Goal: Task Accomplishment & Management: Use online tool/utility

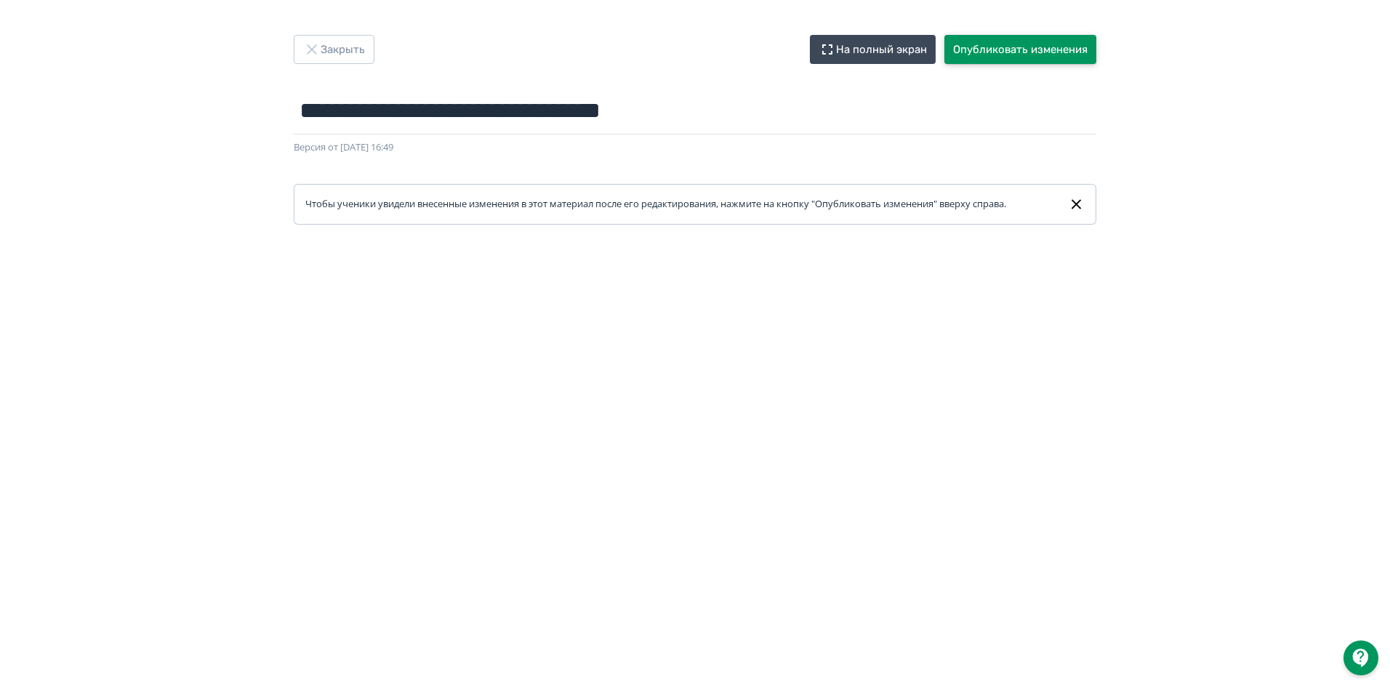
click at [1026, 47] on button "Опубликовать изменения" at bounding box center [1021, 49] width 152 height 29
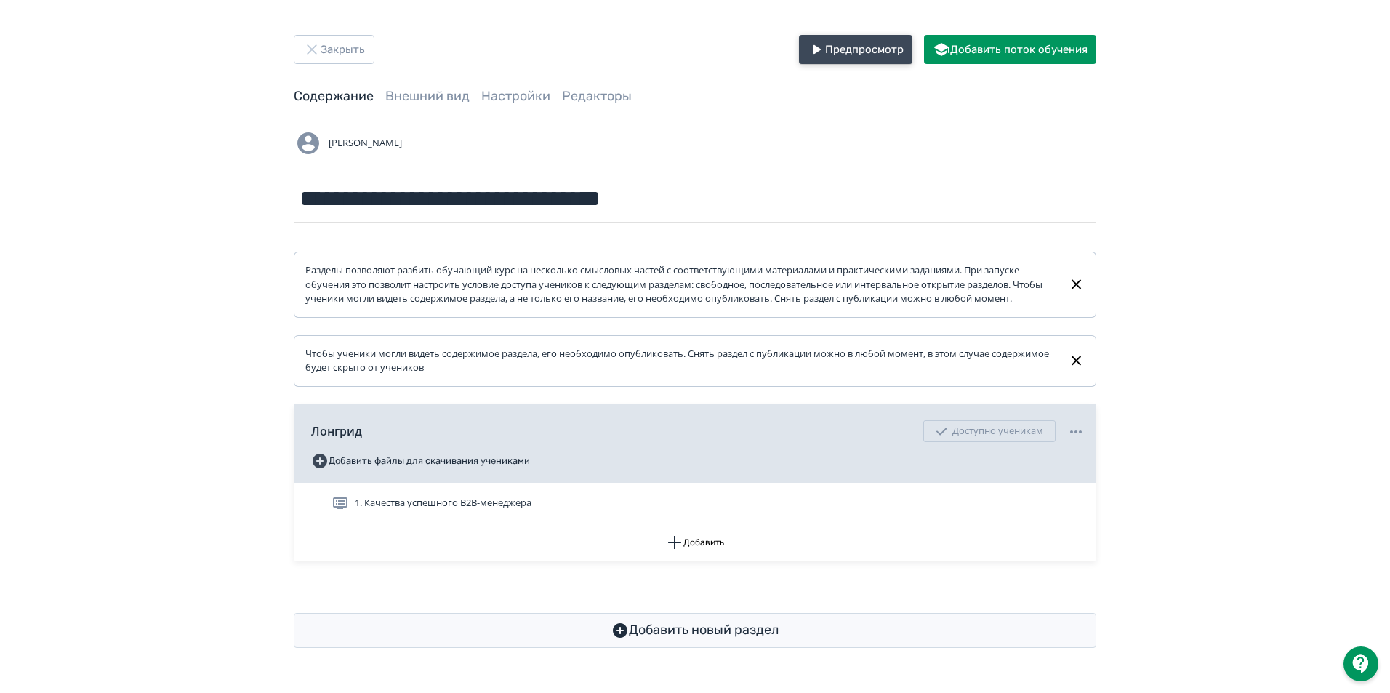
click at [863, 49] on button "Предпросмотр" at bounding box center [855, 49] width 113 height 29
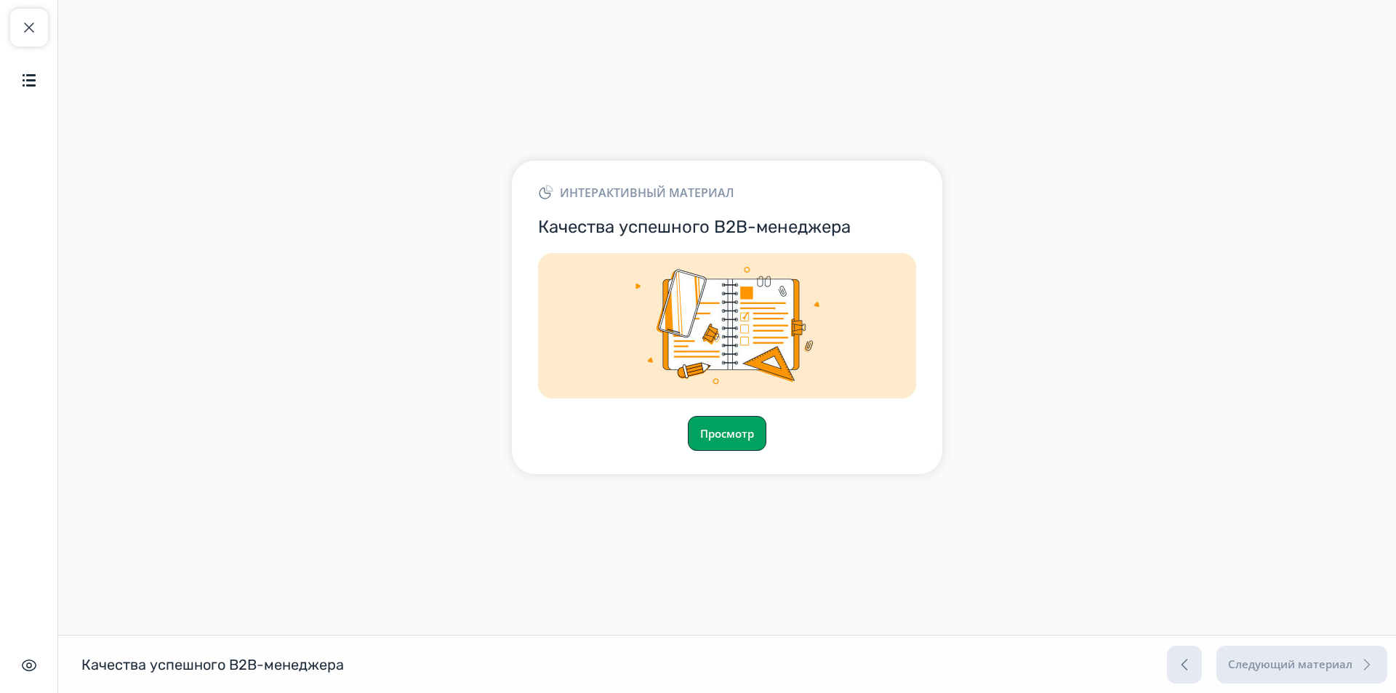
click at [723, 436] on button "Просмотр" at bounding box center [727, 433] width 79 height 35
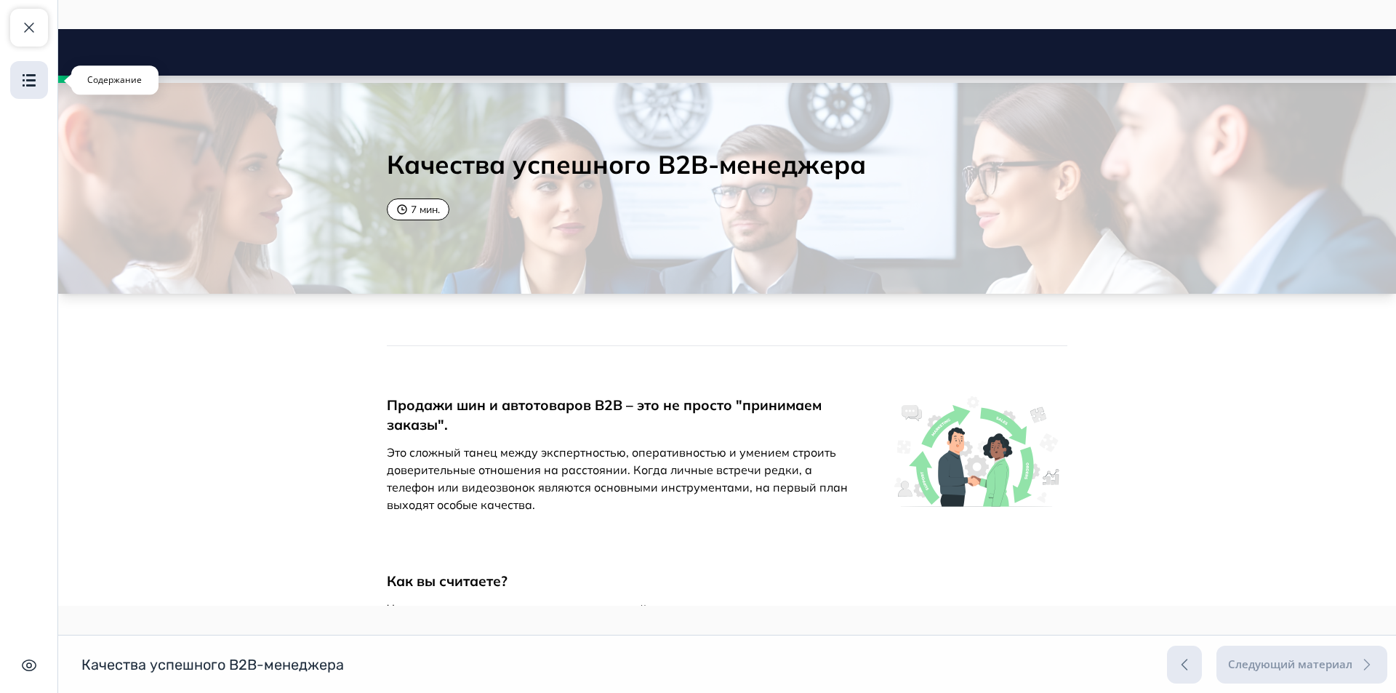
click at [31, 83] on img "button" at bounding box center [28, 79] width 17 height 17
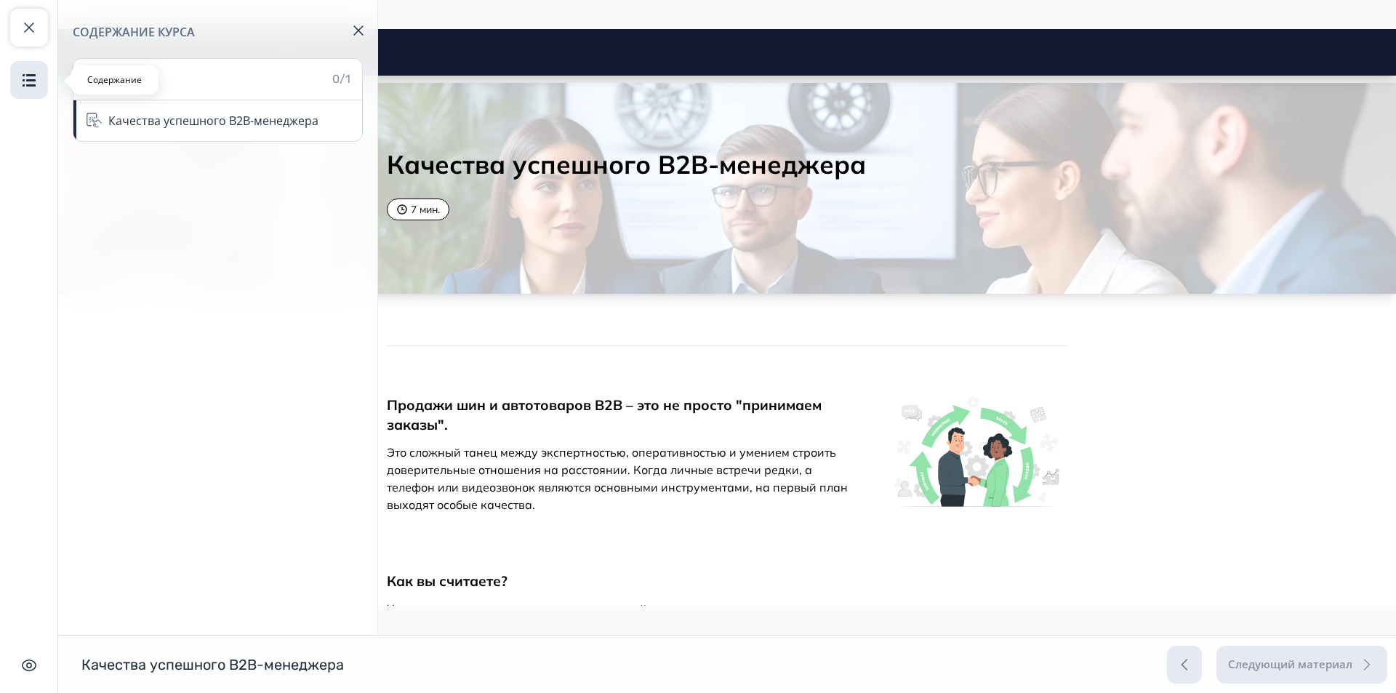
click at [31, 83] on img "button" at bounding box center [28, 79] width 17 height 17
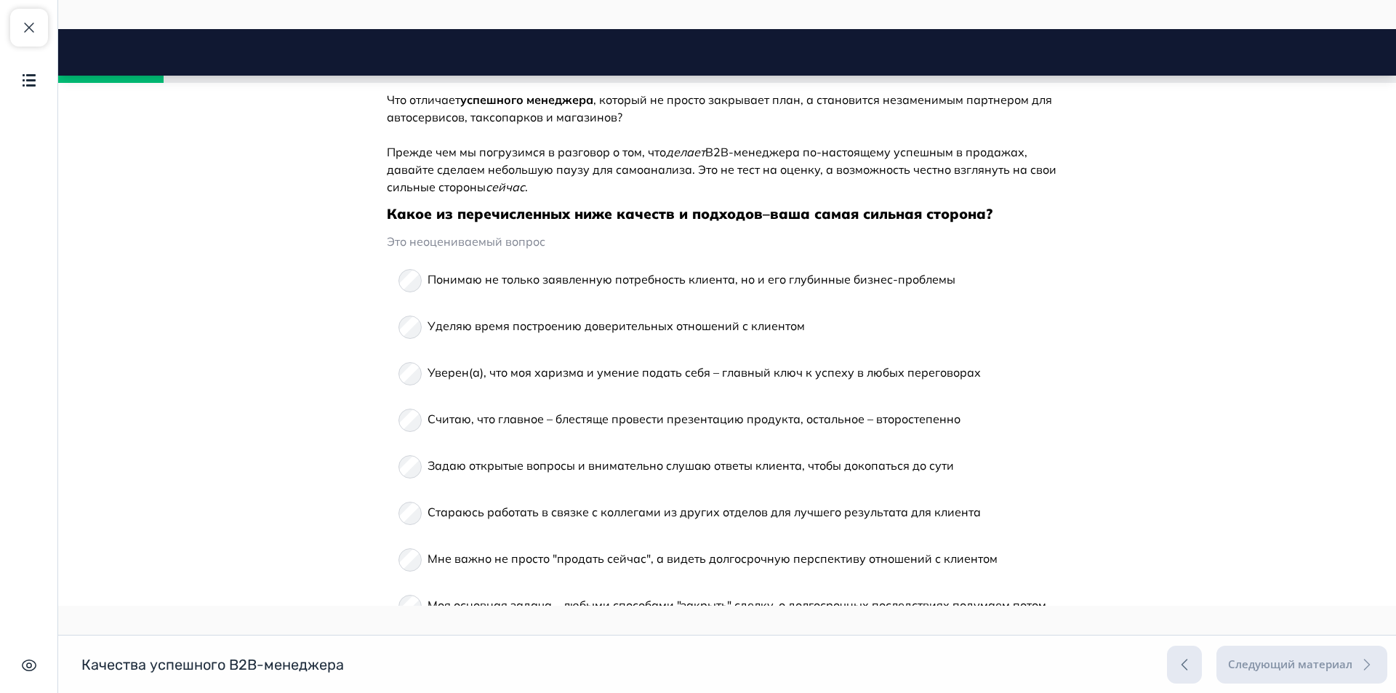
scroll to position [727, 0]
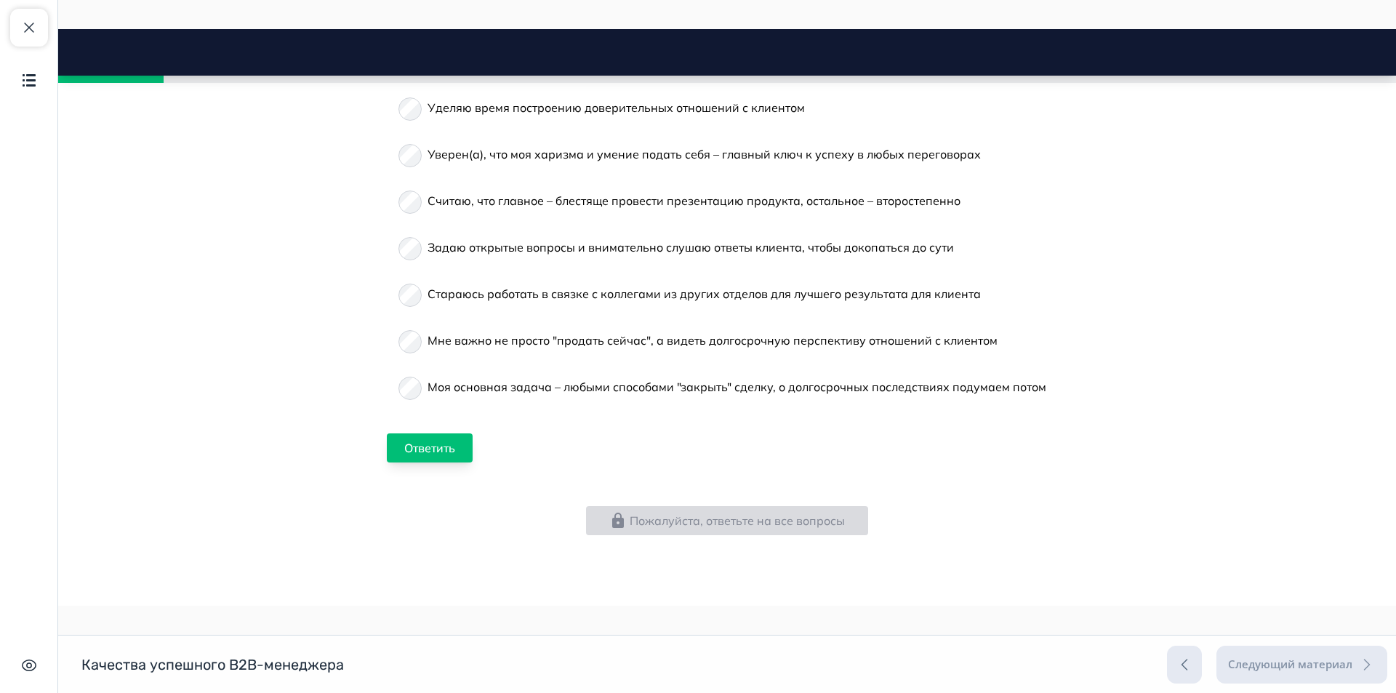
click at [428, 445] on button "Ответить" at bounding box center [430, 447] width 86 height 29
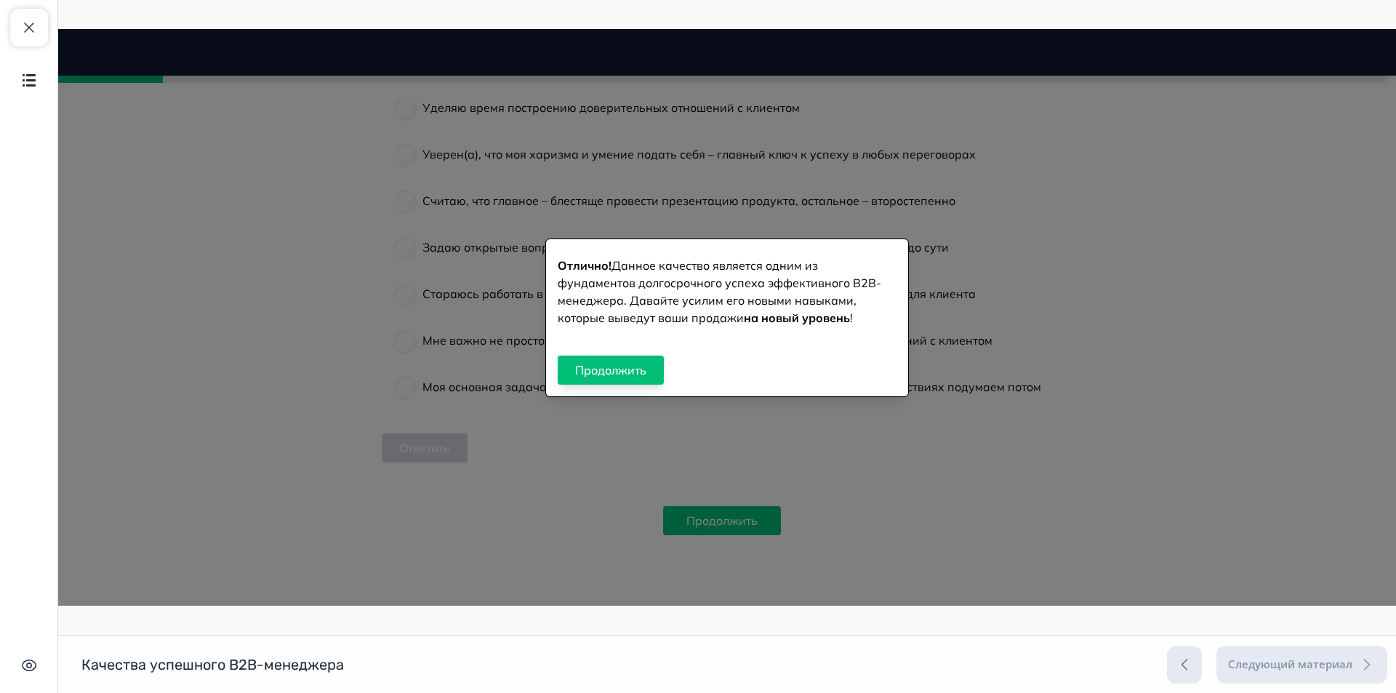
click at [657, 374] on button "Продолжить" at bounding box center [611, 370] width 106 height 29
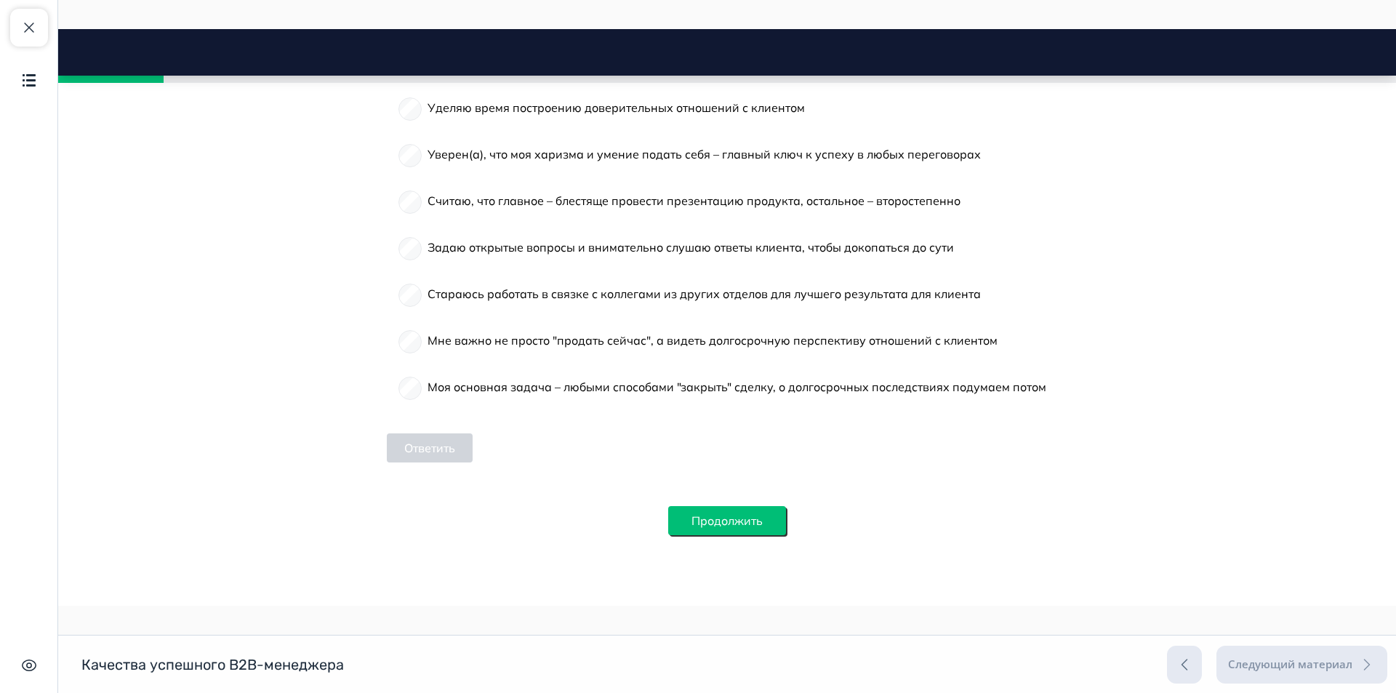
click at [715, 508] on button "Продолжить" at bounding box center [727, 520] width 118 height 29
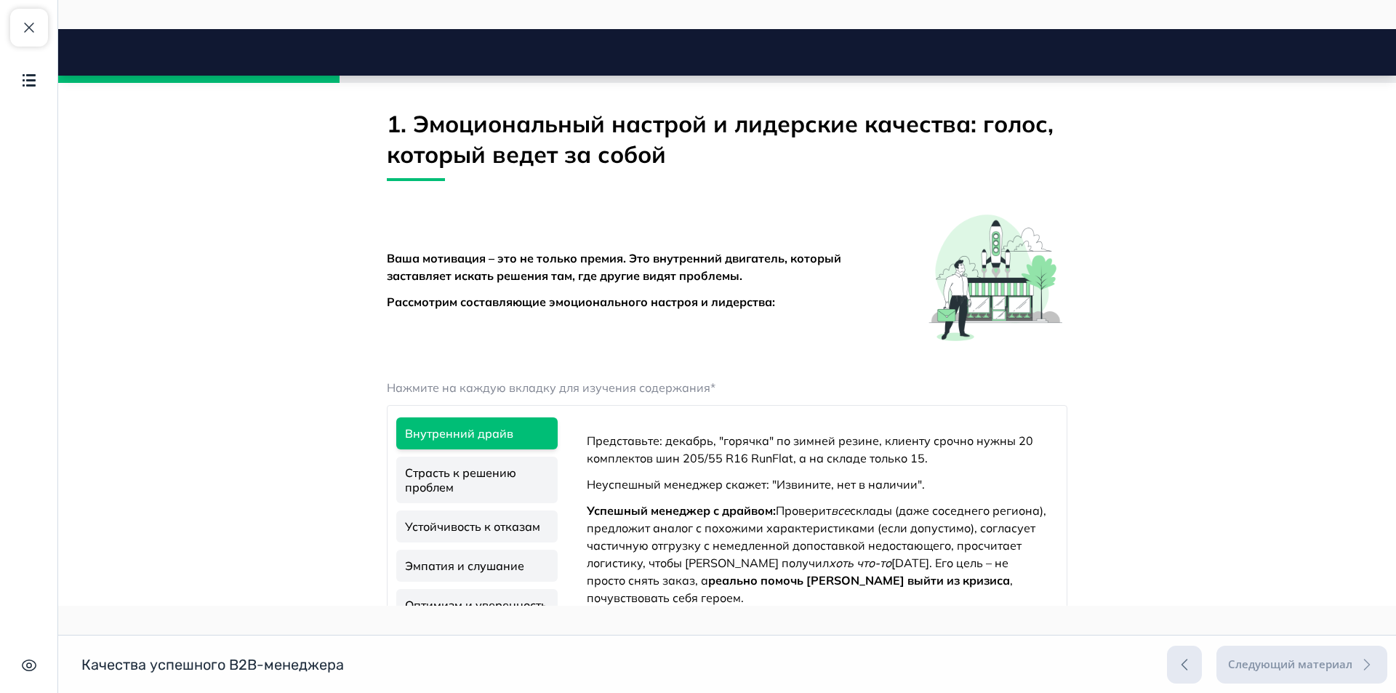
scroll to position [1385, 0]
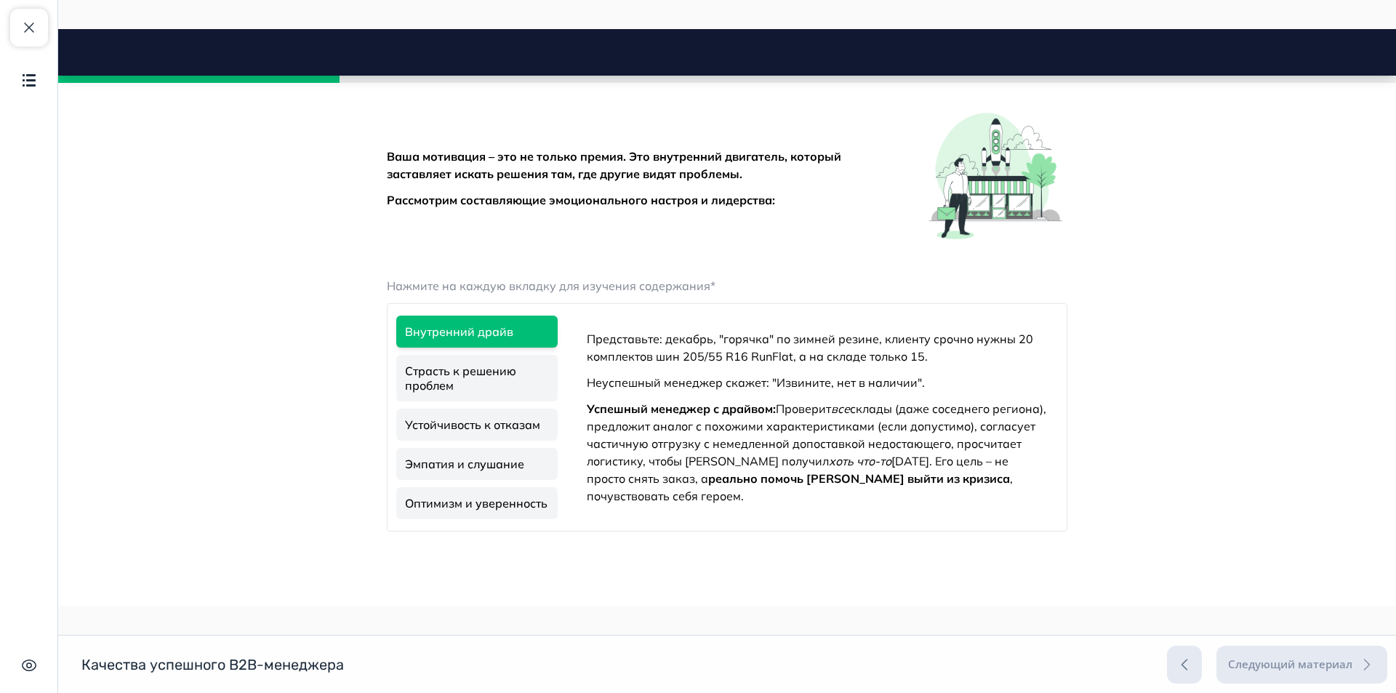
click at [467, 371] on link "Страсть к решению проблем" at bounding box center [476, 378] width 161 height 47
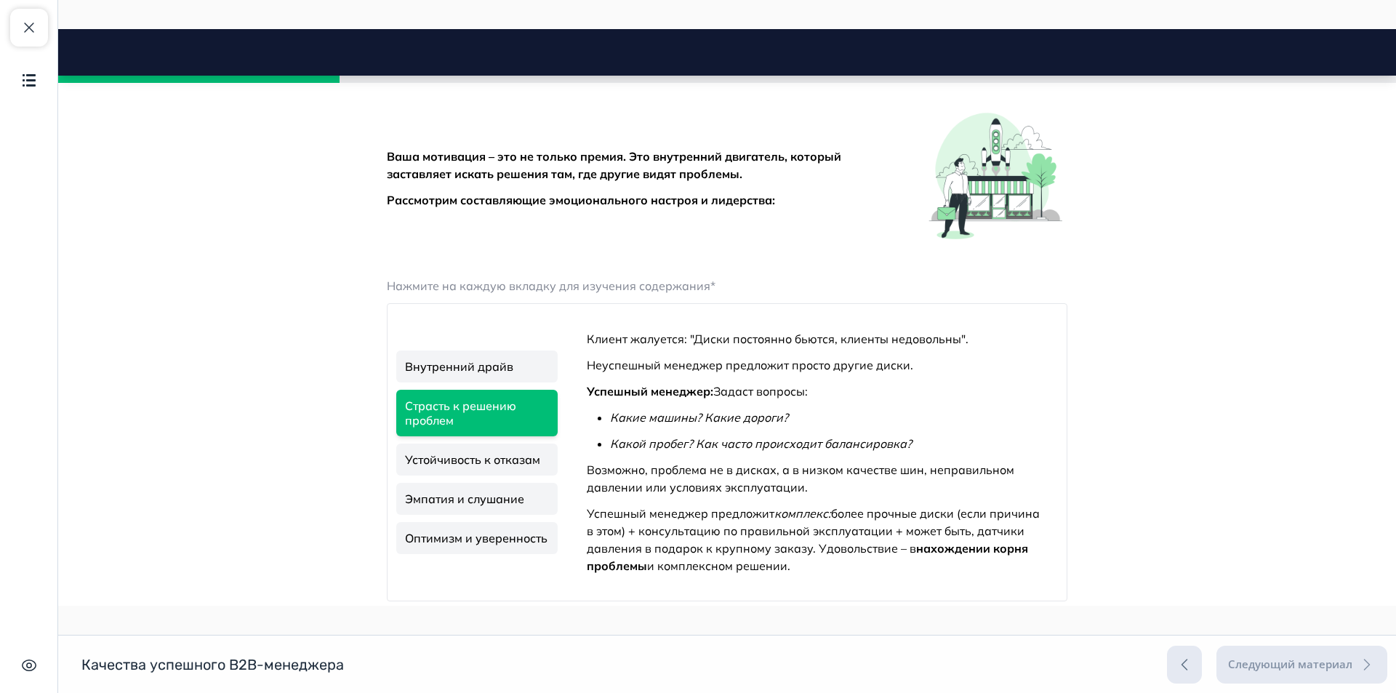
click at [481, 454] on link "Устойчивость к отказам" at bounding box center [476, 460] width 161 height 32
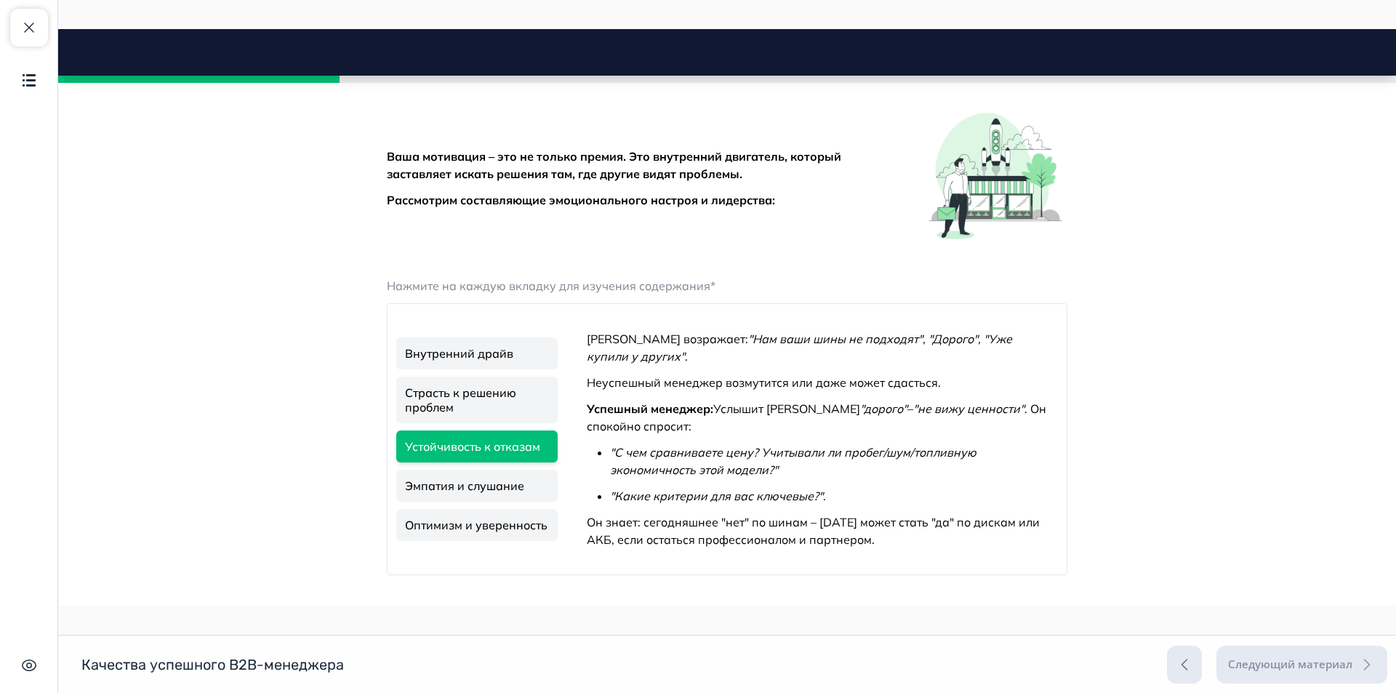
click at [476, 488] on link "Эмпатия и слушание" at bounding box center [476, 486] width 161 height 32
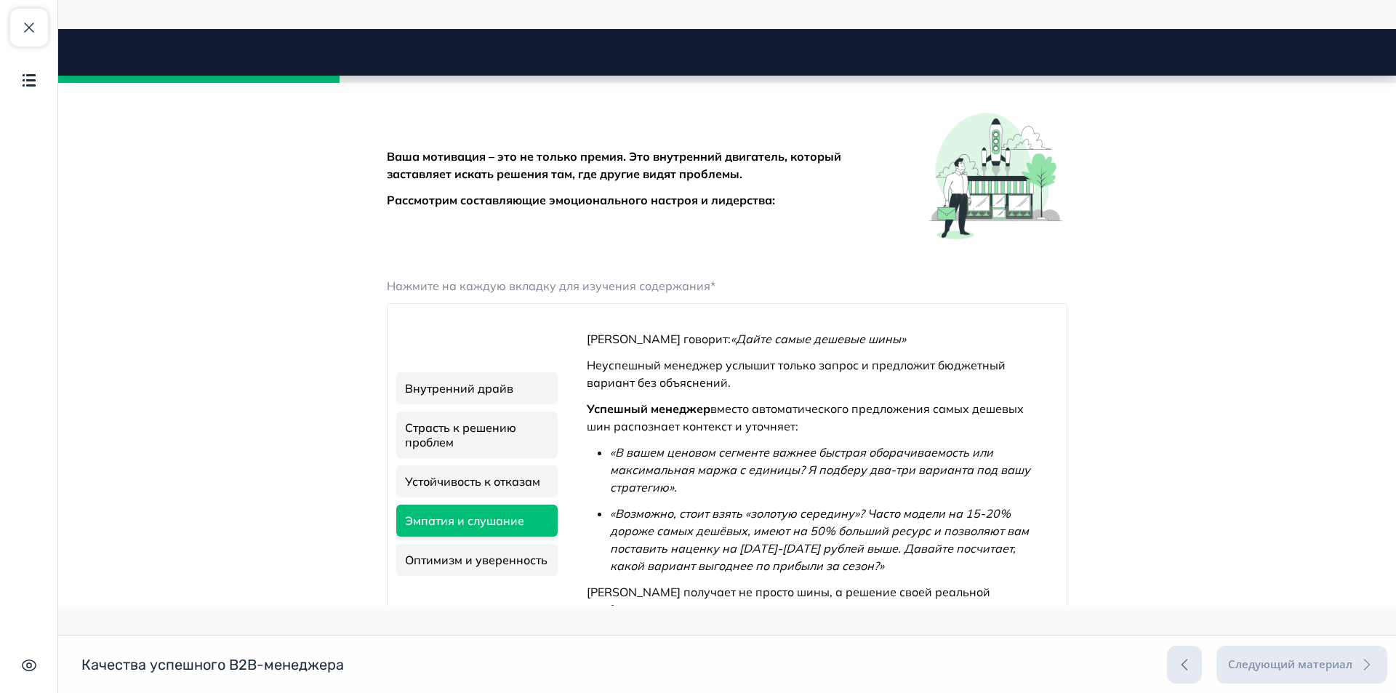
click at [474, 558] on link "Оптимизм и уверенность" at bounding box center [476, 560] width 161 height 32
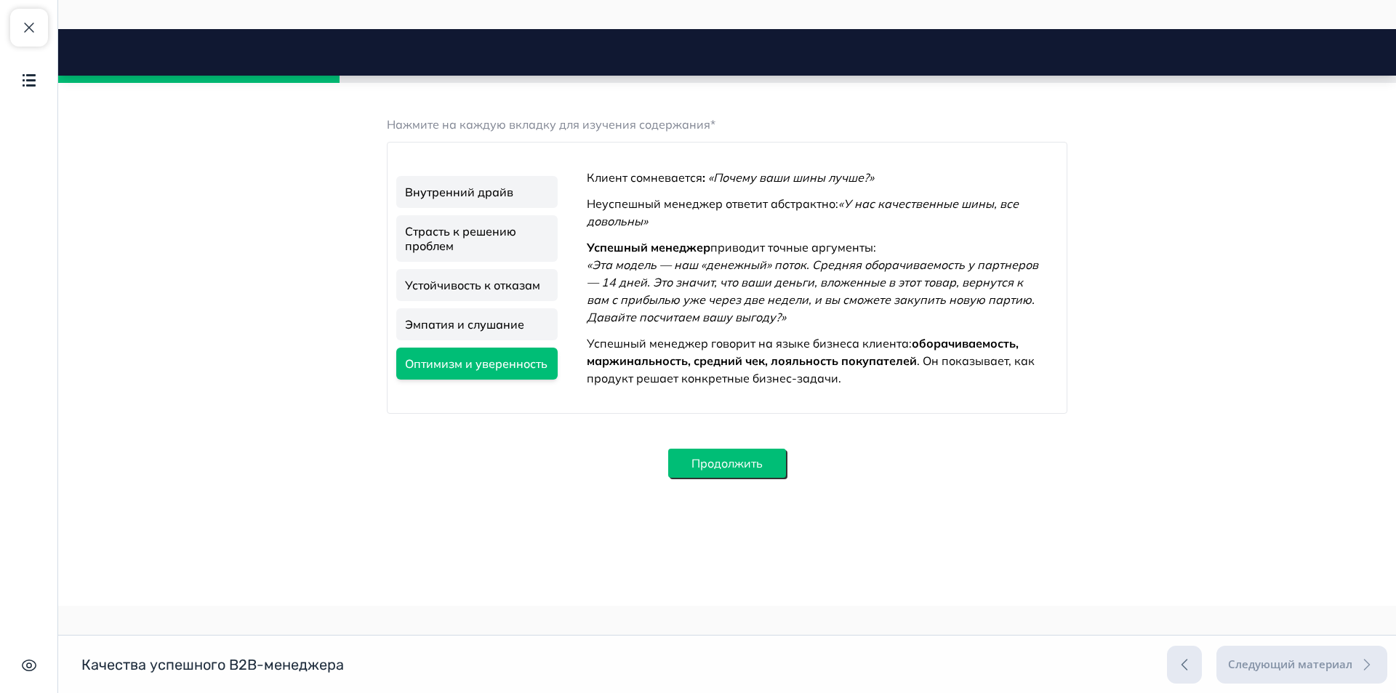
click at [724, 468] on button "Продолжить" at bounding box center [727, 463] width 118 height 29
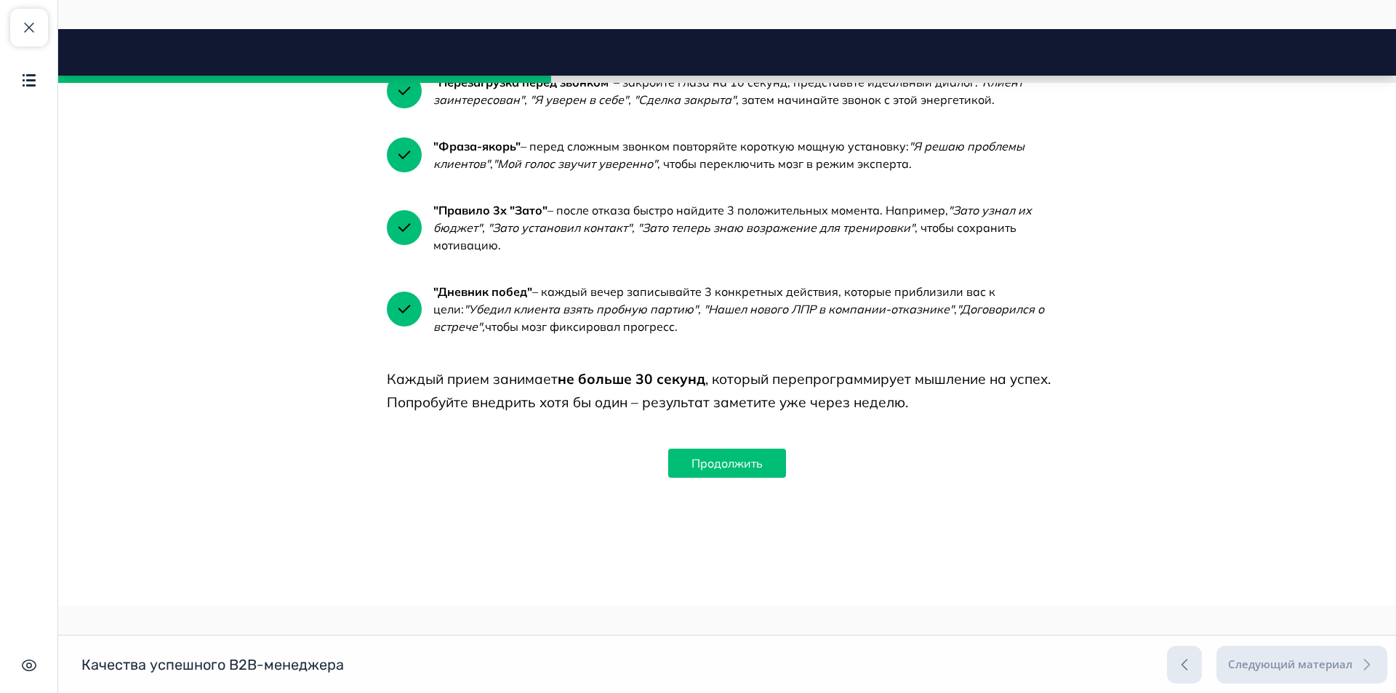
scroll to position [2550, 0]
click at [732, 473] on button "Продолжить" at bounding box center [727, 463] width 118 height 29
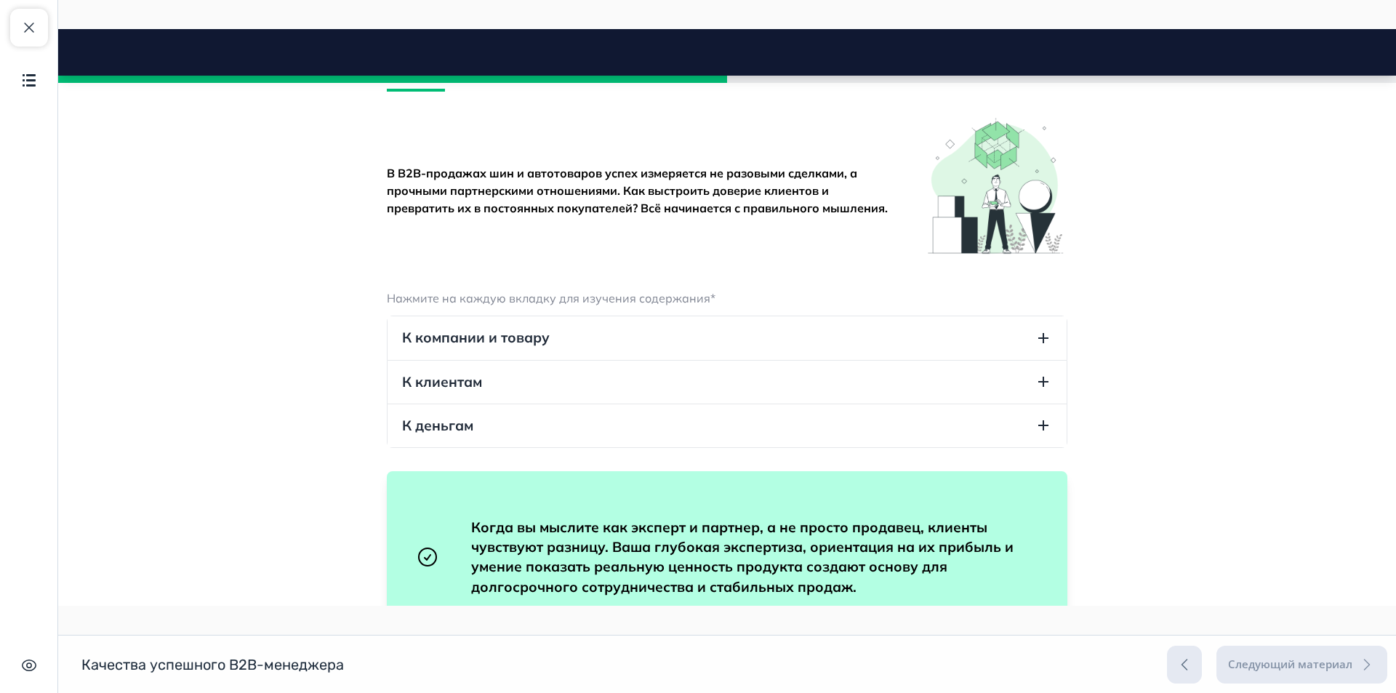
scroll to position [3069, 0]
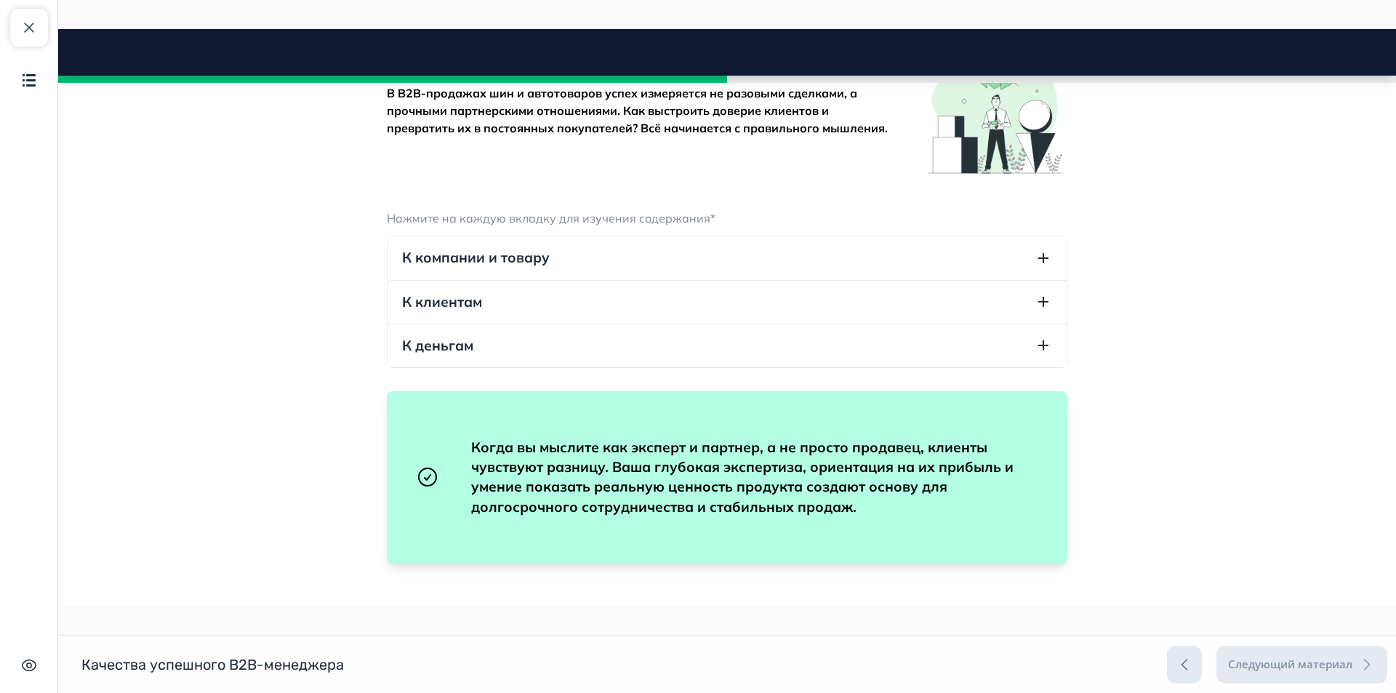
click at [1038, 263] on icon "button" at bounding box center [1043, 258] width 10 height 10
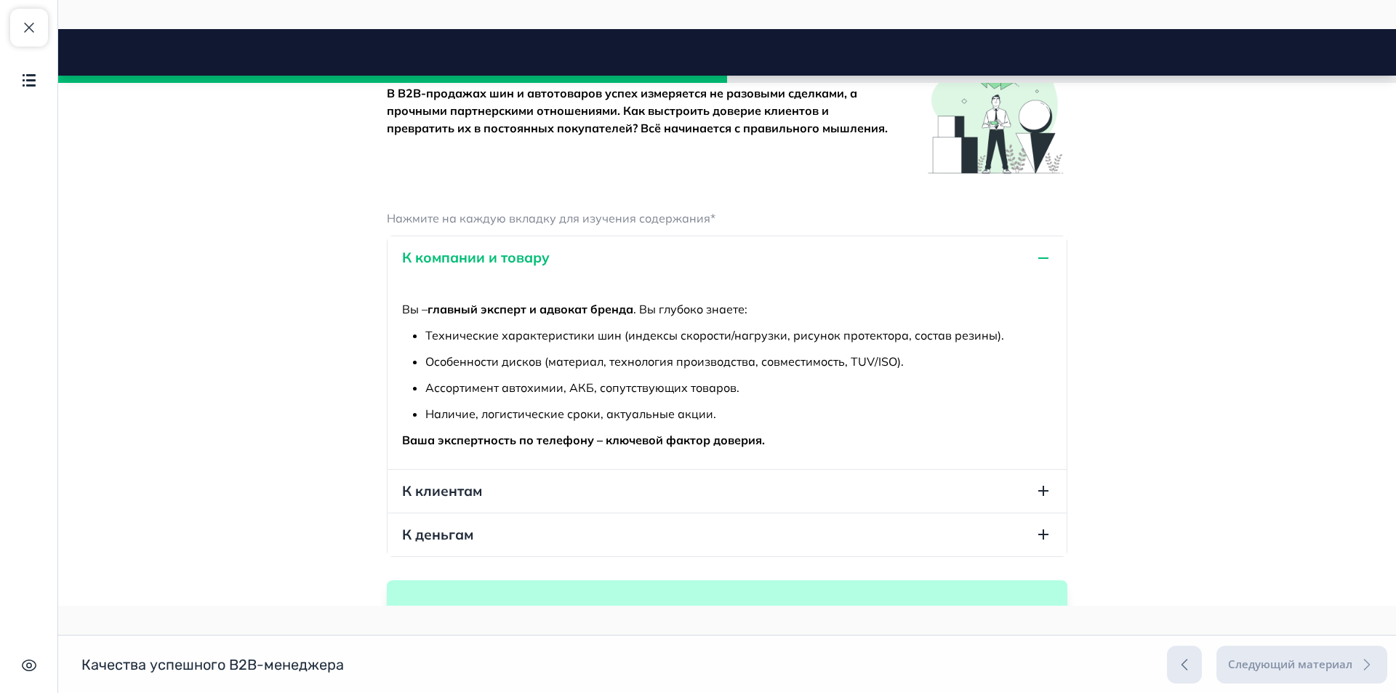
click at [1038, 267] on icon "button" at bounding box center [1043, 257] width 17 height 17
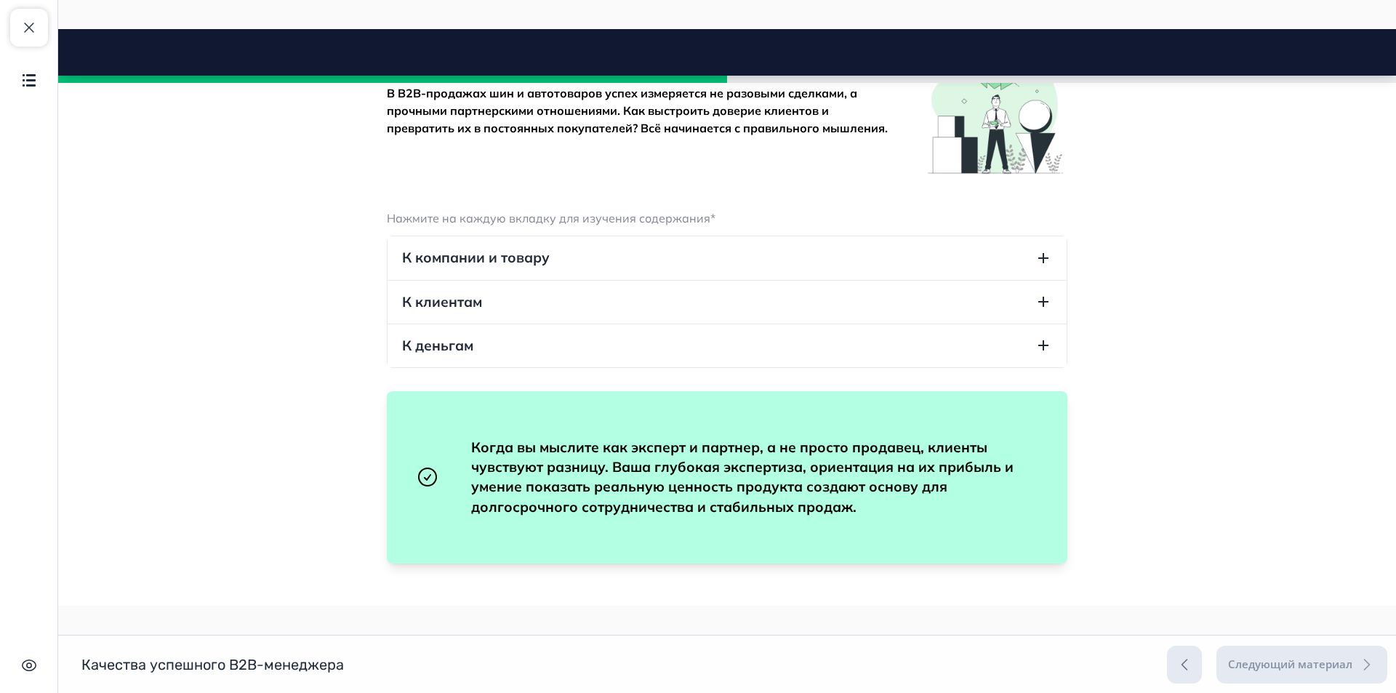
click at [1038, 311] on icon "button" at bounding box center [1043, 301] width 17 height 17
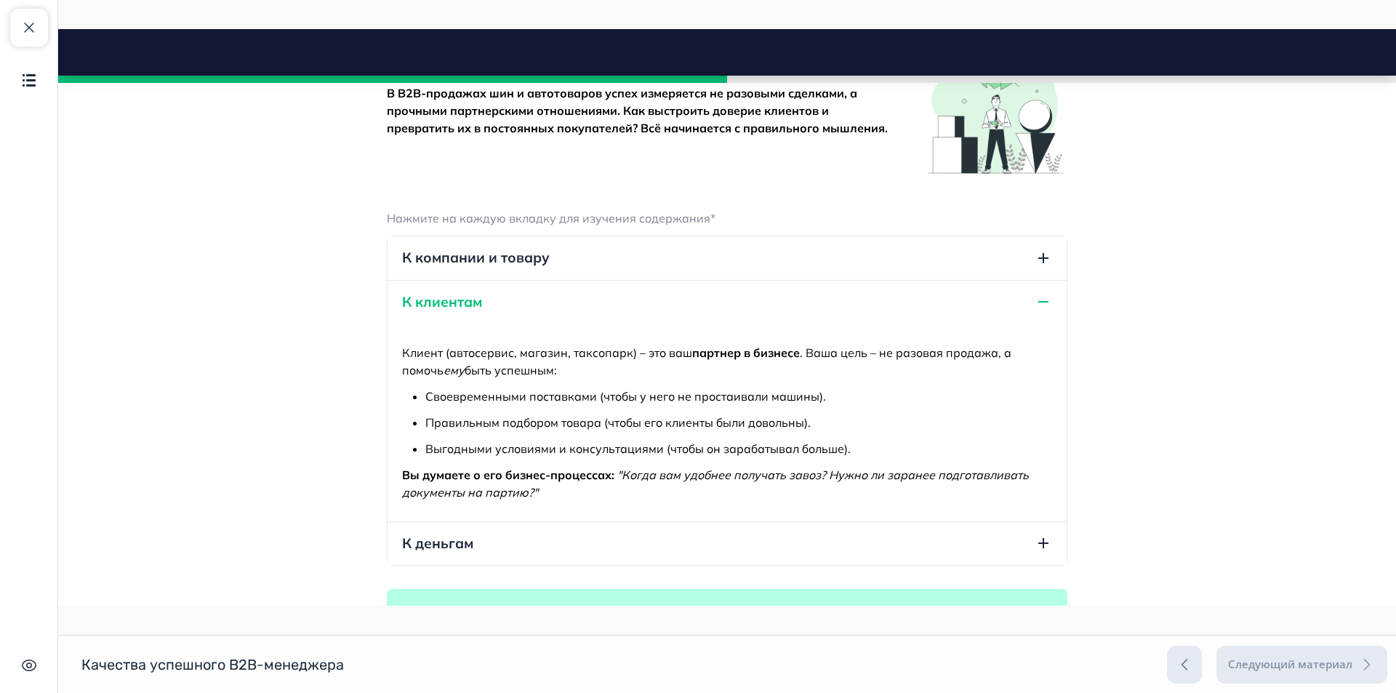
click at [1040, 311] on icon "button" at bounding box center [1043, 301] width 17 height 17
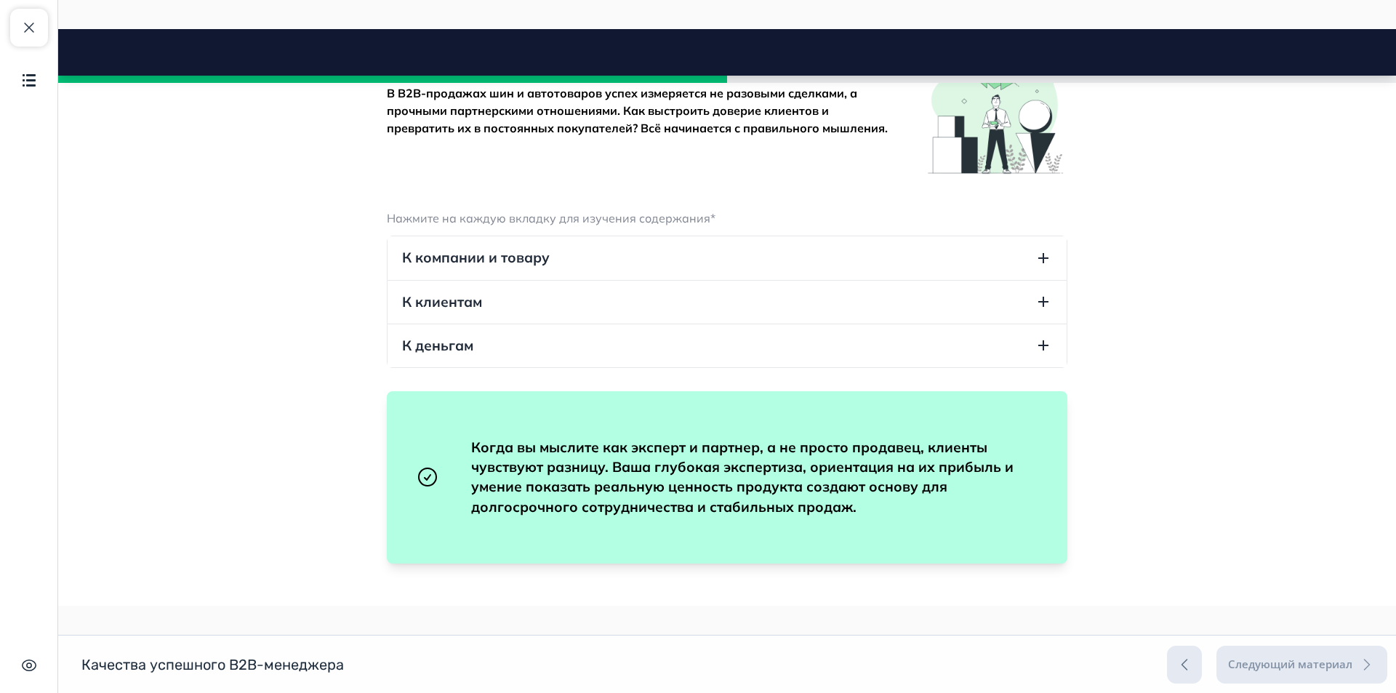
click at [1035, 354] on icon "button" at bounding box center [1043, 345] width 17 height 17
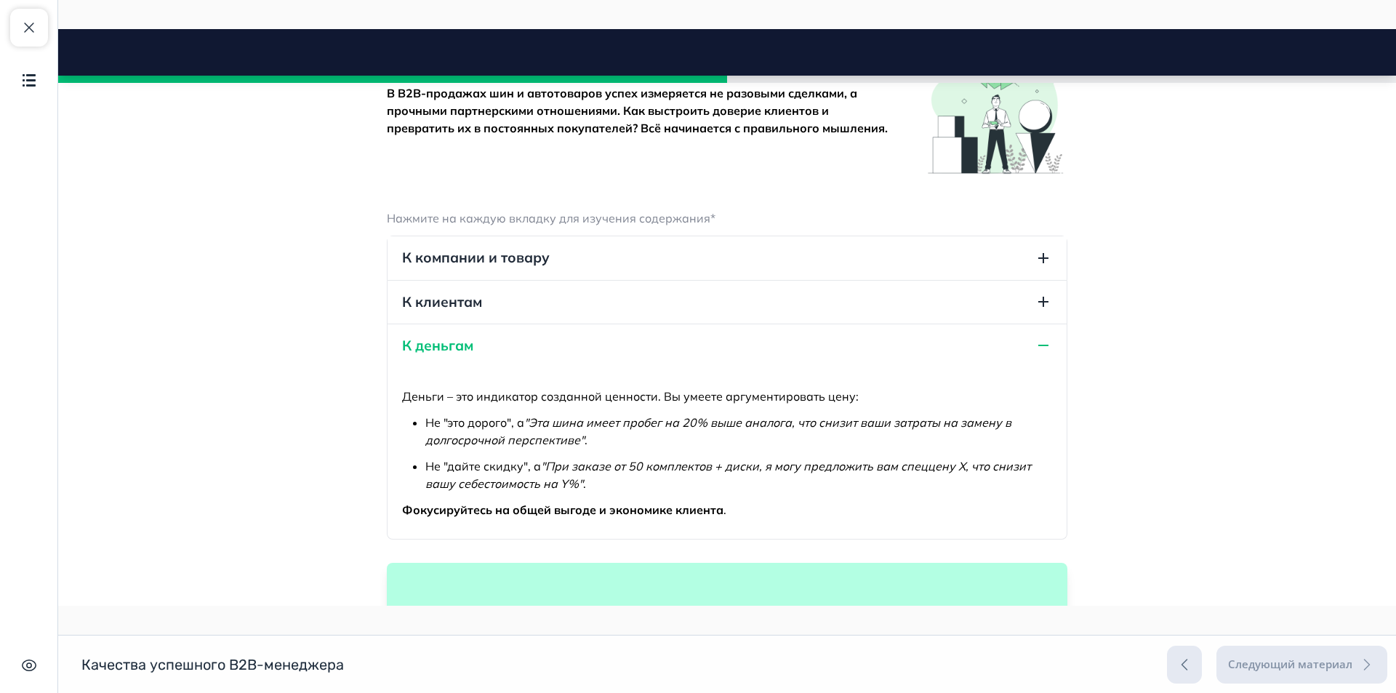
click at [1038, 346] on icon "button" at bounding box center [1043, 345] width 10 height 1
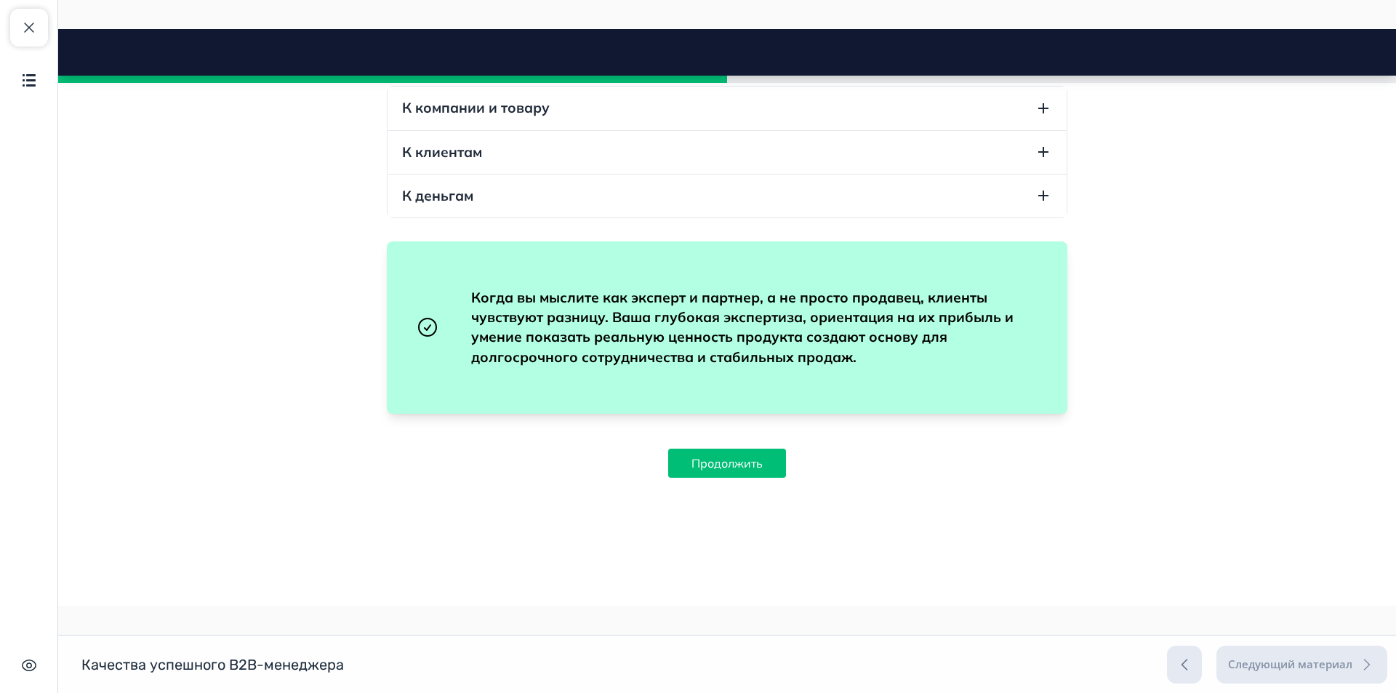
scroll to position [3257, 0]
click at [726, 450] on button "Продолжить" at bounding box center [727, 463] width 118 height 29
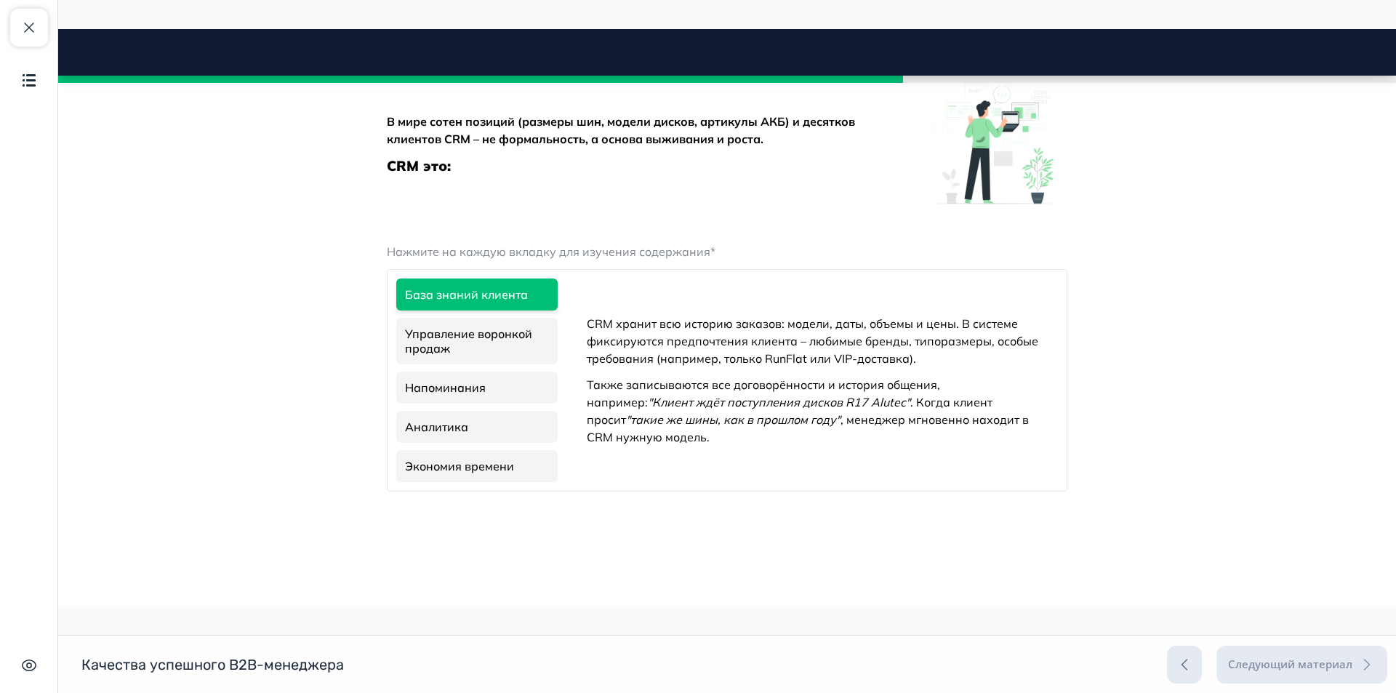
scroll to position [3630, 0]
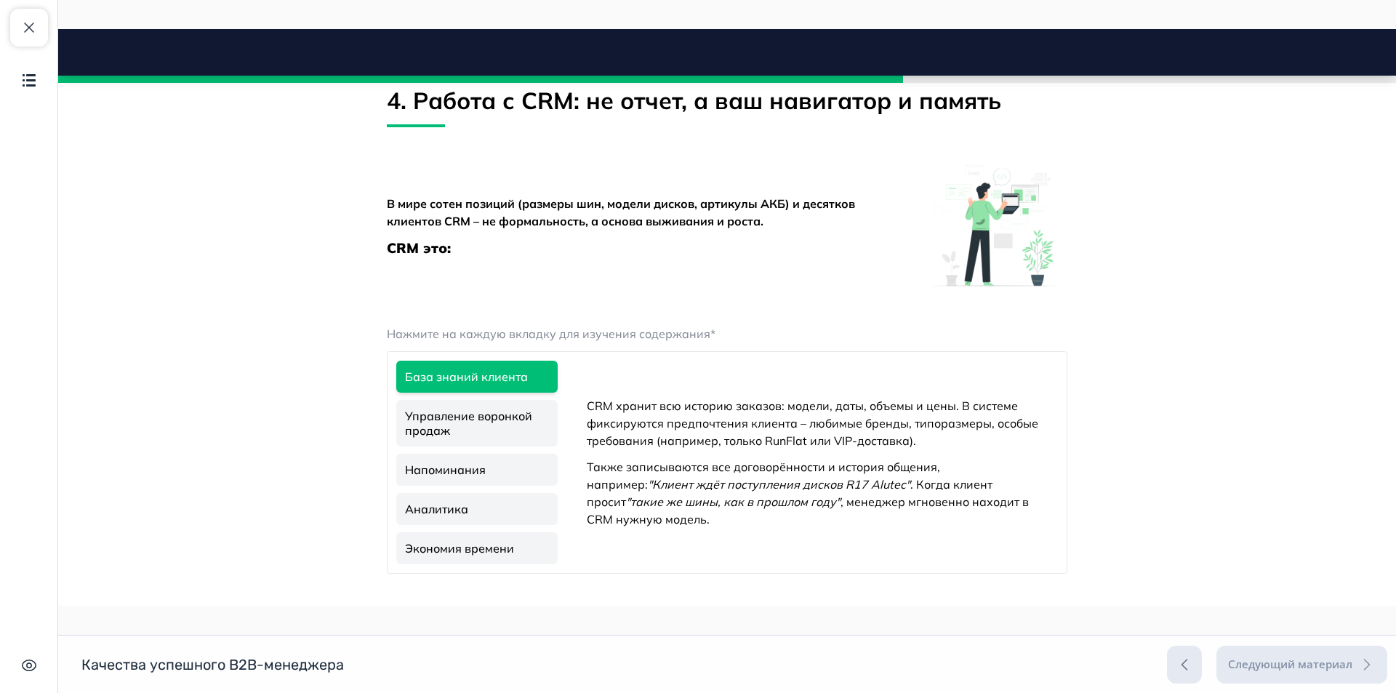
click at [468, 446] on link "Управление воронкой продаж" at bounding box center [476, 423] width 161 height 47
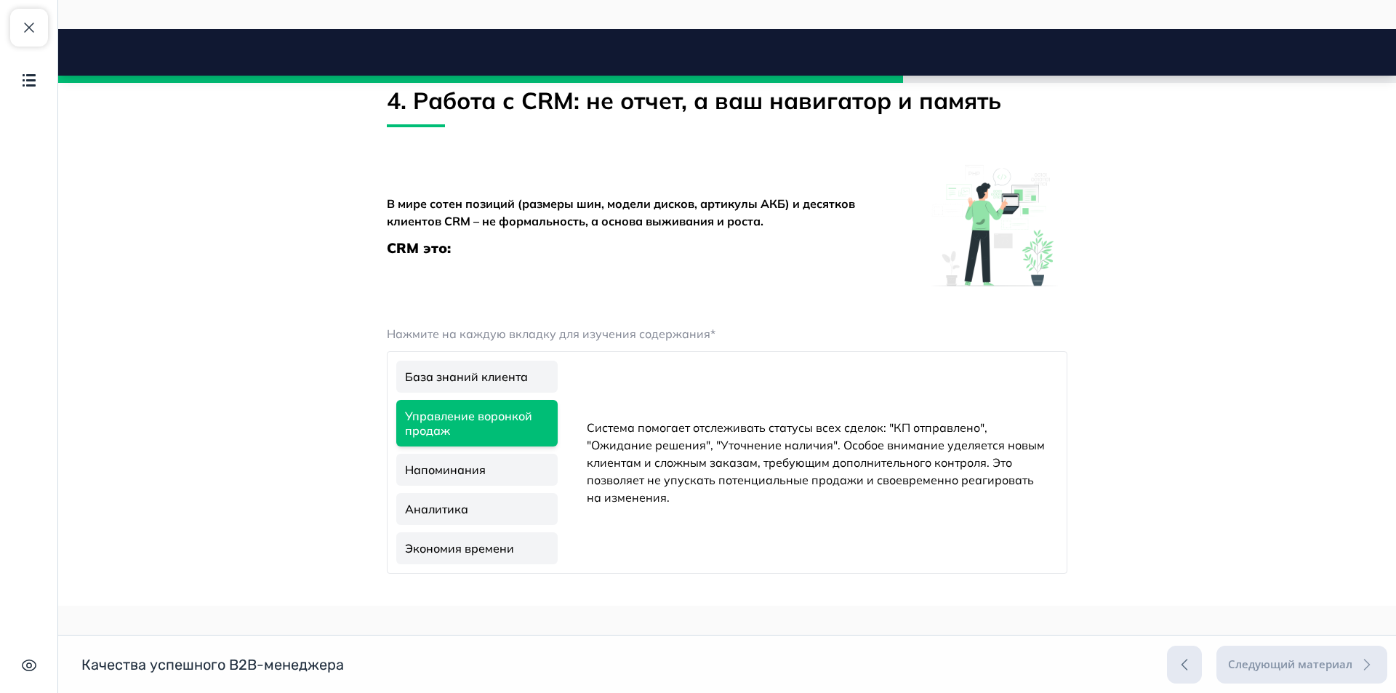
click at [467, 486] on link "Напоминания" at bounding box center [476, 470] width 161 height 32
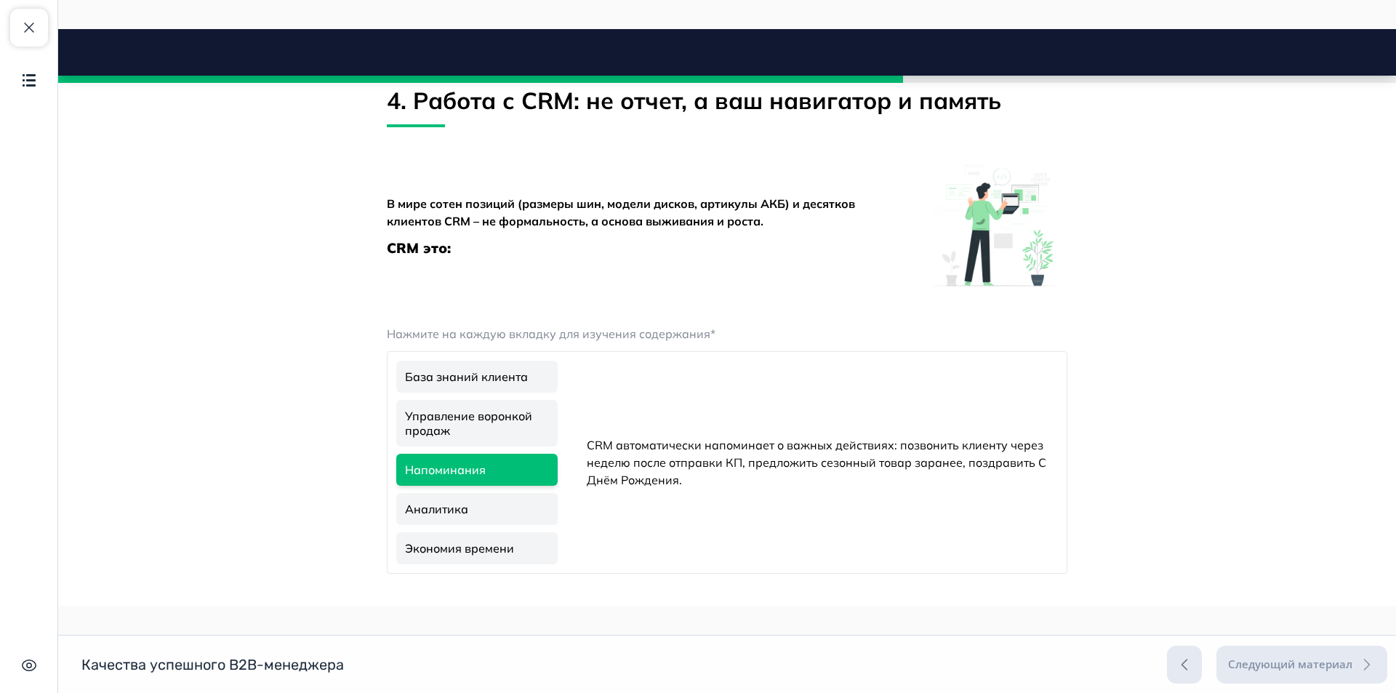
click at [454, 525] on link "Аналитика" at bounding box center [476, 509] width 161 height 32
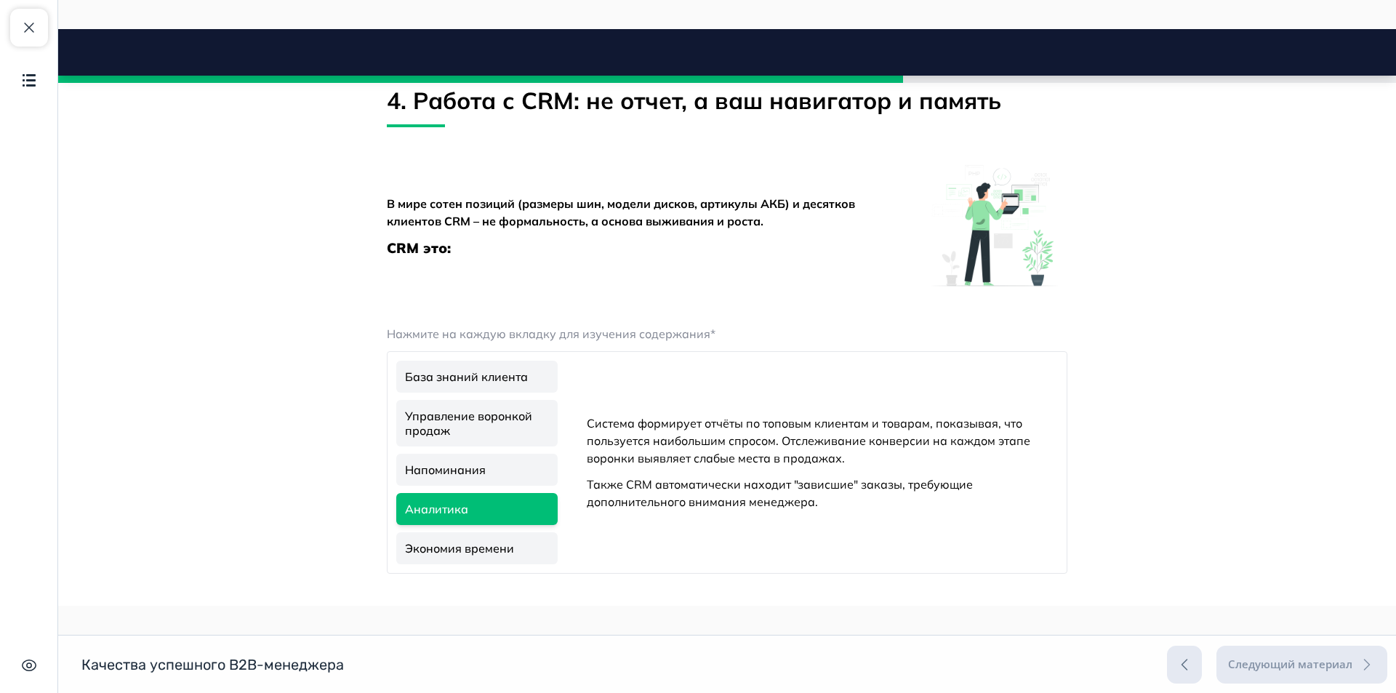
click at [457, 564] on link "Экономия времени" at bounding box center [476, 548] width 161 height 32
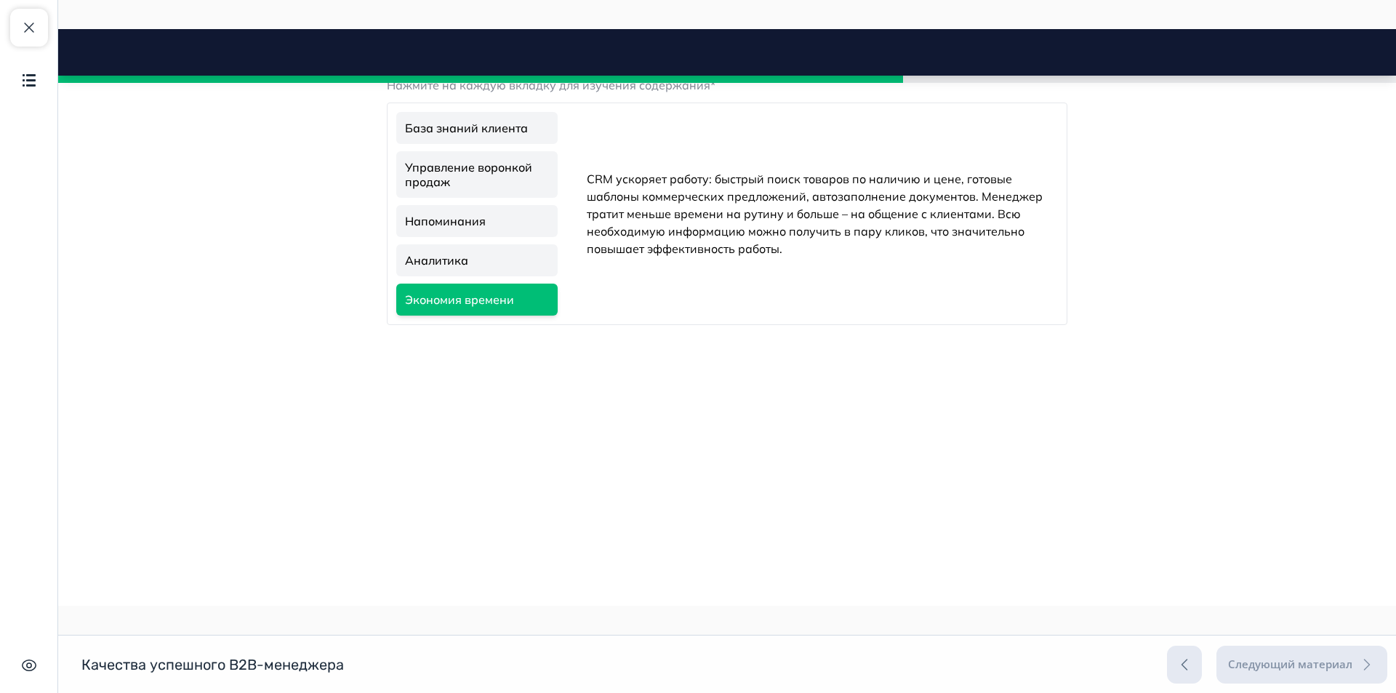
scroll to position [3921, 0]
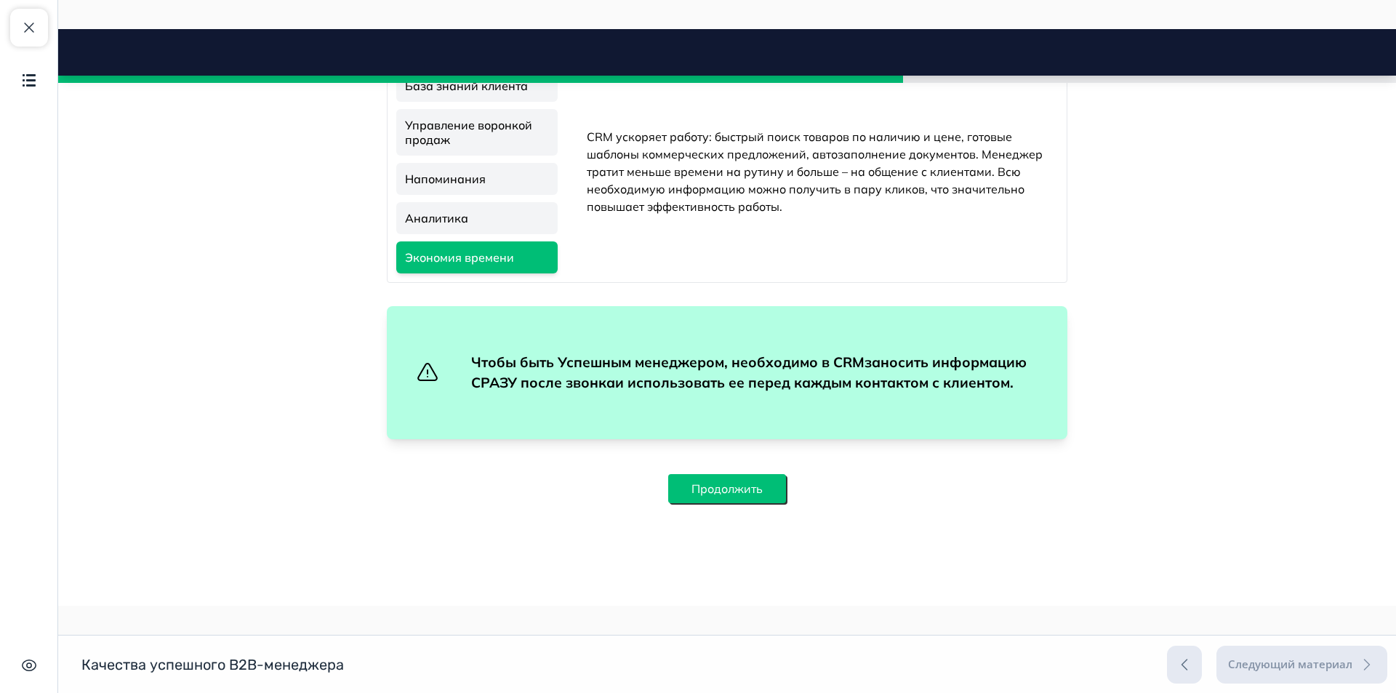
click at [737, 503] on button "Продолжить" at bounding box center [727, 488] width 118 height 29
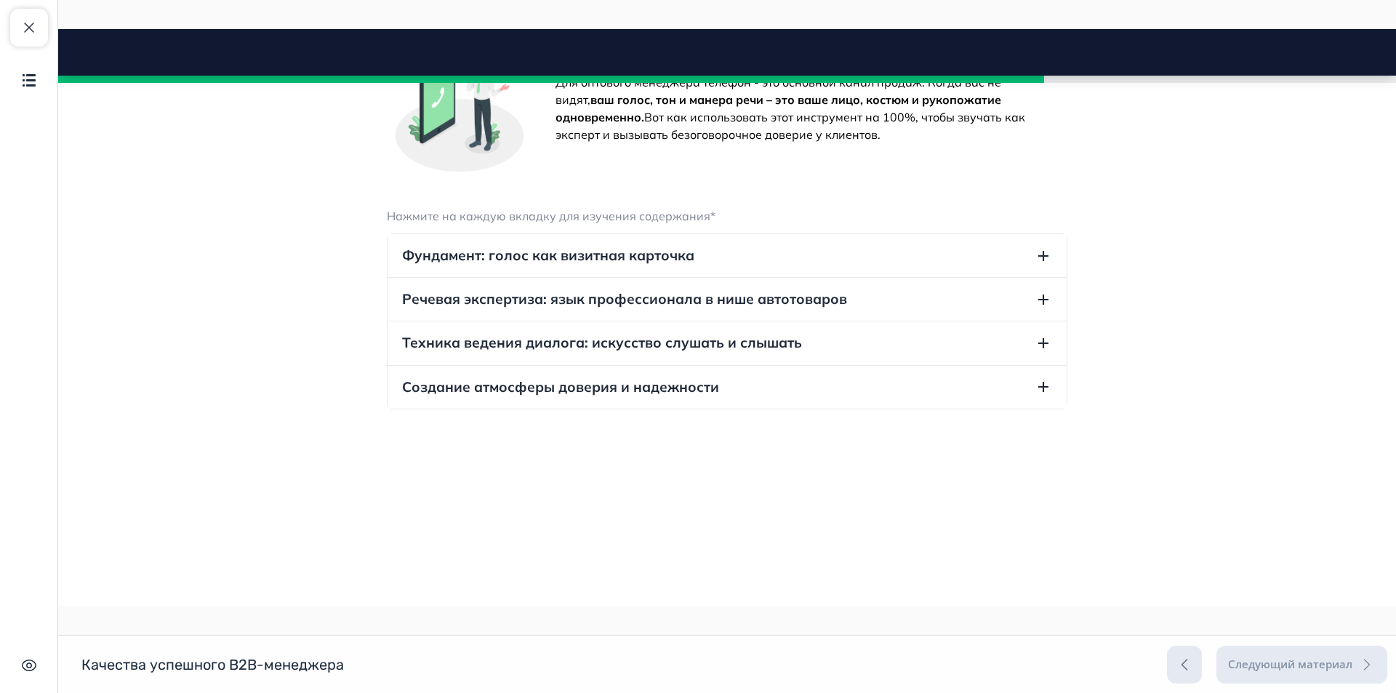
scroll to position [4596, 0]
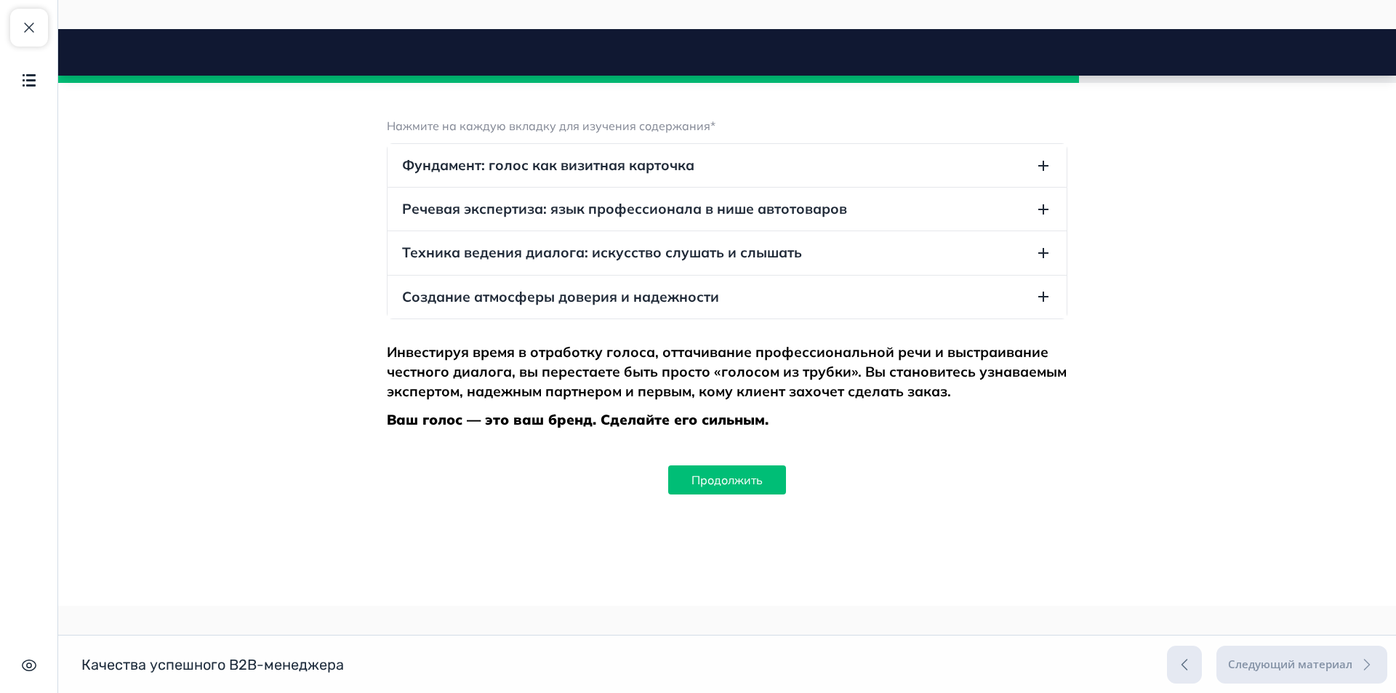
click at [1041, 171] on icon "button" at bounding box center [1043, 166] width 10 height 10
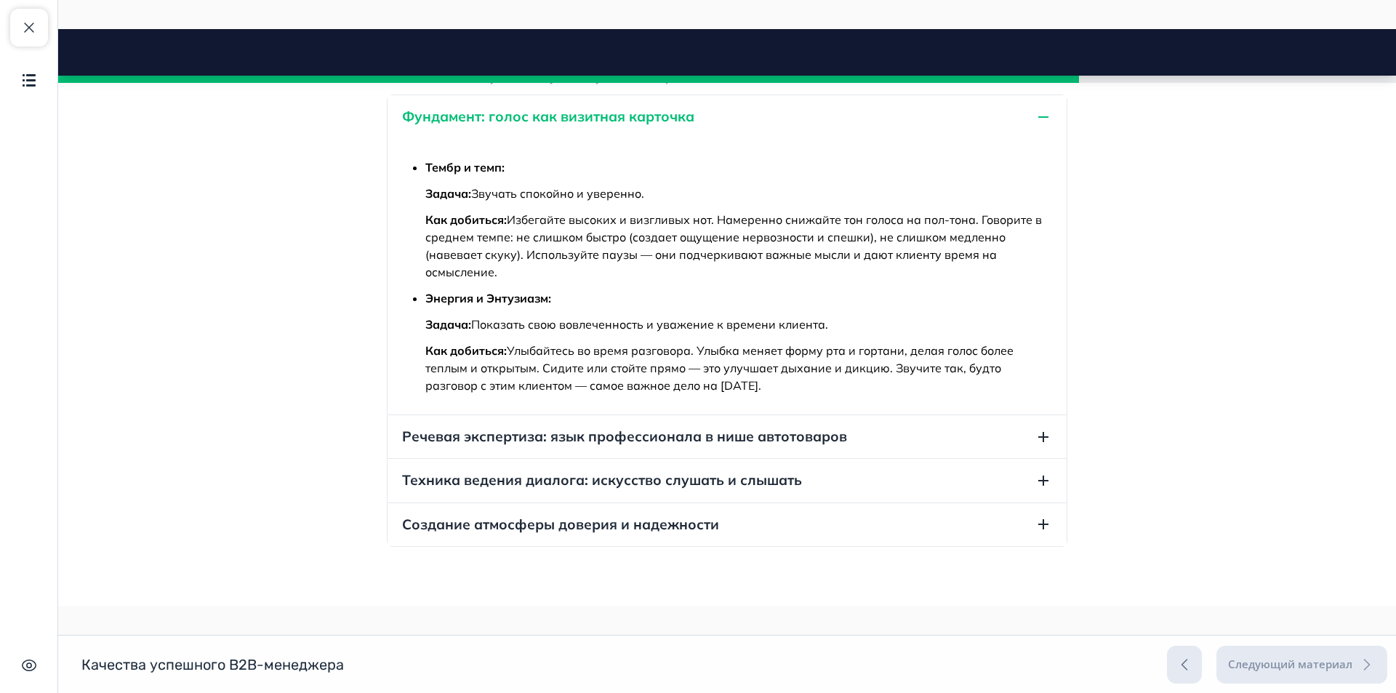
scroll to position [4669, 0]
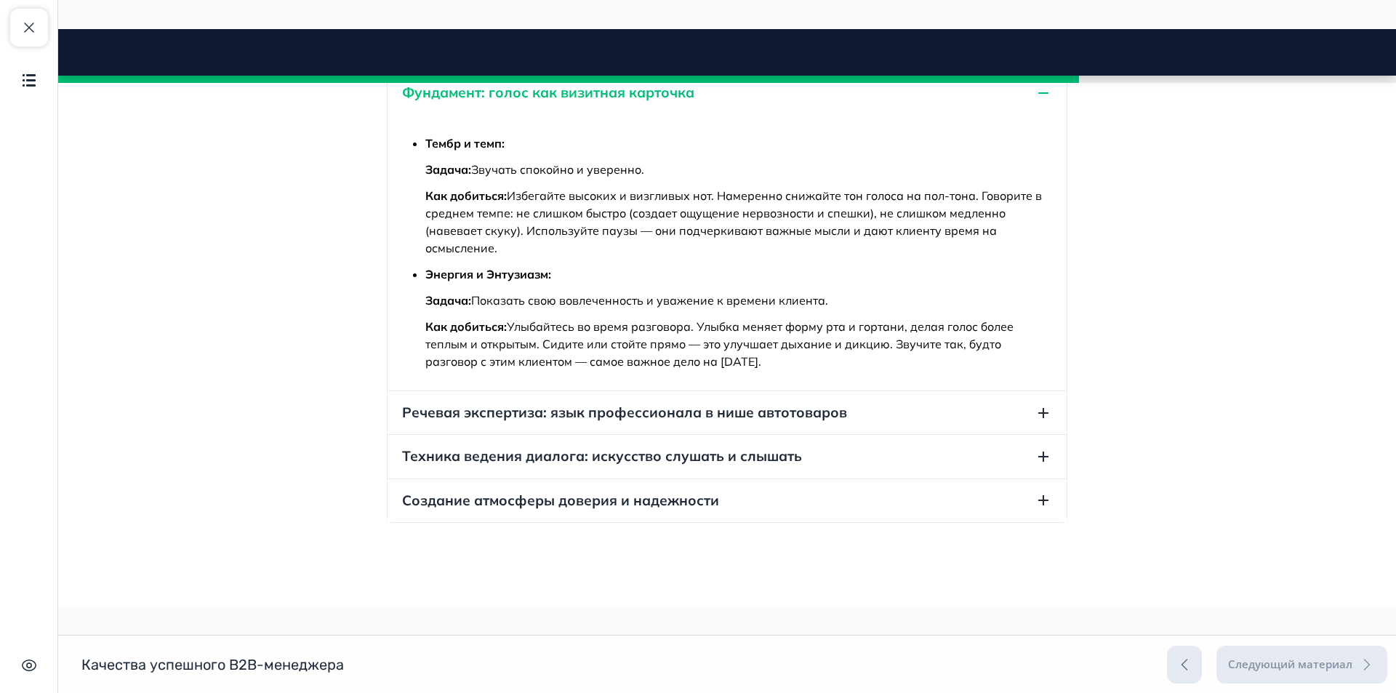
click at [1038, 418] on icon "button" at bounding box center [1043, 413] width 10 height 10
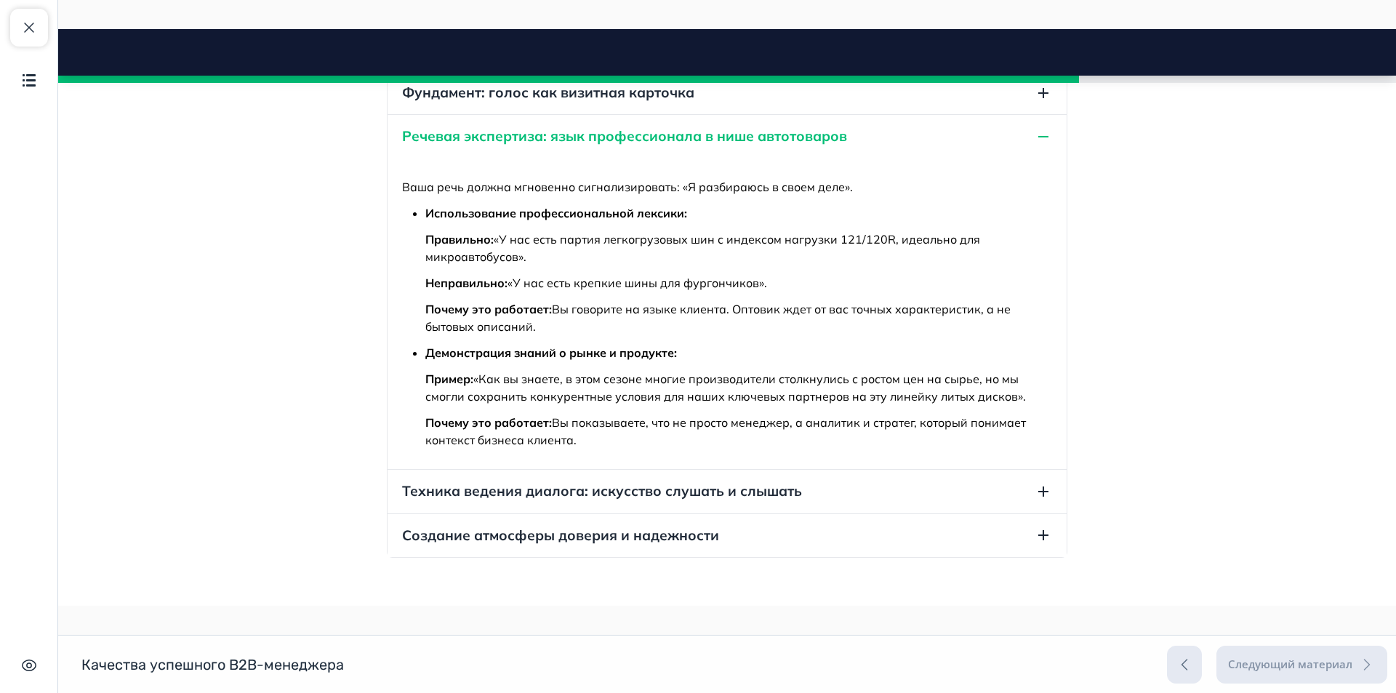
click at [1038, 145] on icon "button" at bounding box center [1043, 136] width 17 height 17
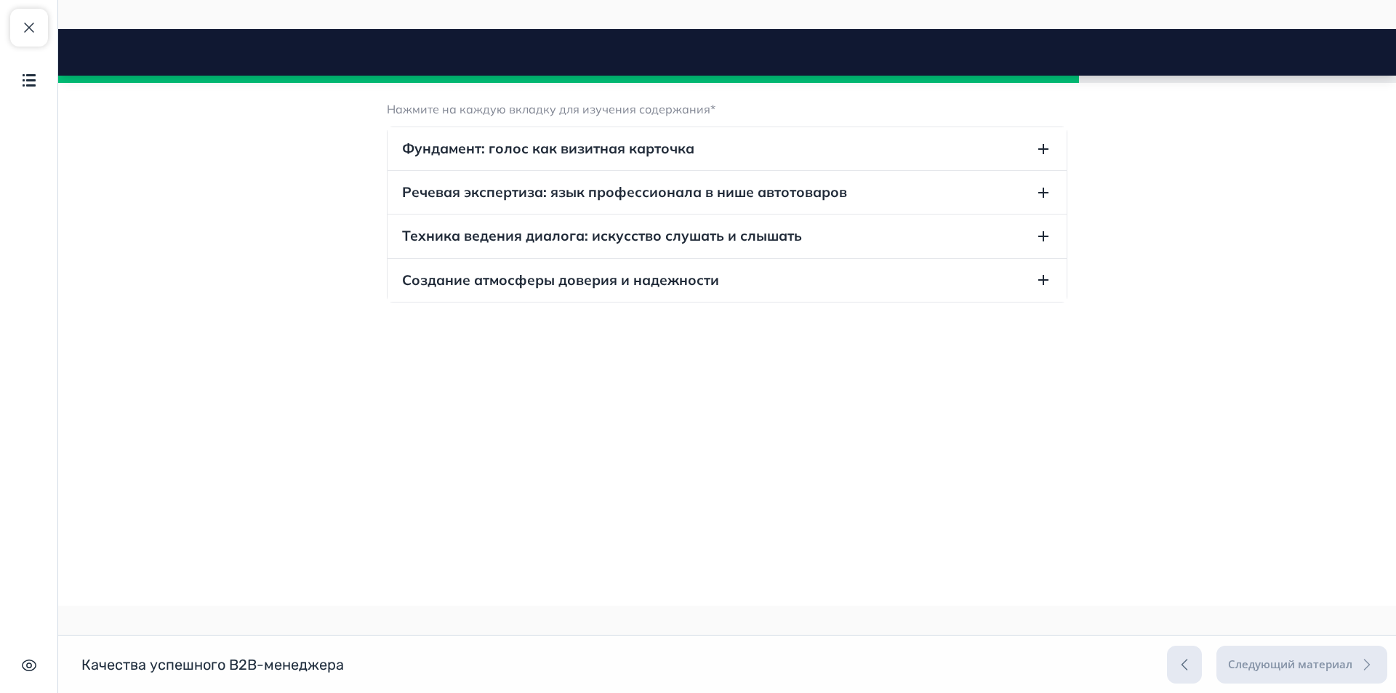
click at [1042, 236] on icon "button" at bounding box center [1043, 236] width 17 height 17
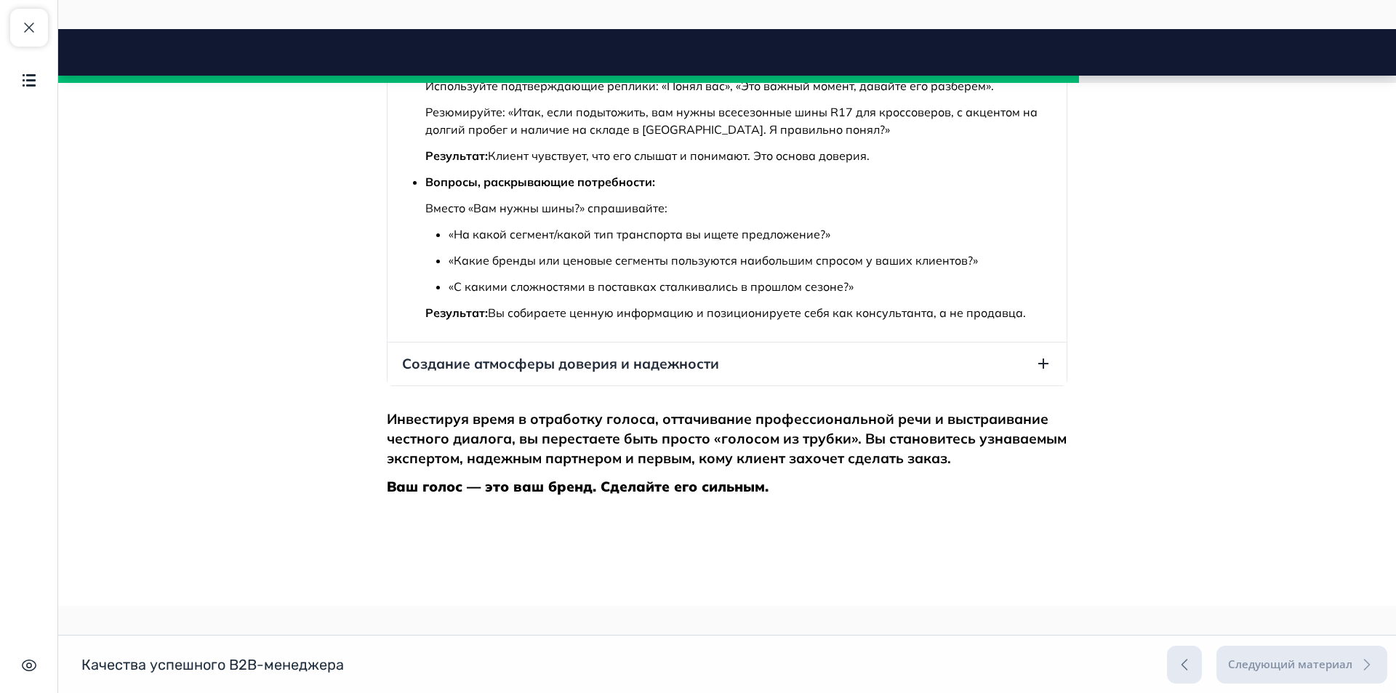
scroll to position [4887, 0]
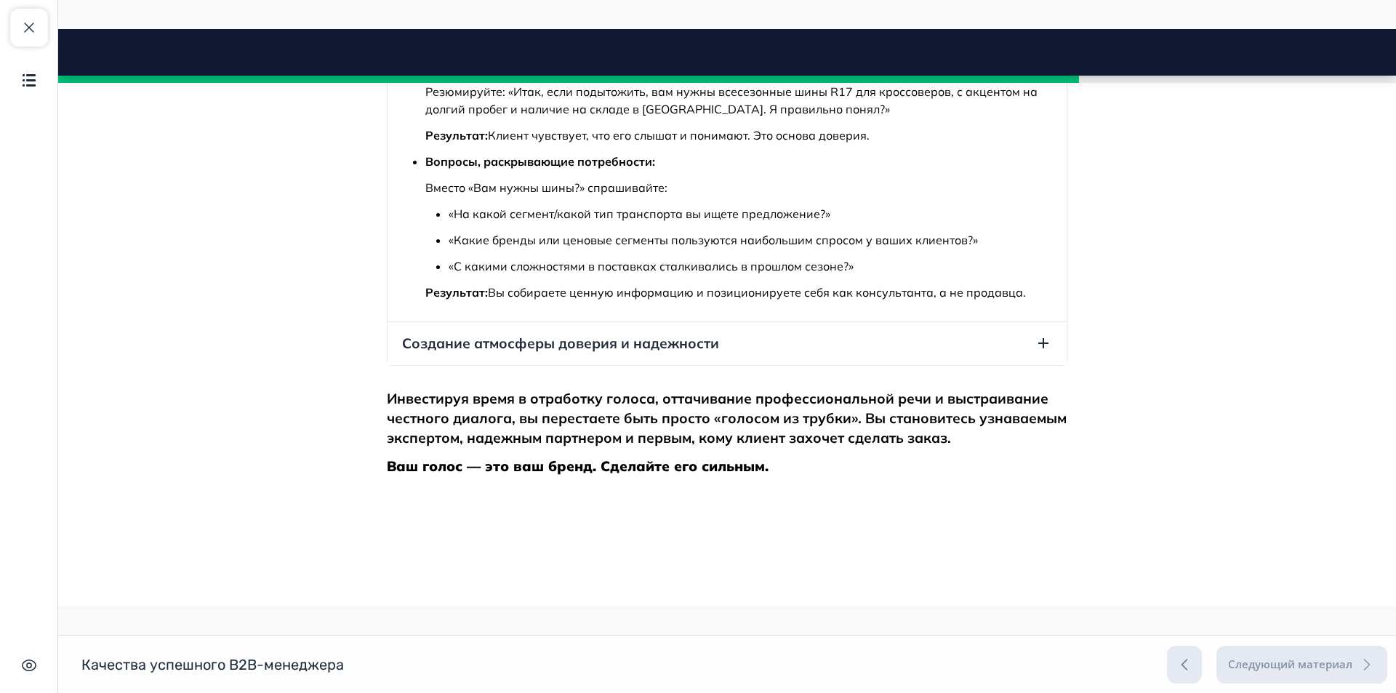
click at [1035, 352] on icon "button" at bounding box center [1043, 343] width 17 height 17
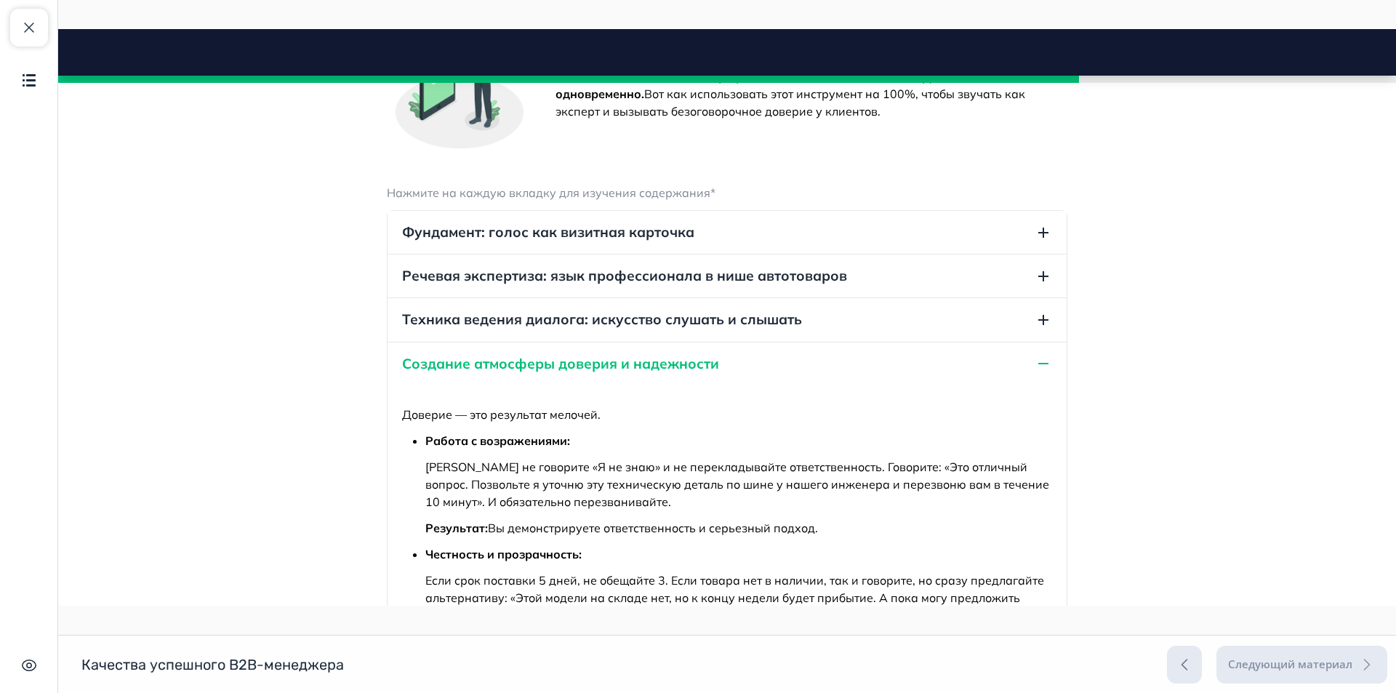
scroll to position [4523, 0]
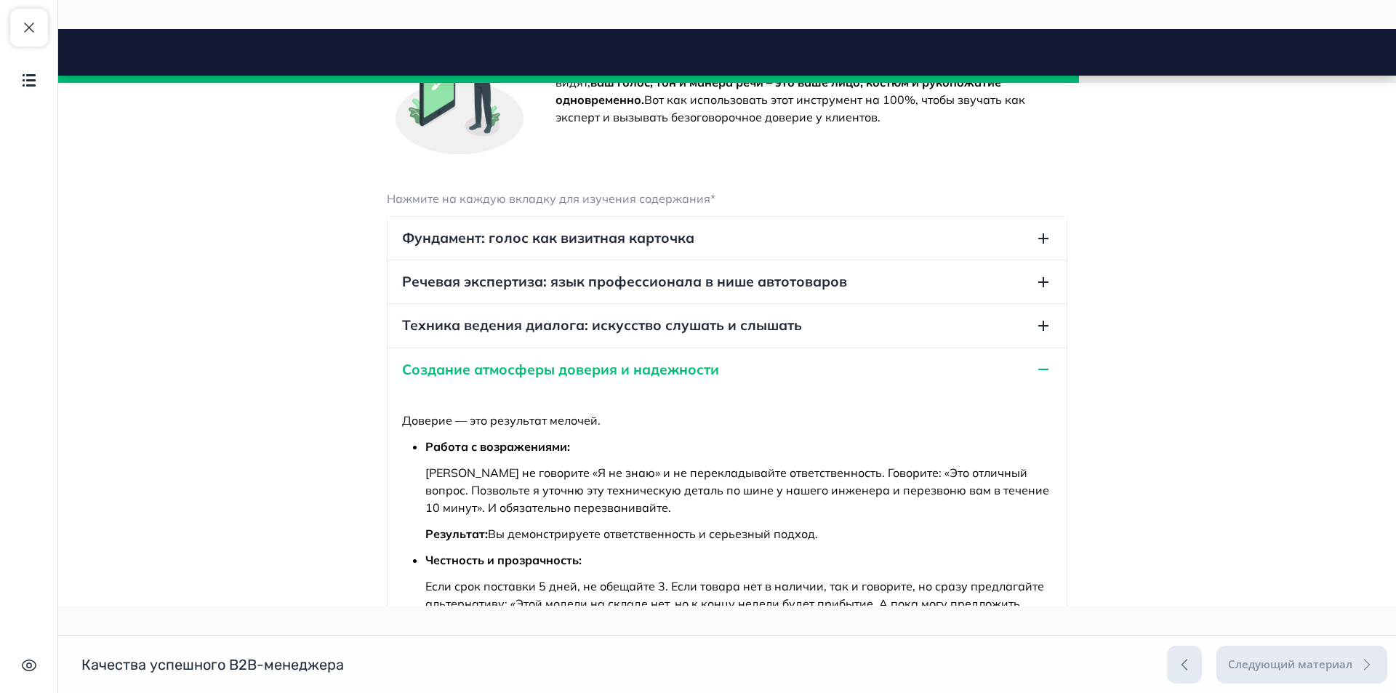
click at [1043, 370] on icon "button" at bounding box center [1043, 369] width 10 height 1
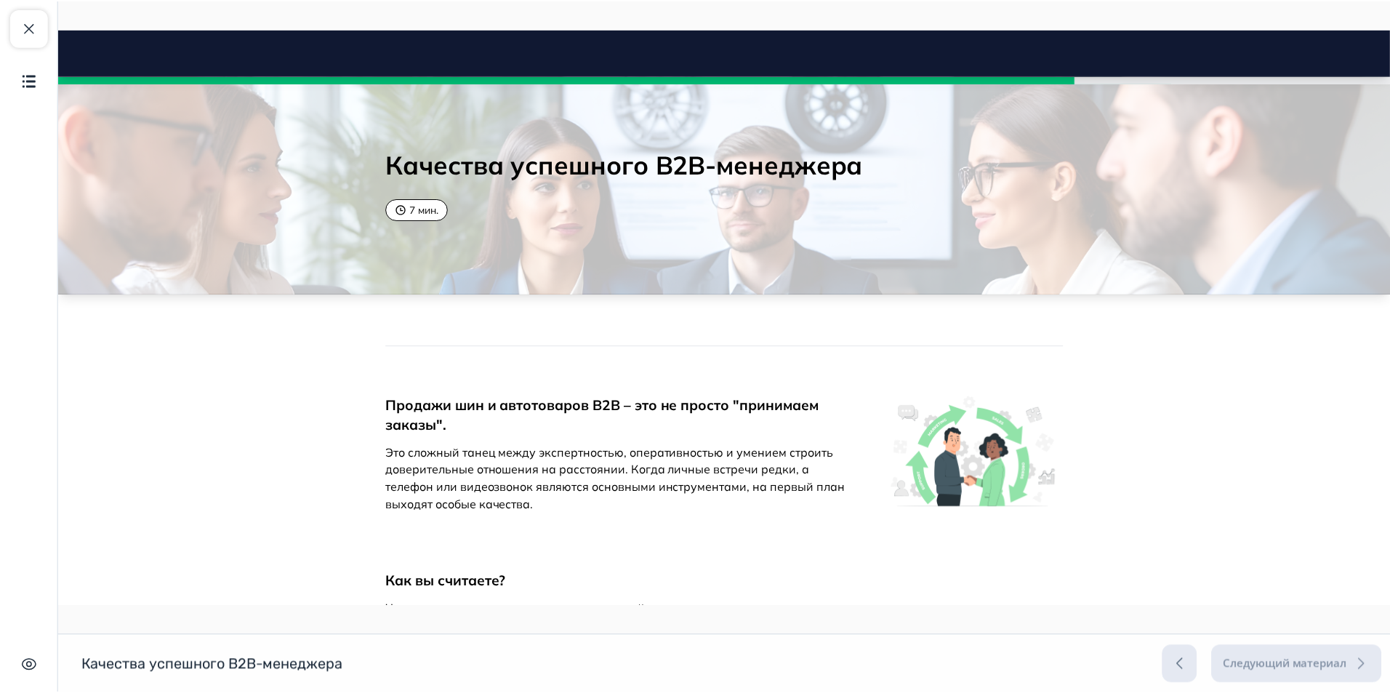
scroll to position [73, 0]
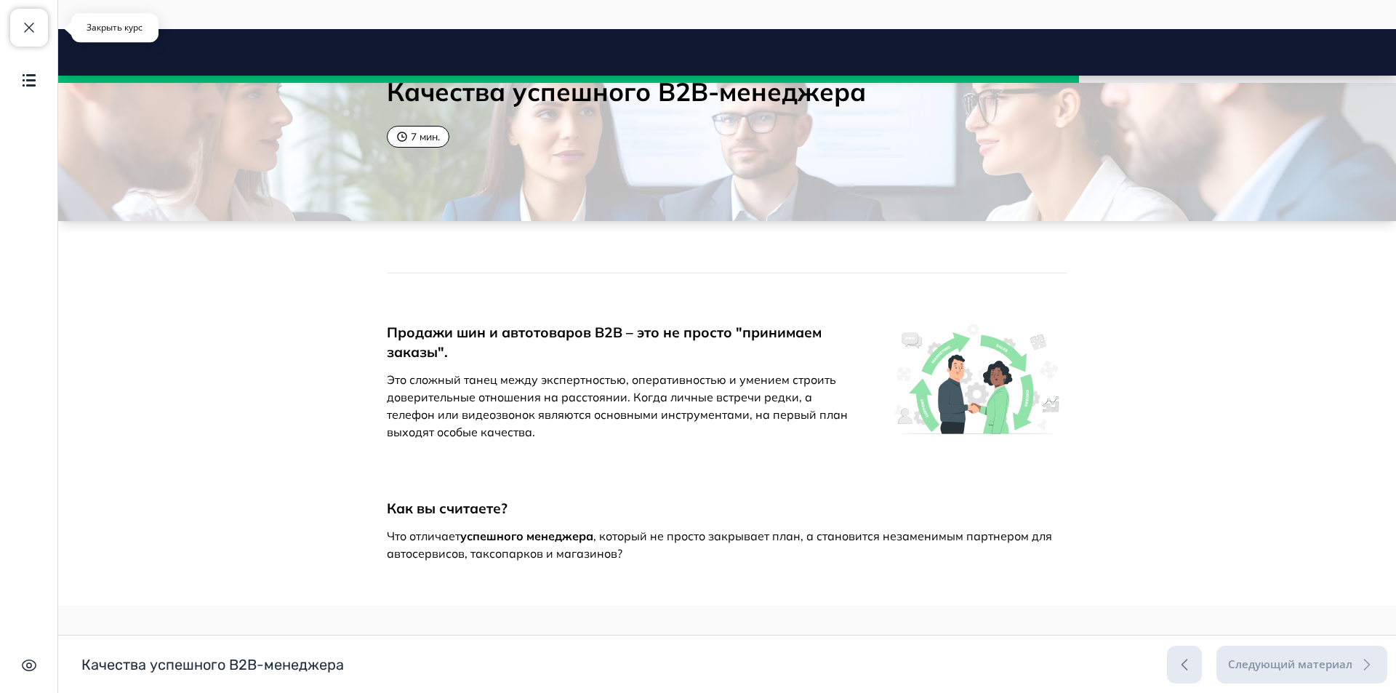
click at [31, 28] on span "button" at bounding box center [28, 27] width 17 height 17
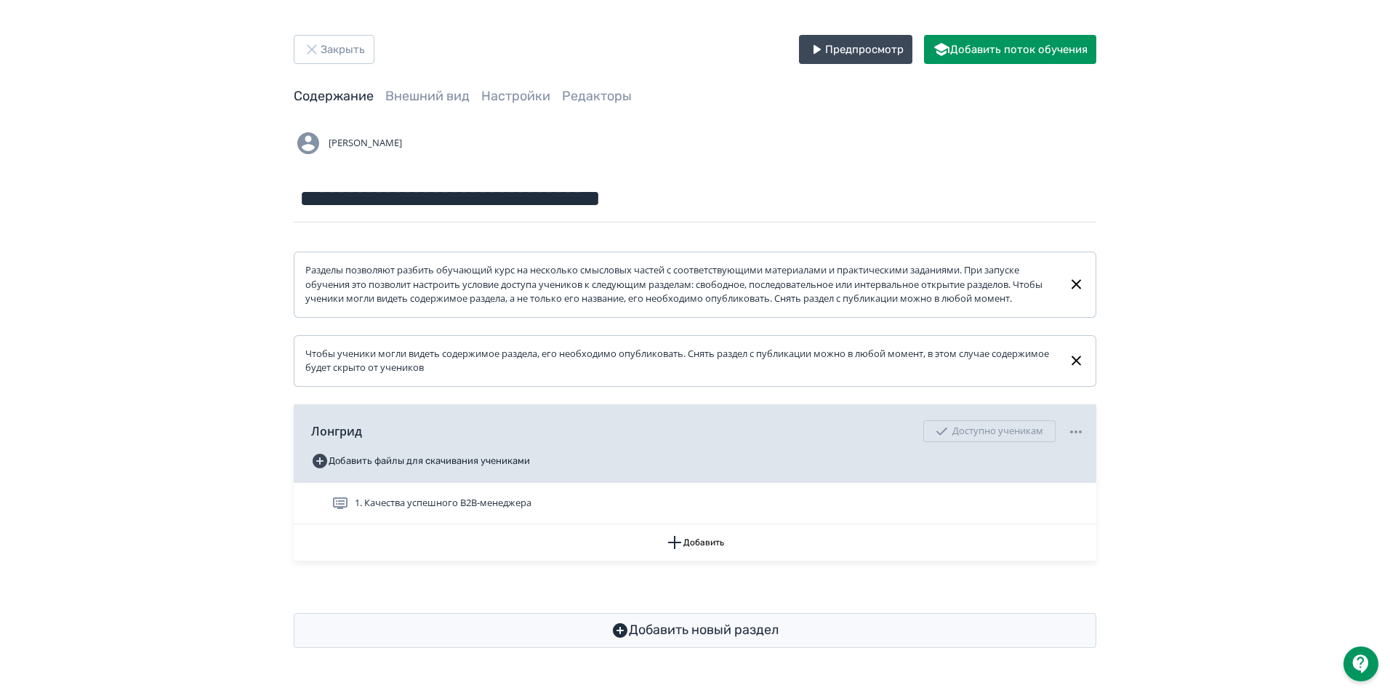
scroll to position [4, 0]
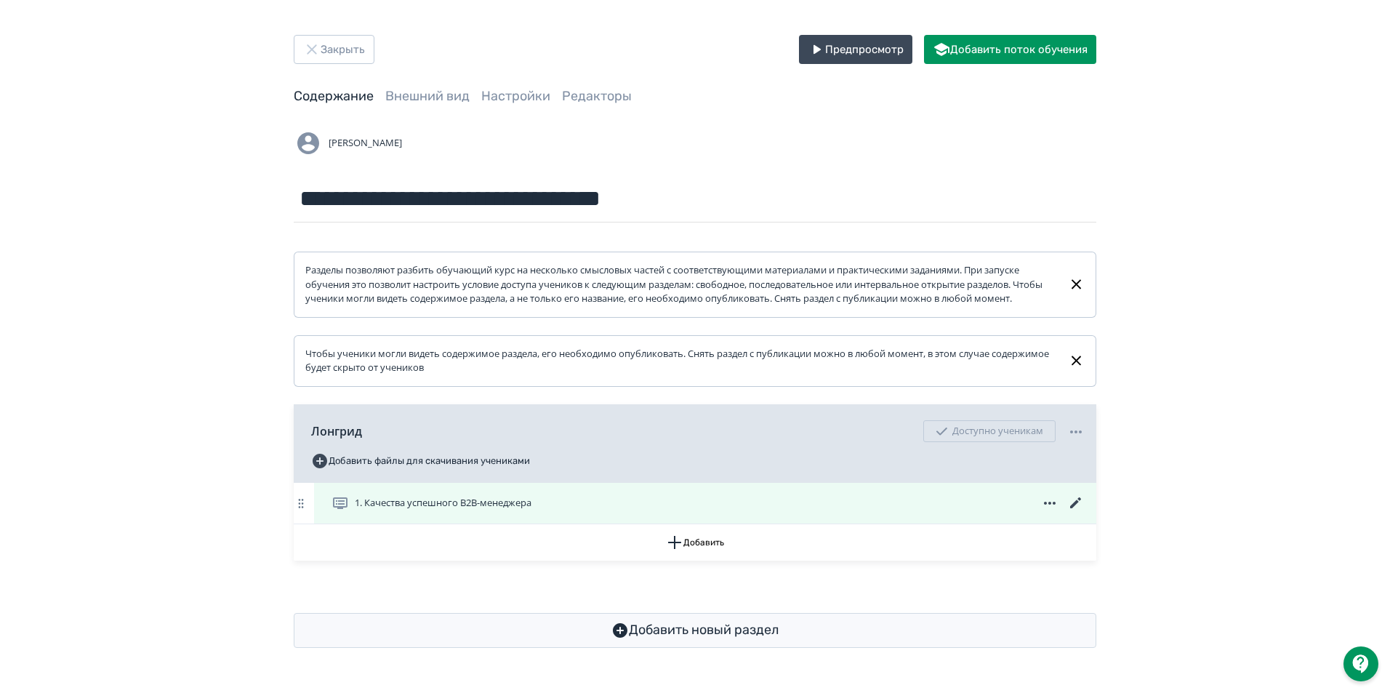
click at [1076, 510] on icon at bounding box center [1076, 502] width 17 height 17
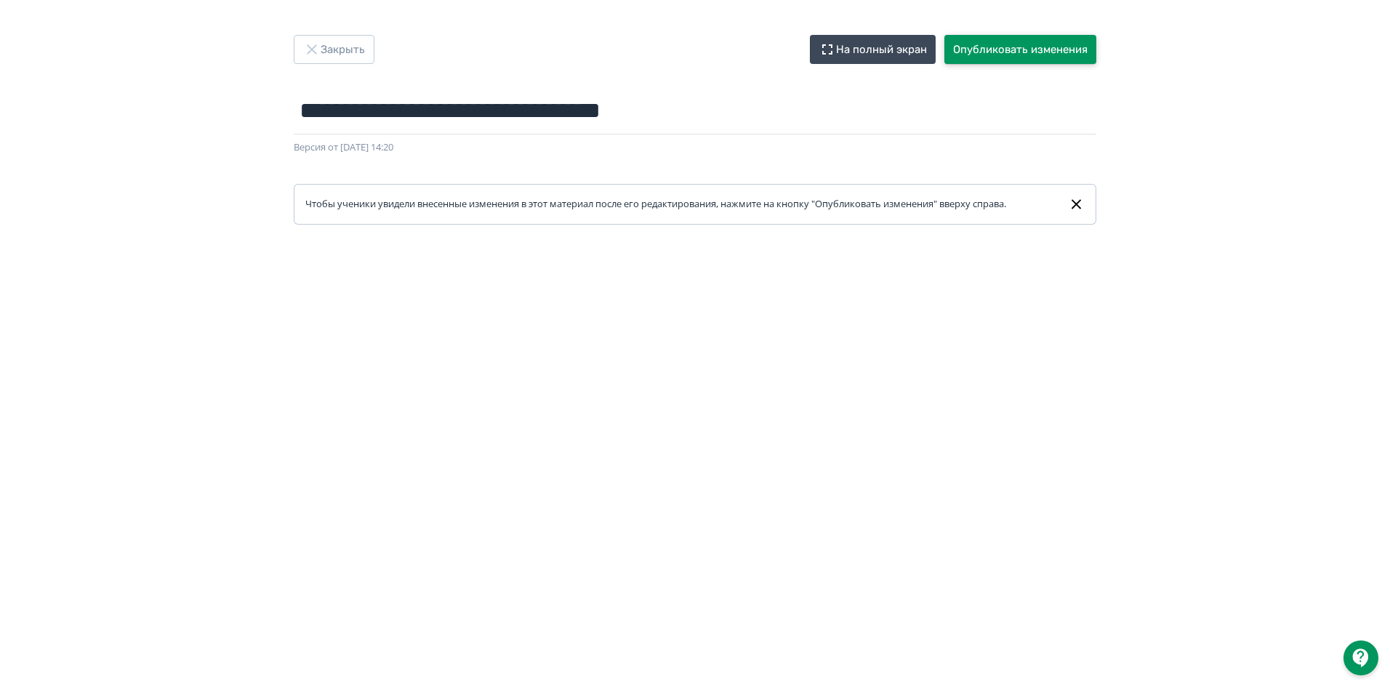
click at [1005, 45] on button "Опубликовать изменения" at bounding box center [1021, 49] width 152 height 29
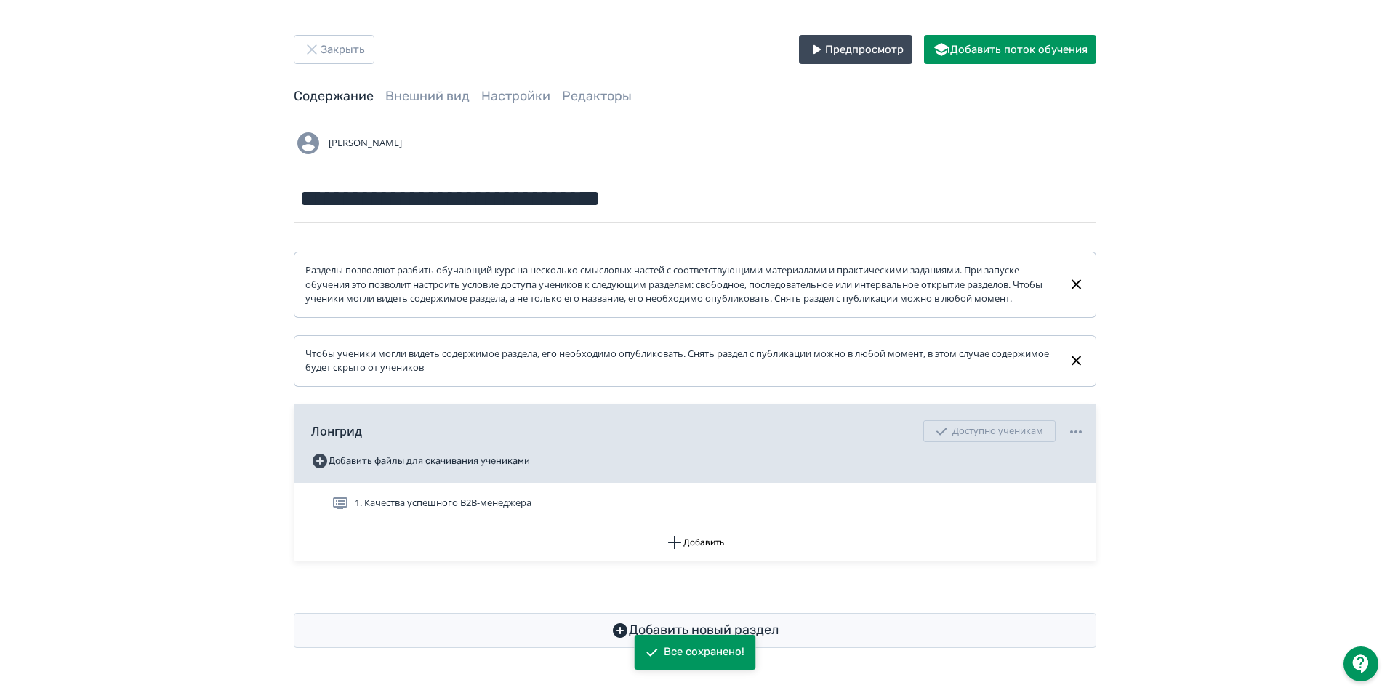
scroll to position [4, 0]
click at [853, 52] on button "Предпросмотр" at bounding box center [855, 49] width 113 height 29
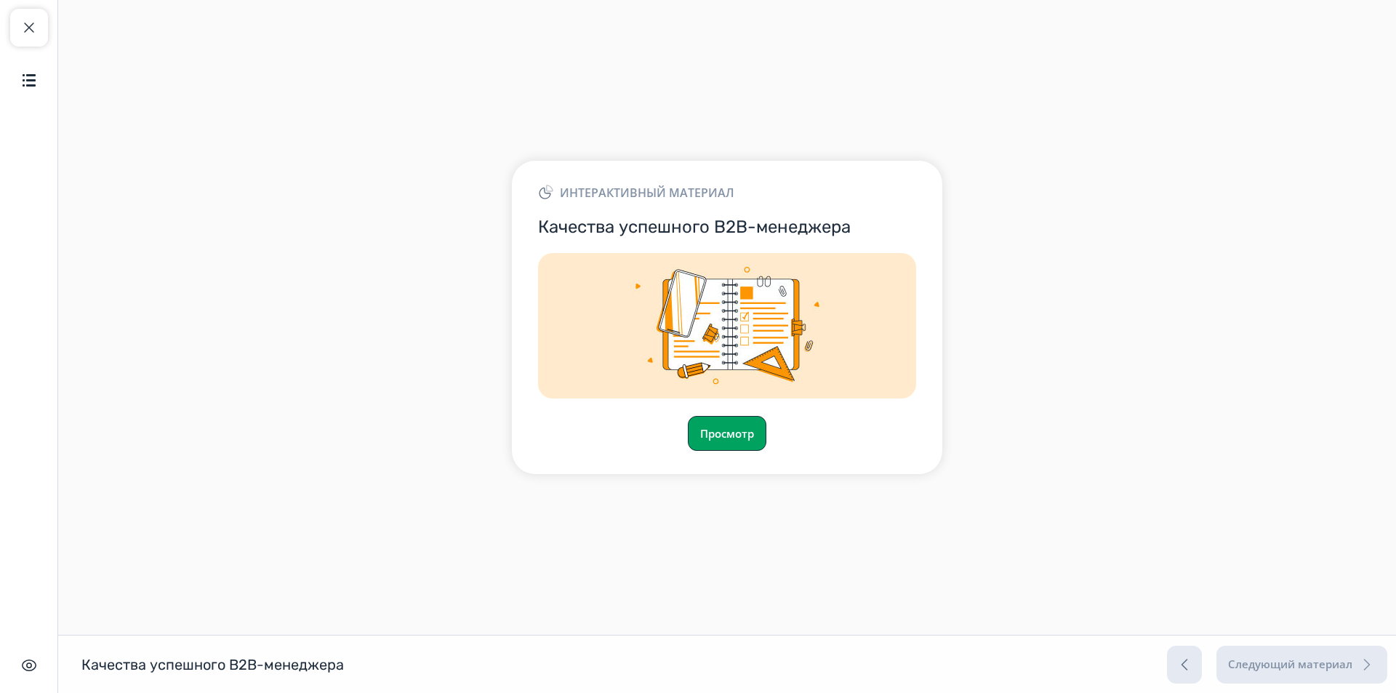
click at [723, 431] on button "Просмотр" at bounding box center [727, 433] width 79 height 35
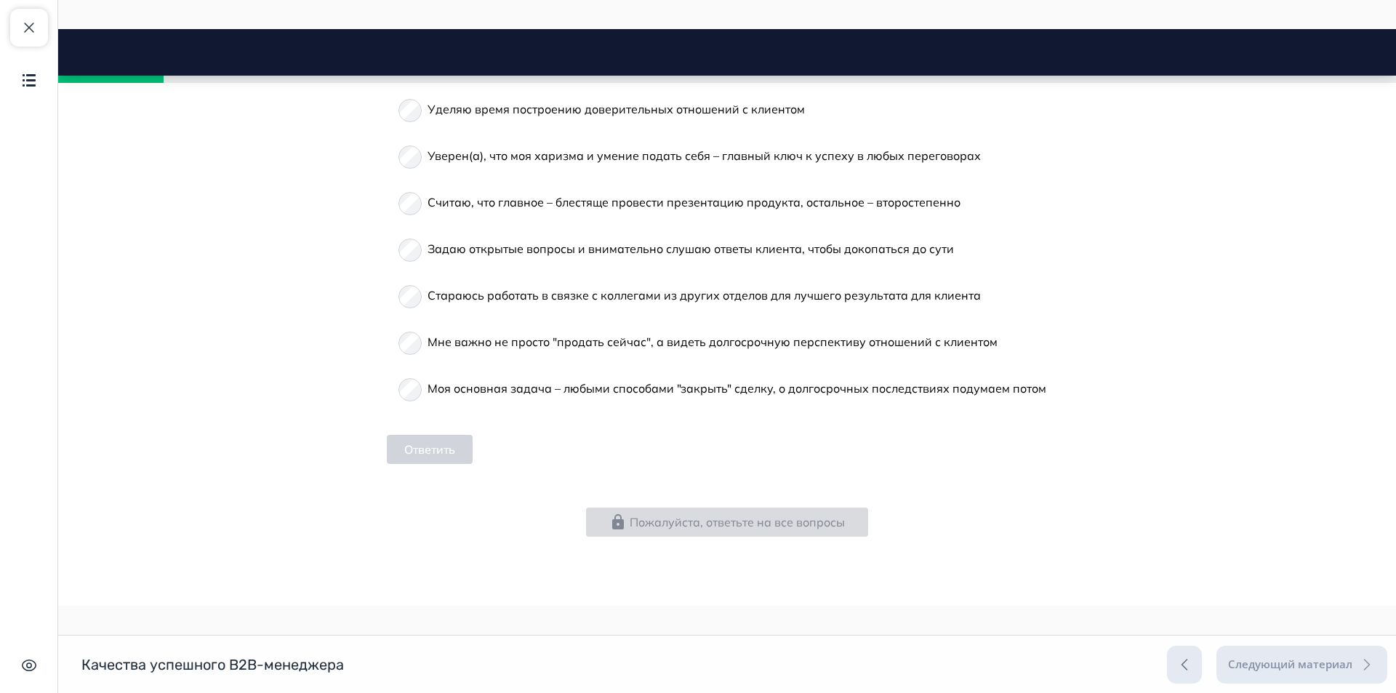
scroll to position [785, 0]
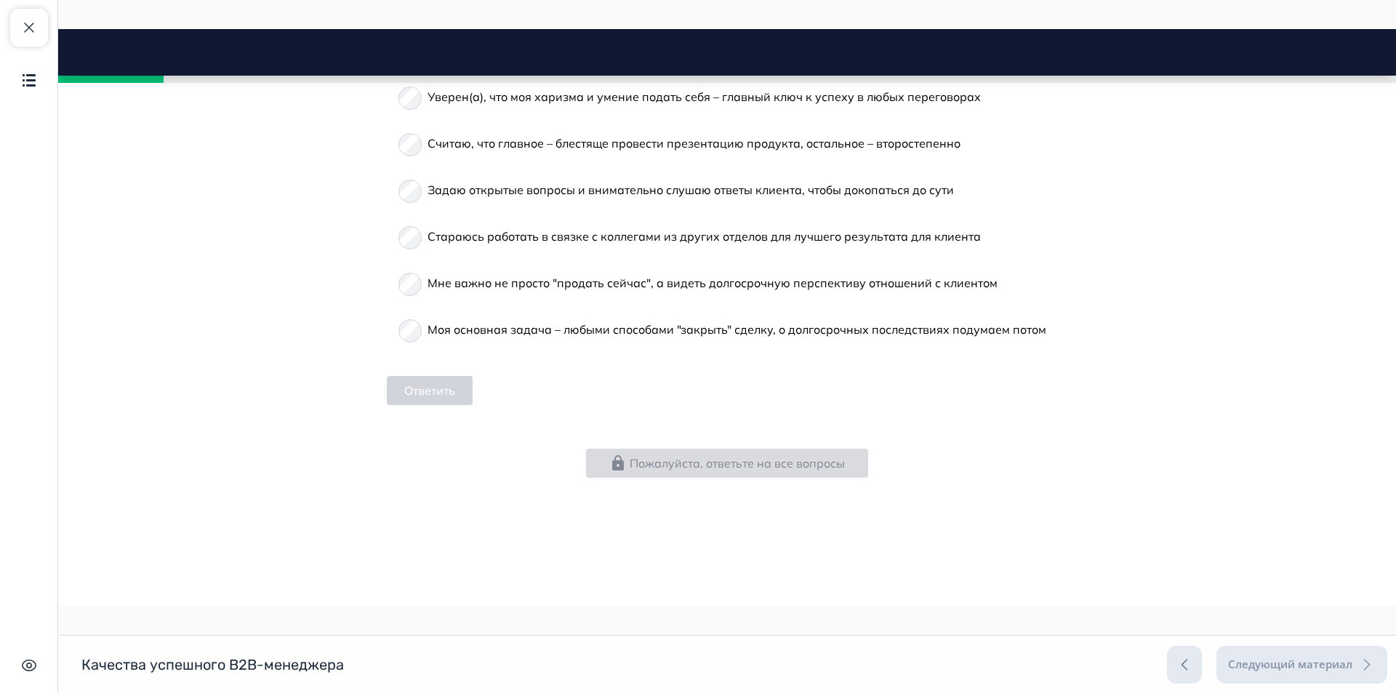
click at [435, 320] on label "Моя основная задача – любыми способами "закрыть" сделку, о долгосрочных последс…" at bounding box center [737, 329] width 619 height 35
click at [421, 388] on button "Ответить" at bounding box center [430, 390] width 86 height 29
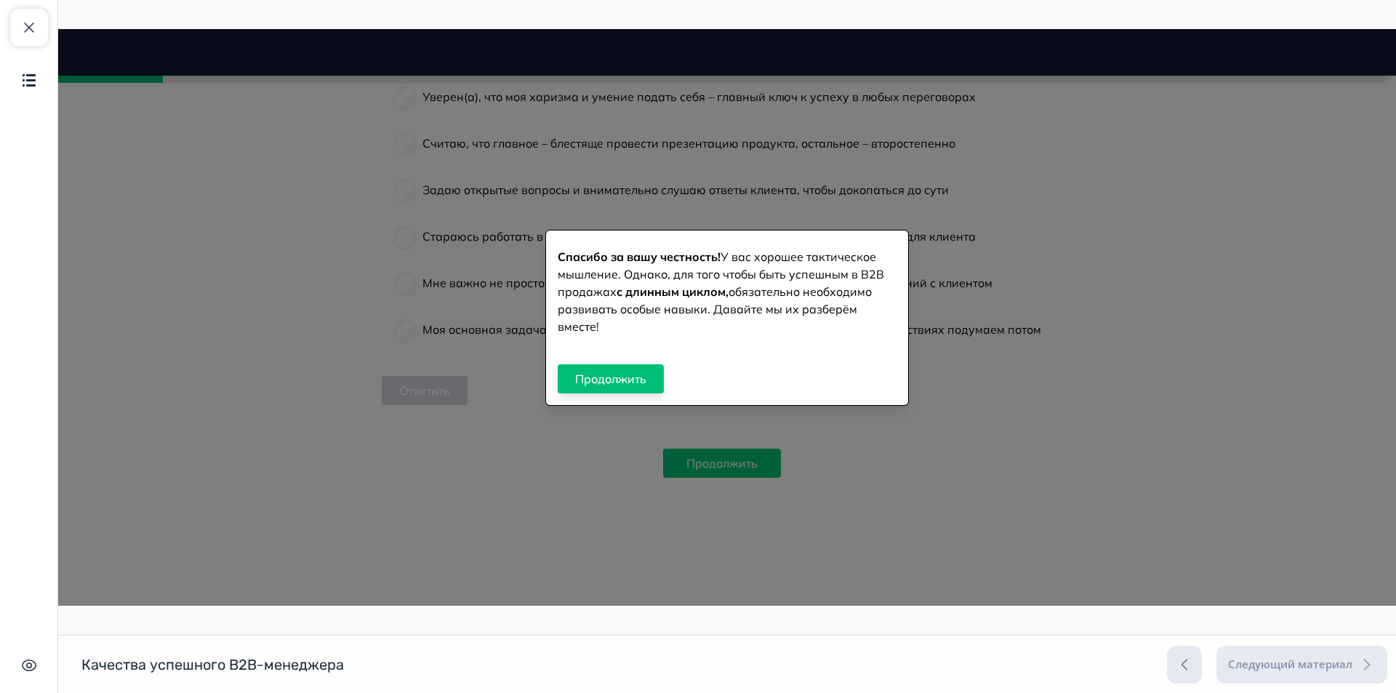
click at [624, 378] on button "Продолжить" at bounding box center [611, 378] width 106 height 29
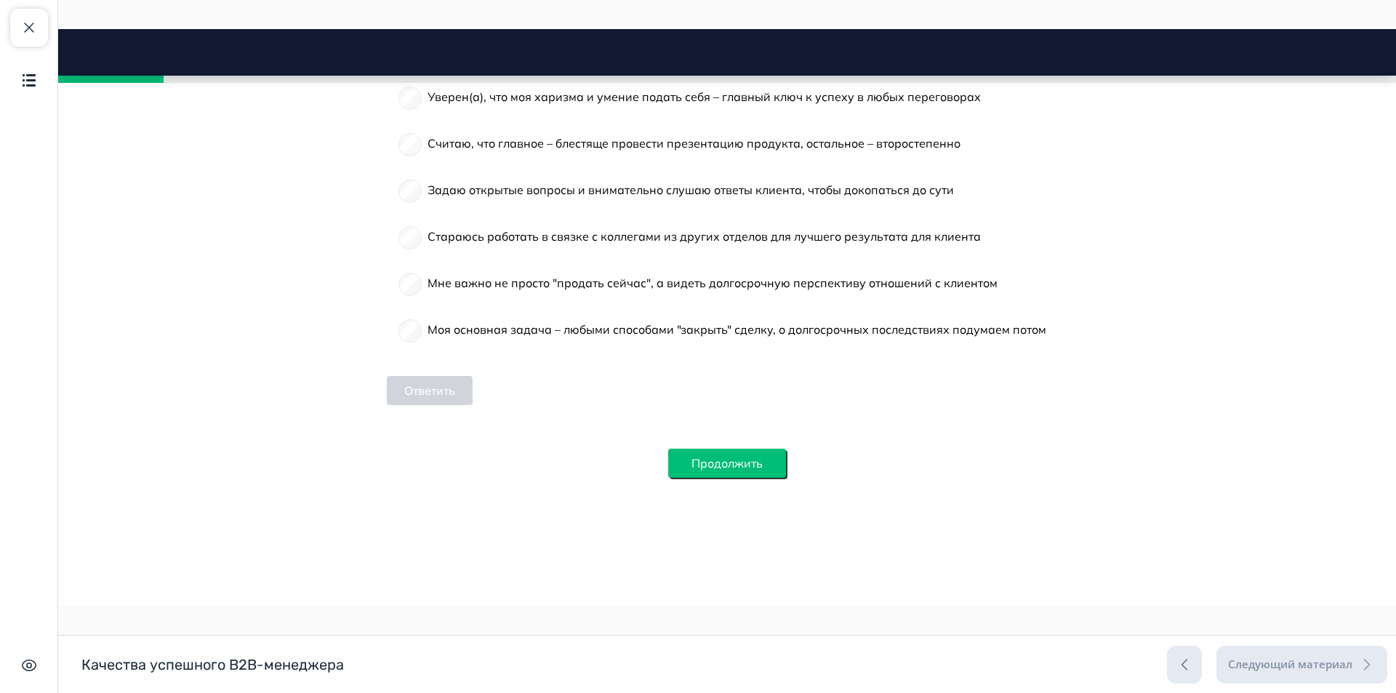
click at [738, 454] on button "Продолжить" at bounding box center [727, 463] width 118 height 29
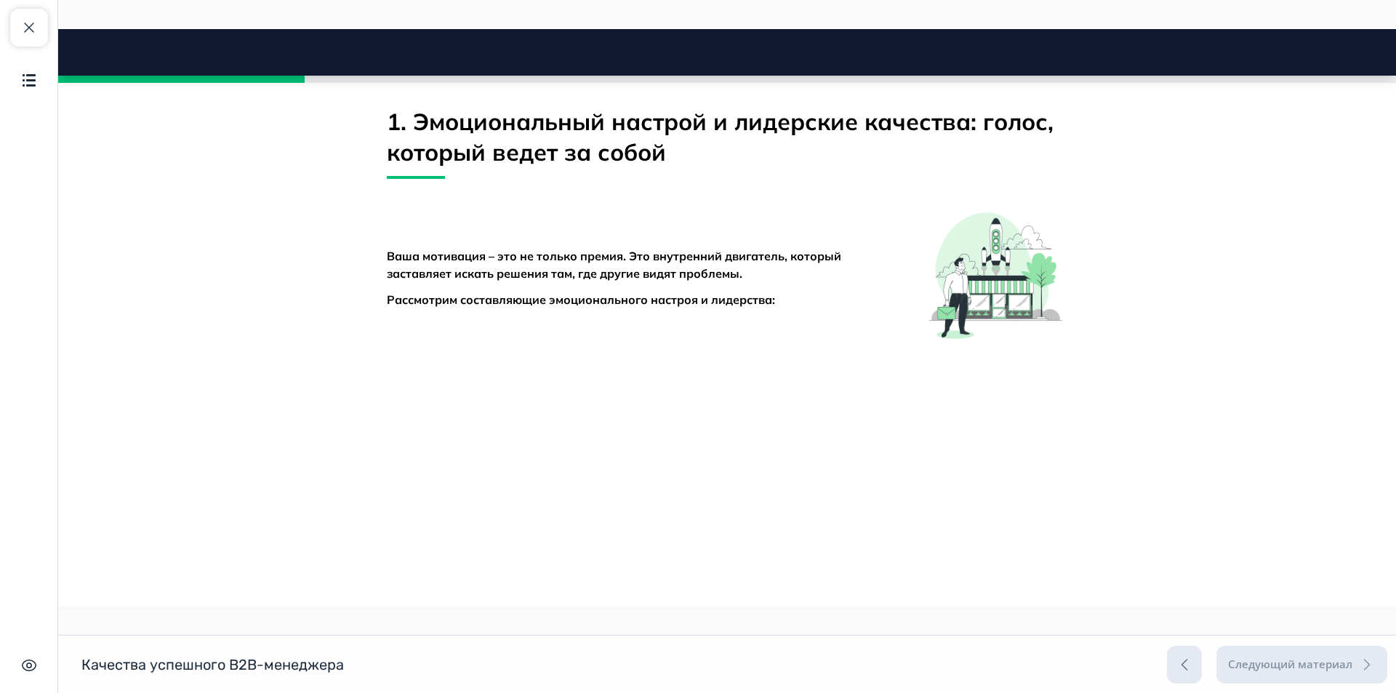
scroll to position [1502, 0]
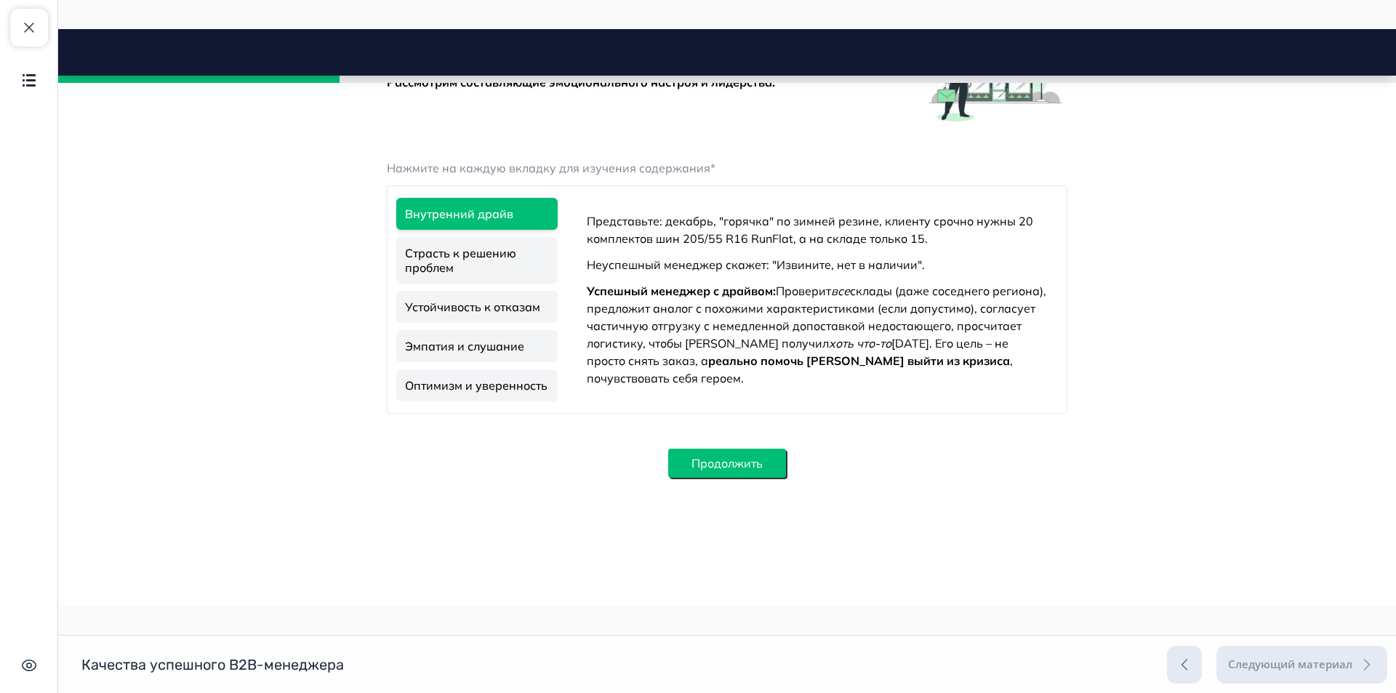
click at [708, 465] on button "Продолжить" at bounding box center [727, 463] width 118 height 29
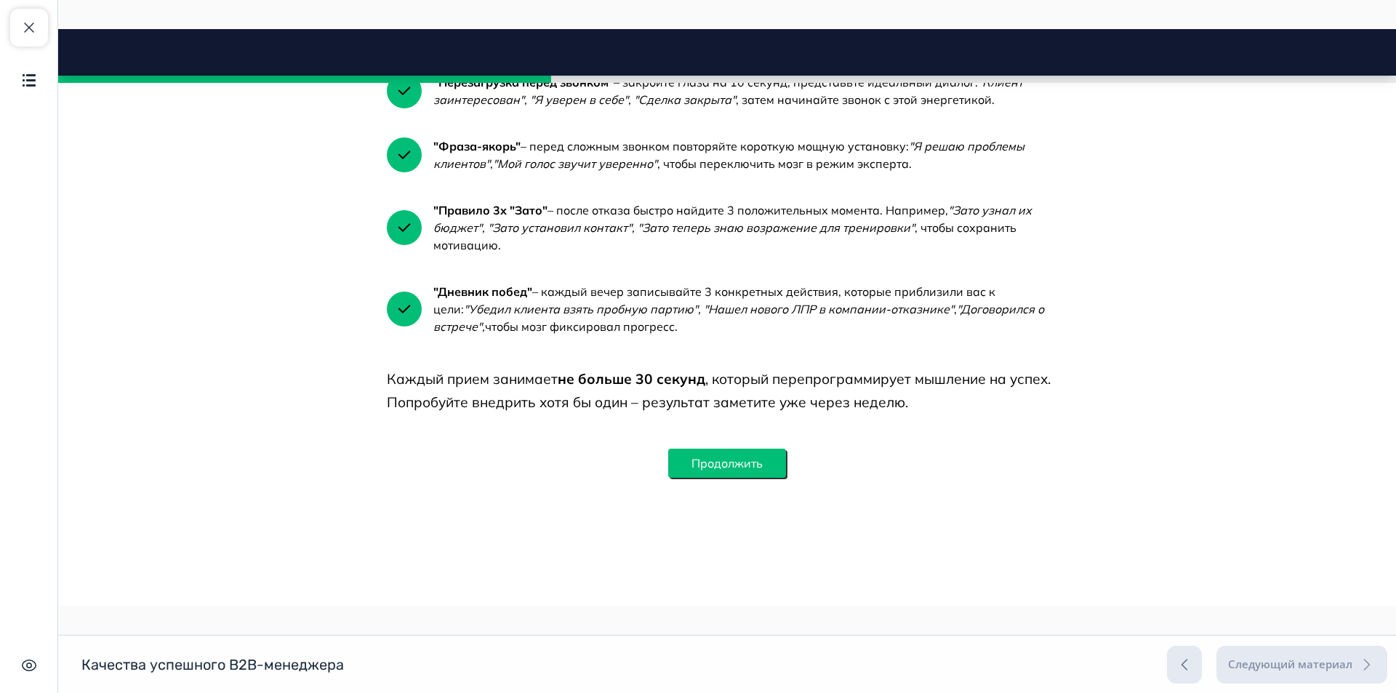
click at [716, 466] on button "Продолжить" at bounding box center [727, 463] width 118 height 29
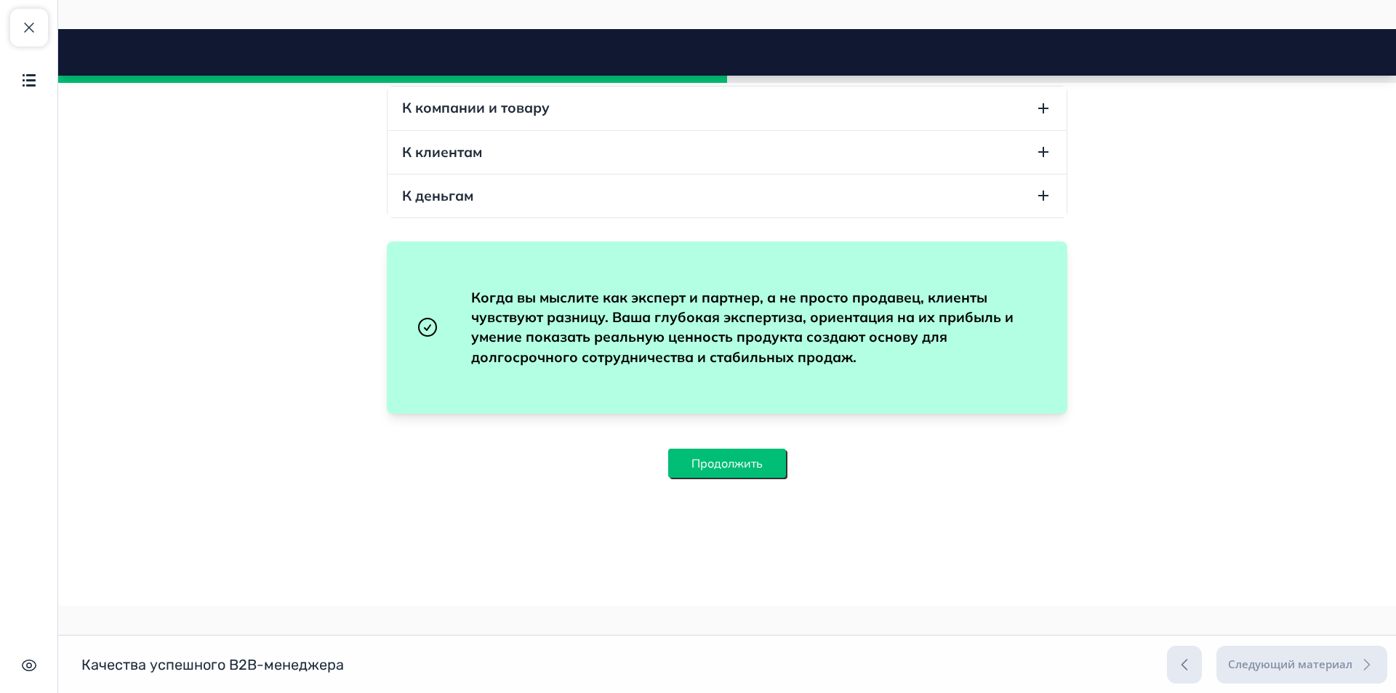
click at [726, 473] on button "Продолжить" at bounding box center [727, 463] width 118 height 29
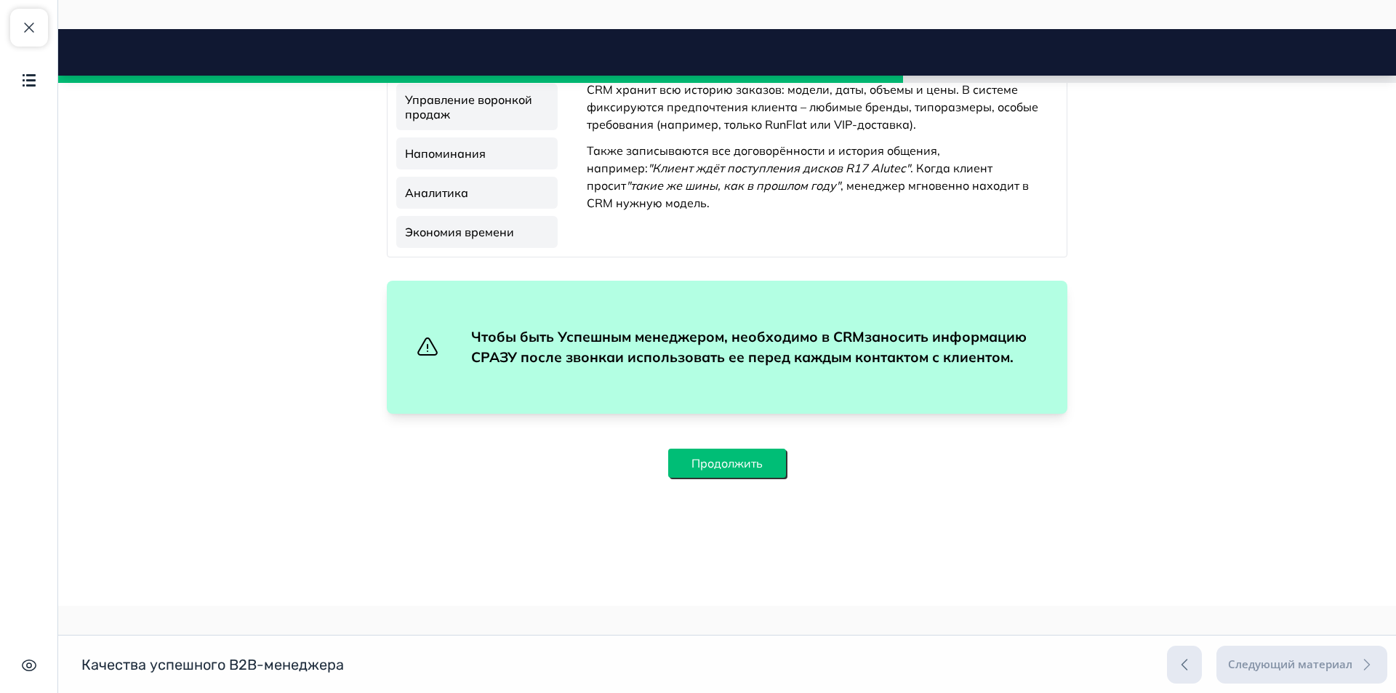
click at [715, 460] on button "Продолжить" at bounding box center [727, 463] width 118 height 29
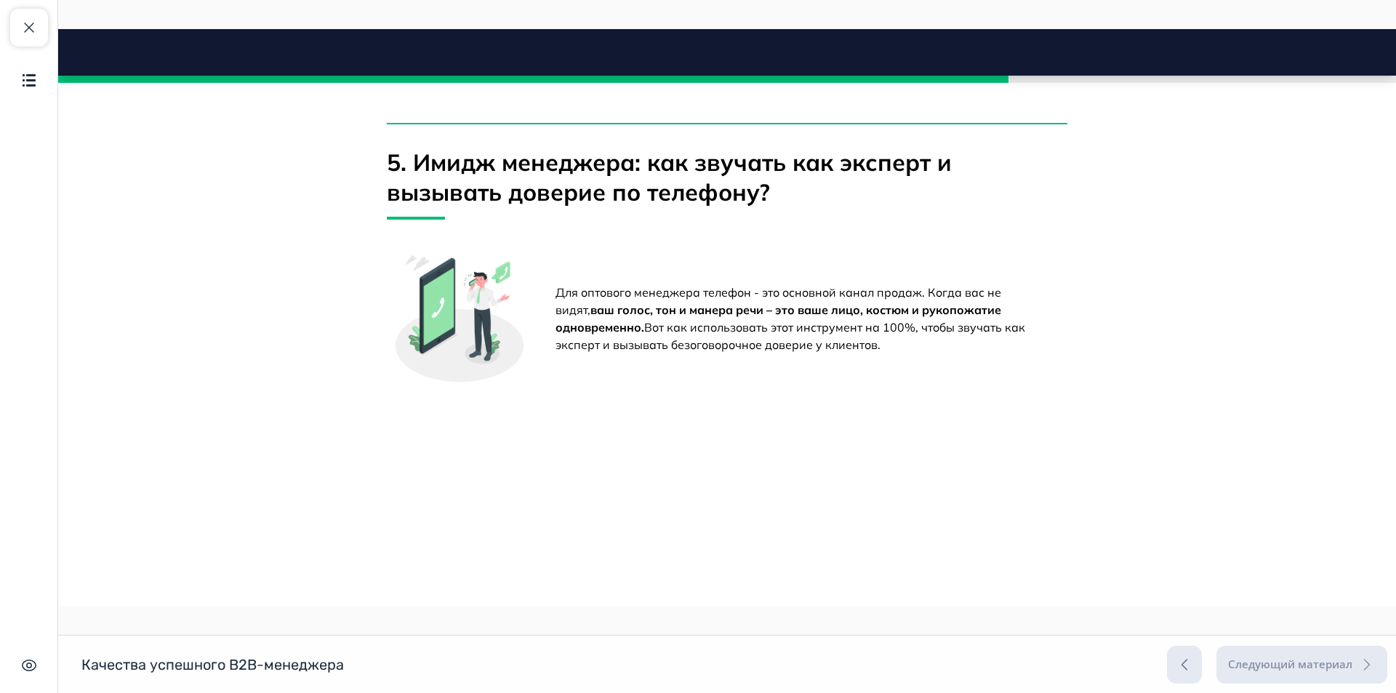
scroll to position [4479, 0]
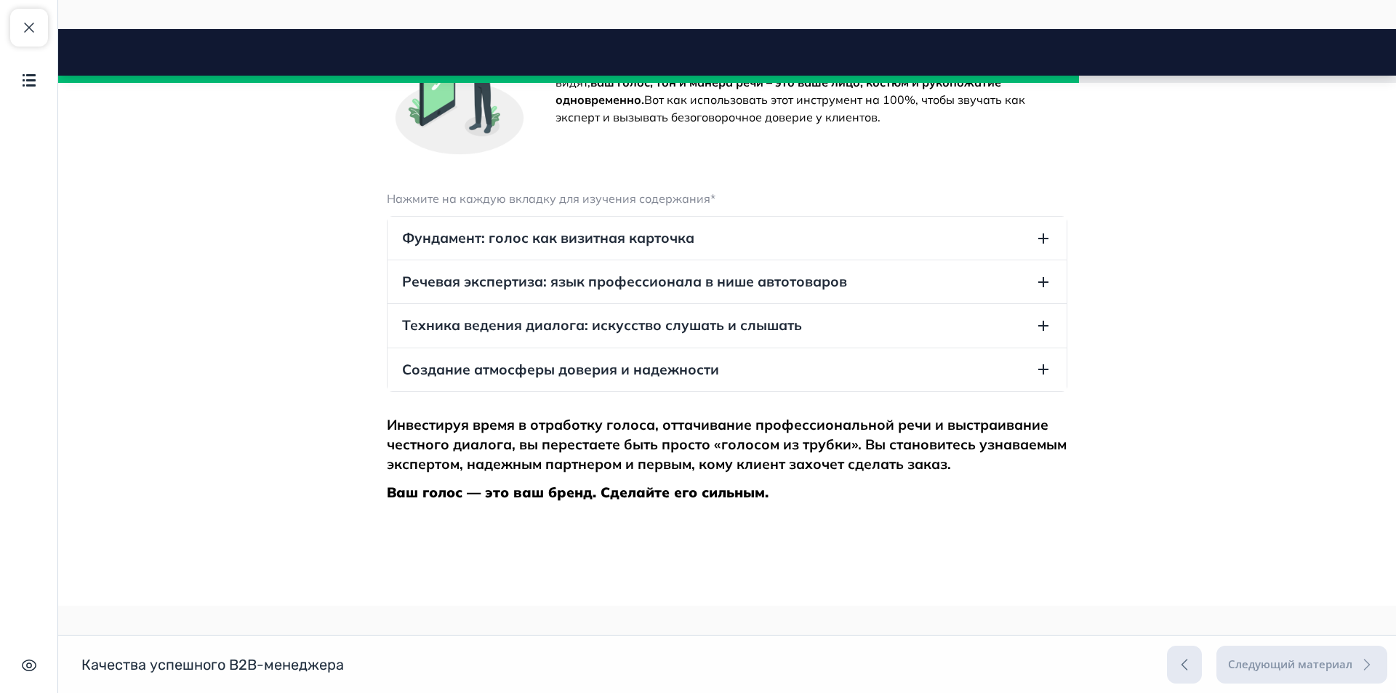
click at [1038, 244] on icon "button" at bounding box center [1043, 238] width 10 height 10
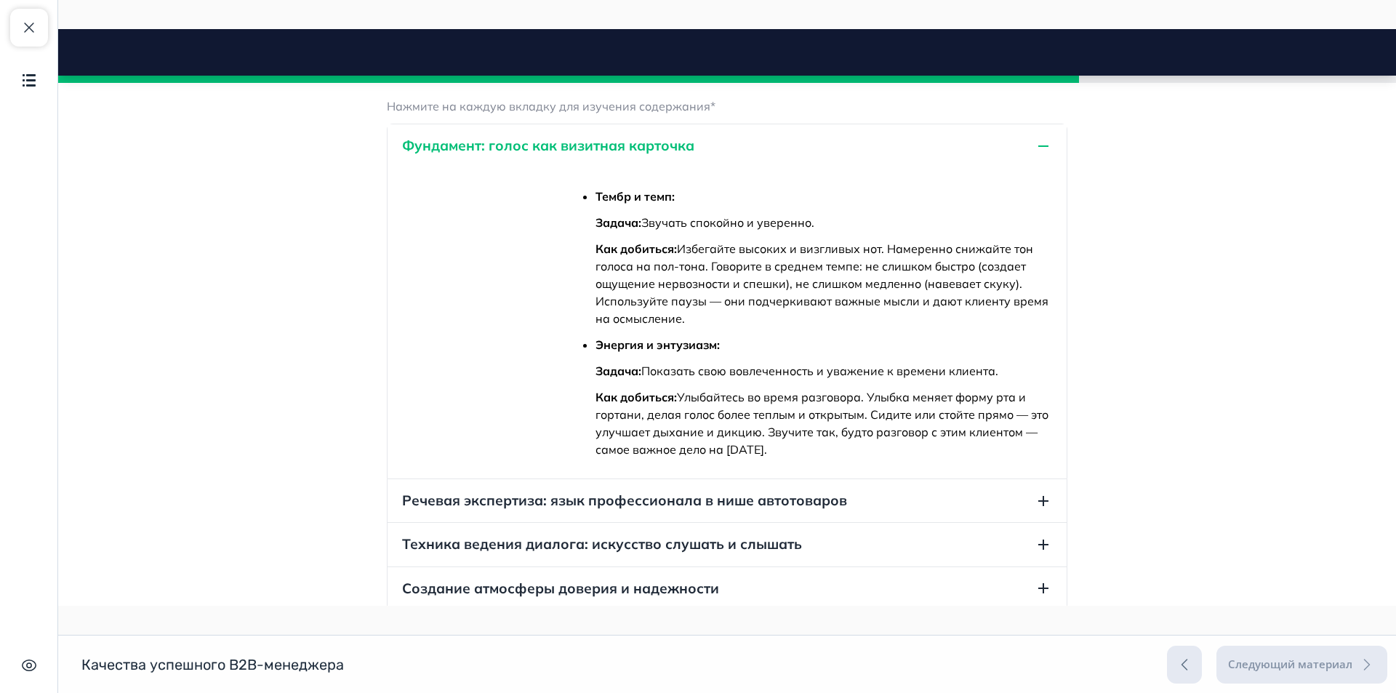
scroll to position [4552, 0]
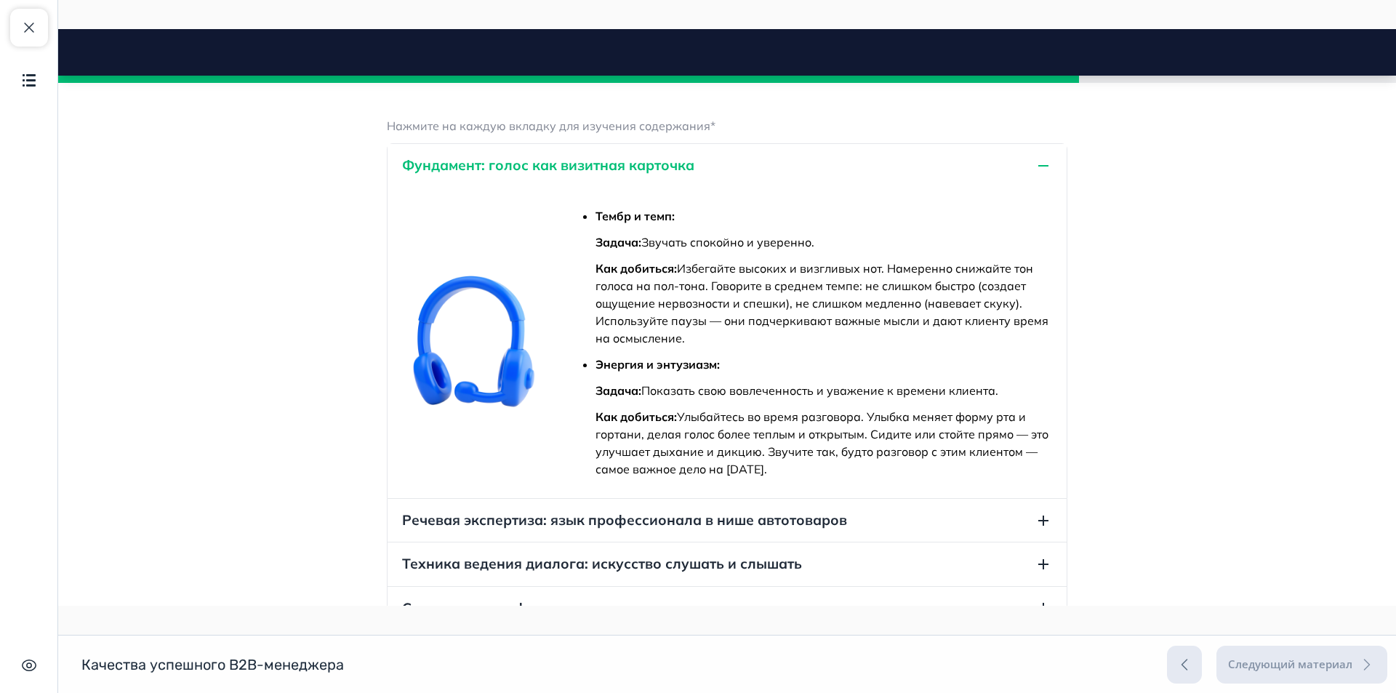
click at [1038, 167] on icon "button" at bounding box center [1043, 165] width 10 height 1
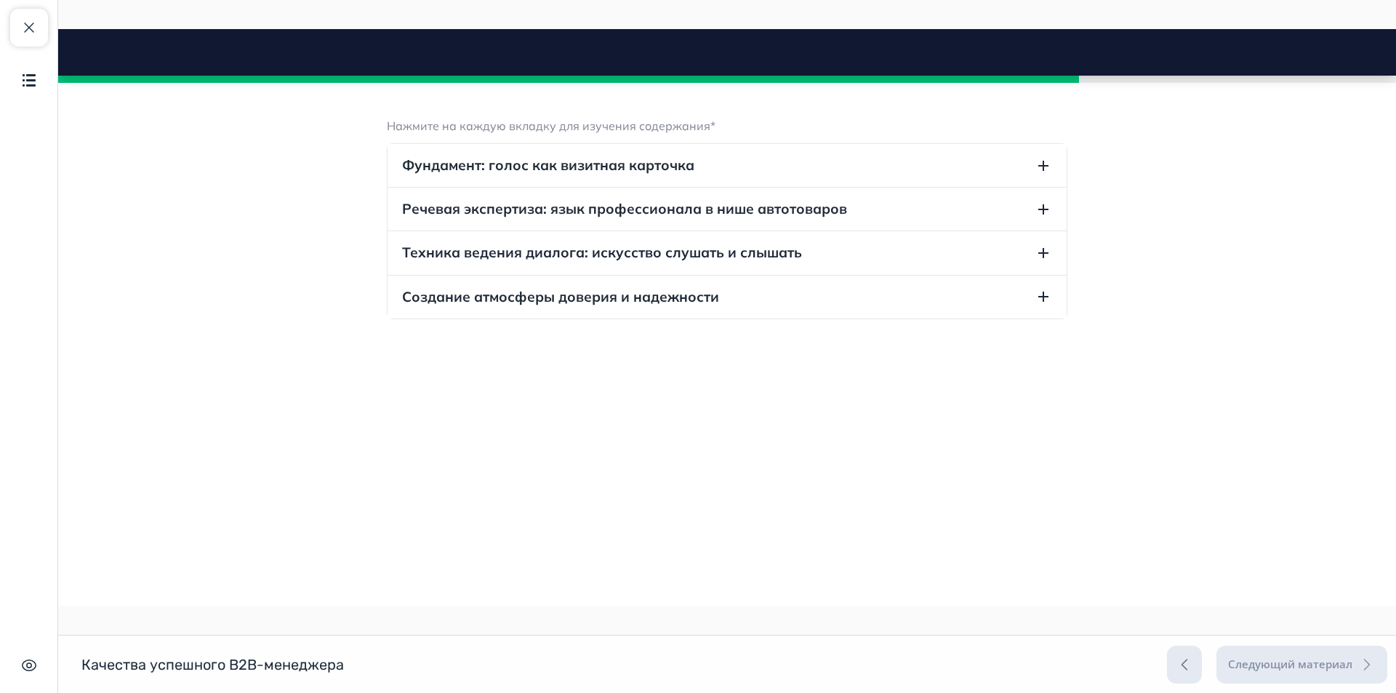
click at [1040, 305] on icon "button" at bounding box center [1043, 296] width 17 height 17
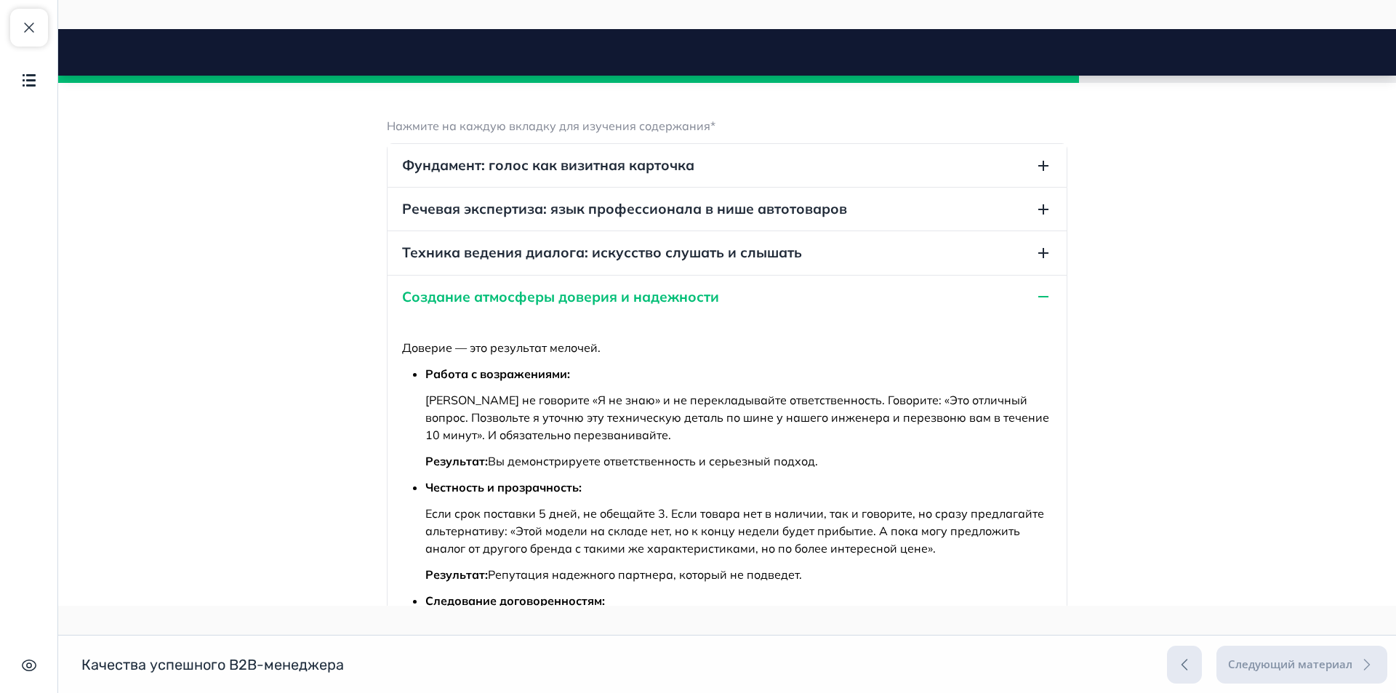
click at [1035, 218] on icon "button" at bounding box center [1043, 209] width 17 height 17
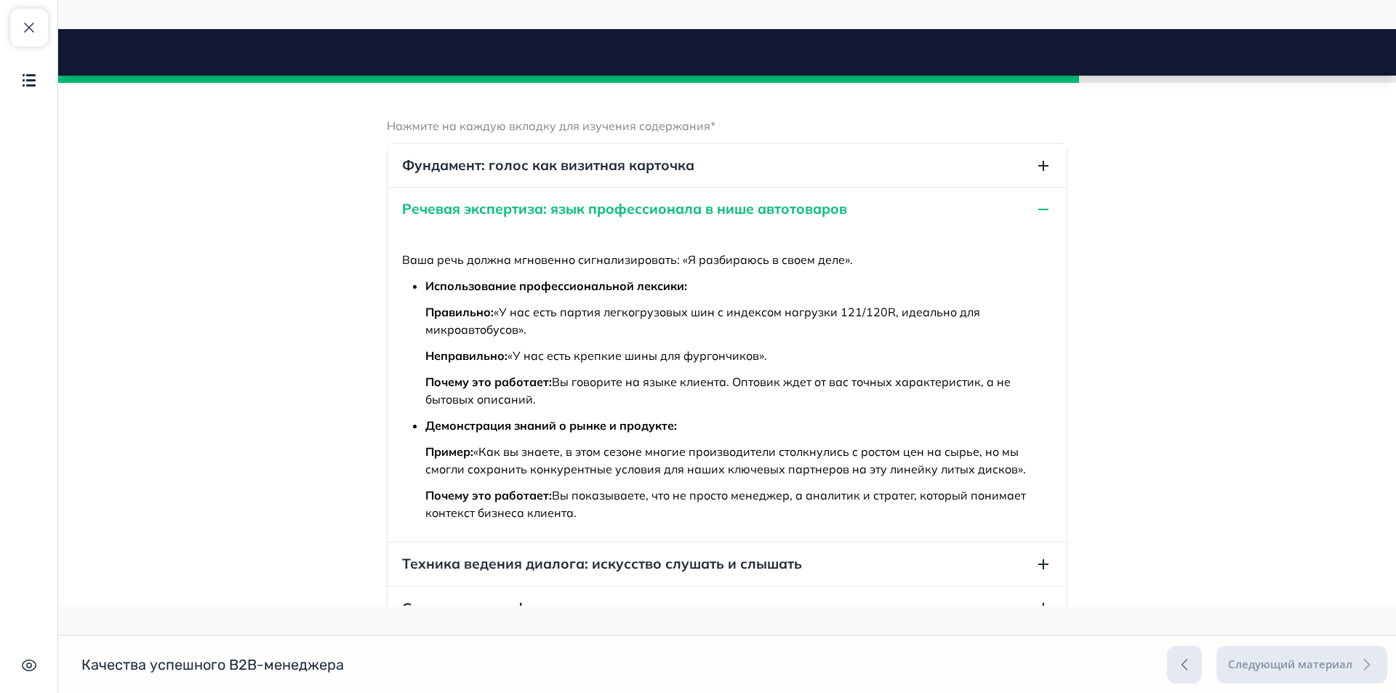
click at [1041, 218] on icon "button" at bounding box center [1043, 209] width 17 height 17
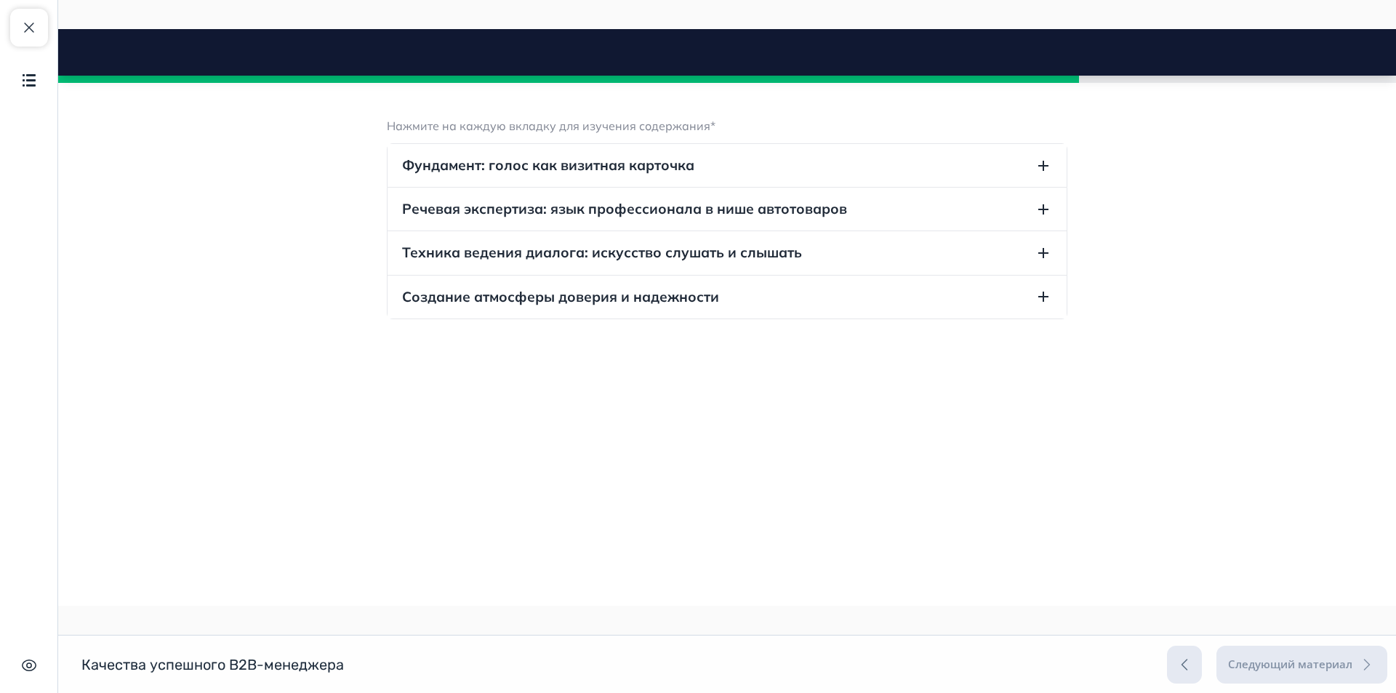
click at [1036, 218] on icon "button" at bounding box center [1043, 209] width 17 height 17
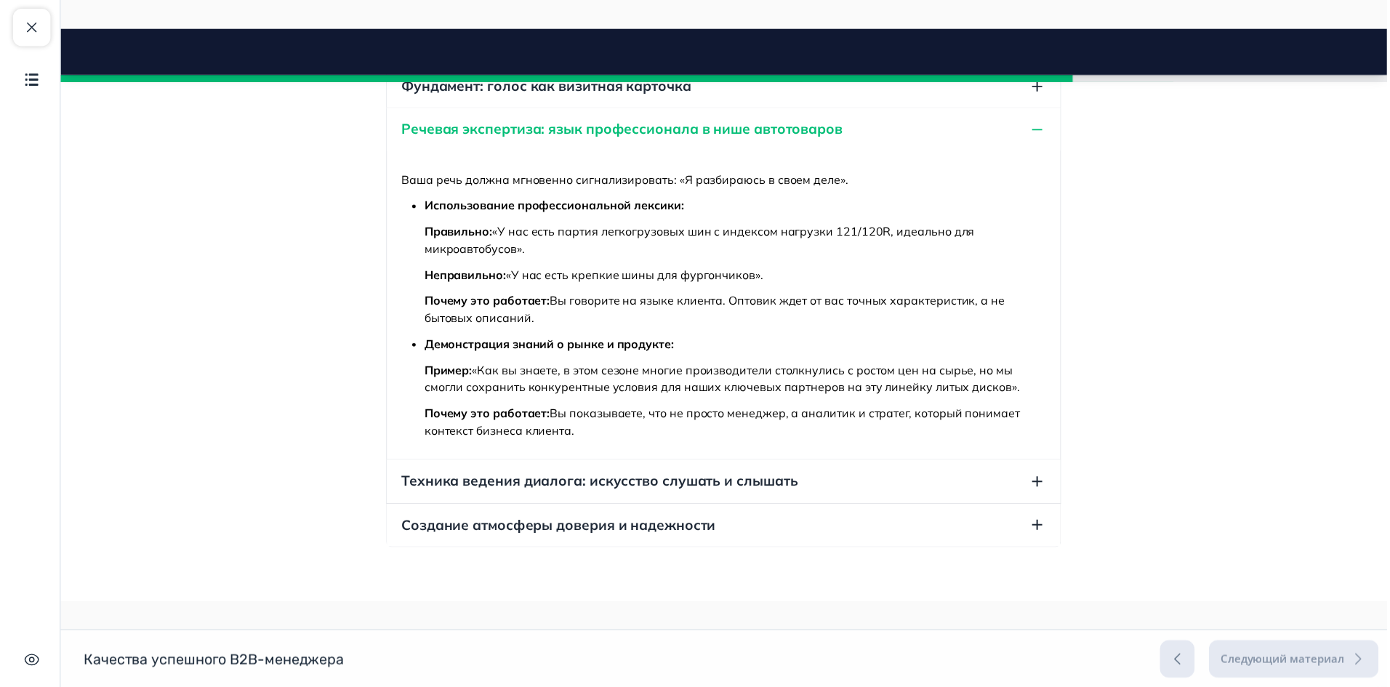
scroll to position [4625, 0]
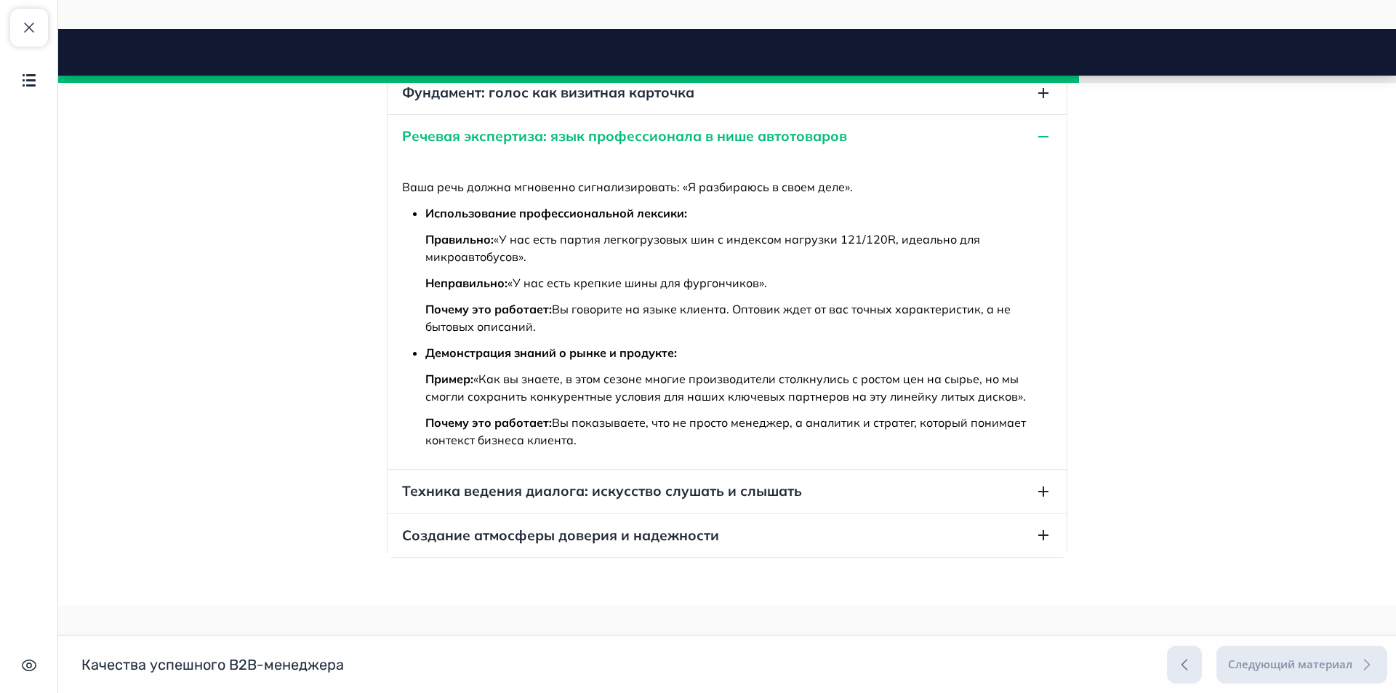
click at [1040, 102] on icon "button" at bounding box center [1043, 92] width 17 height 17
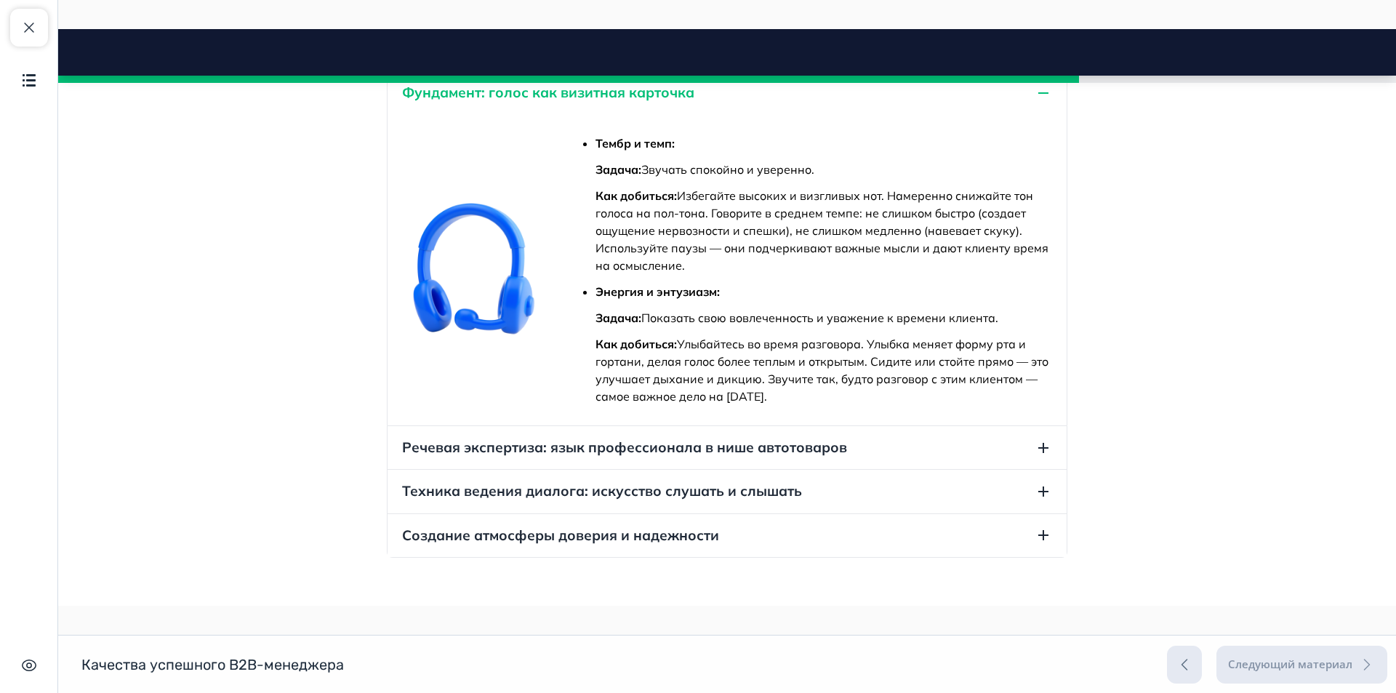
click at [1040, 102] on icon "button" at bounding box center [1043, 92] width 17 height 17
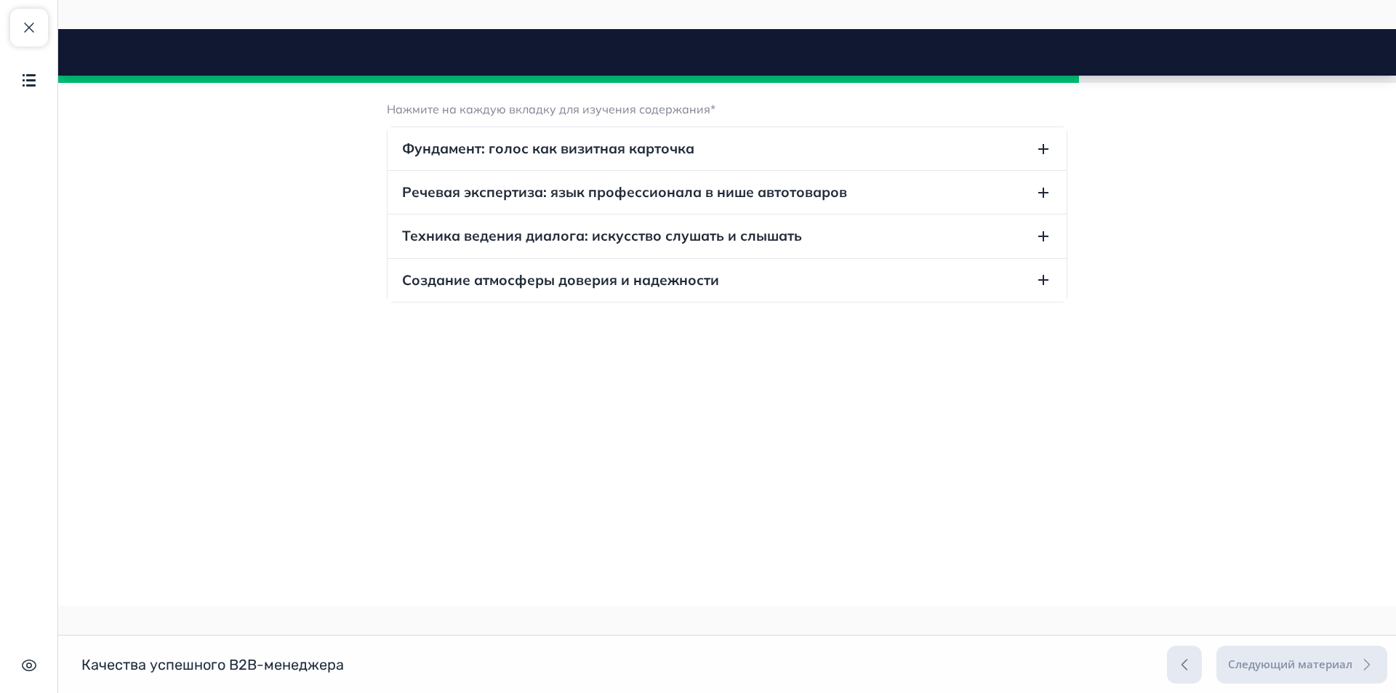
click at [1041, 148] on icon "button" at bounding box center [1043, 148] width 17 height 17
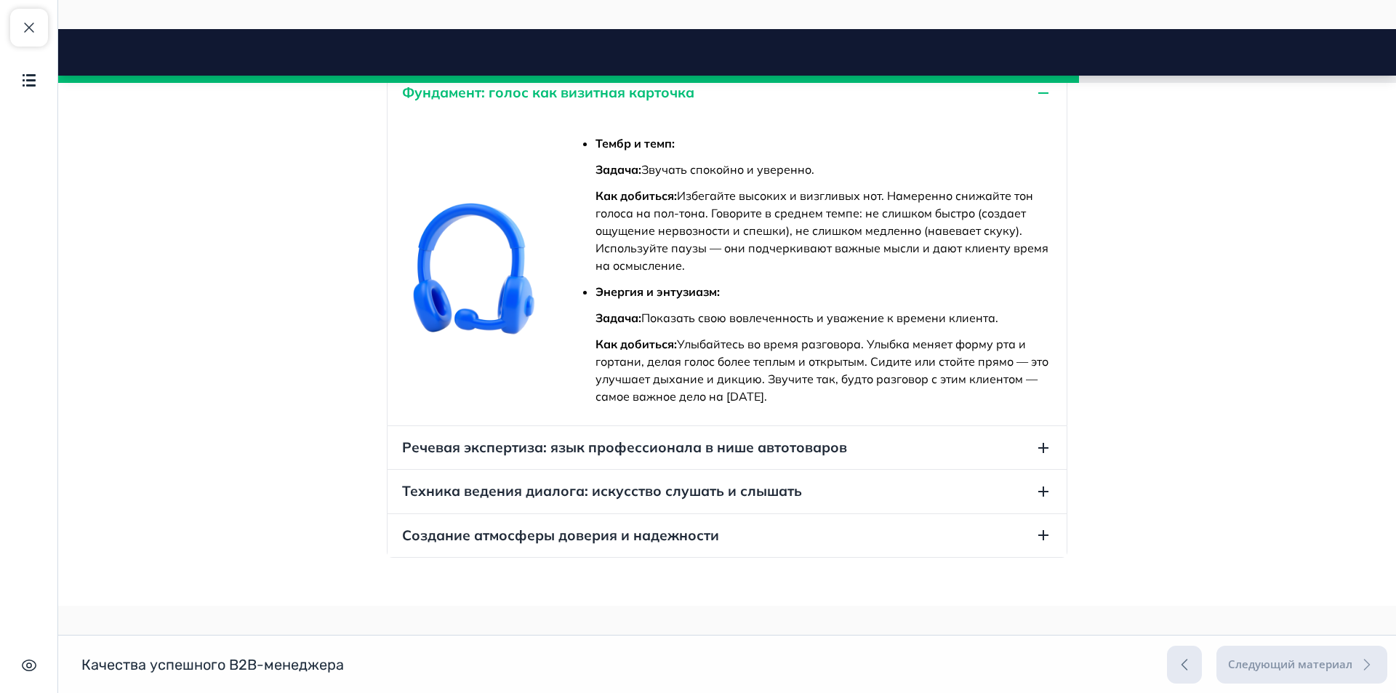
click at [28, 19] on span "button" at bounding box center [28, 27] width 17 height 17
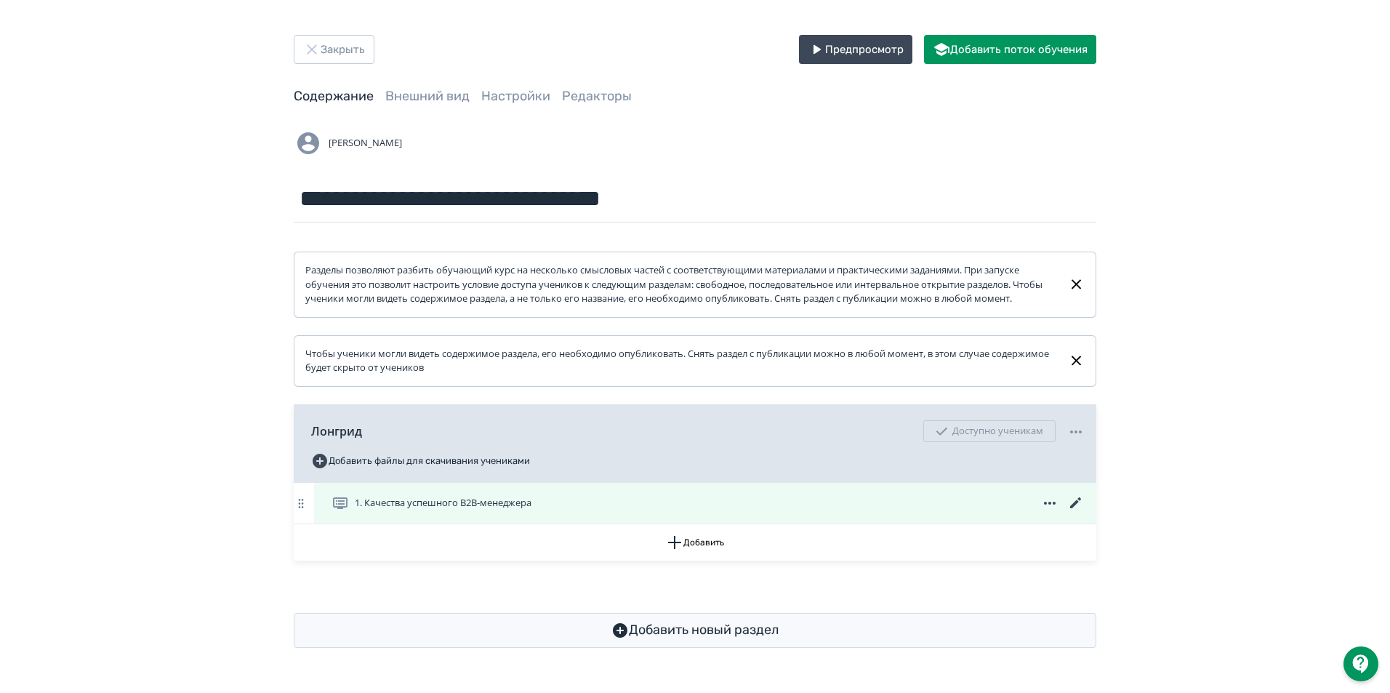
click at [1075, 508] on icon at bounding box center [1075, 502] width 11 height 11
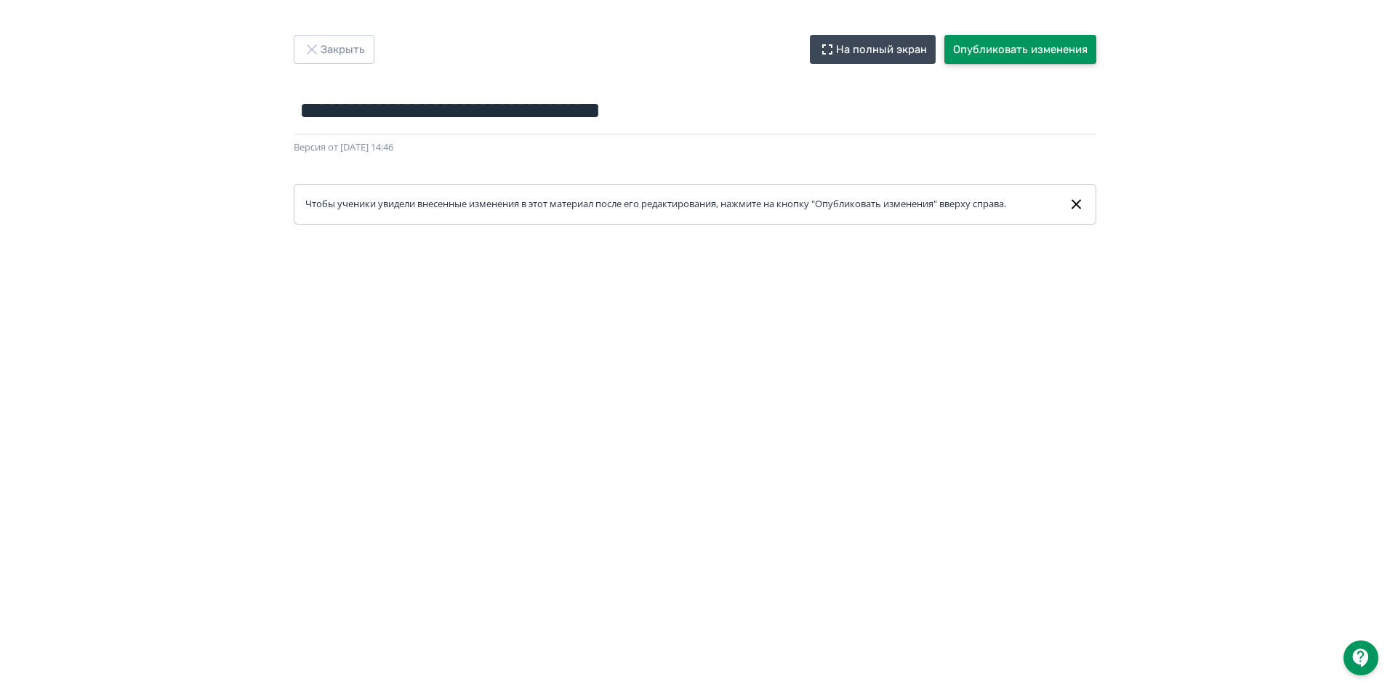
click at [1024, 44] on button "Опубликовать изменения" at bounding box center [1021, 49] width 152 height 29
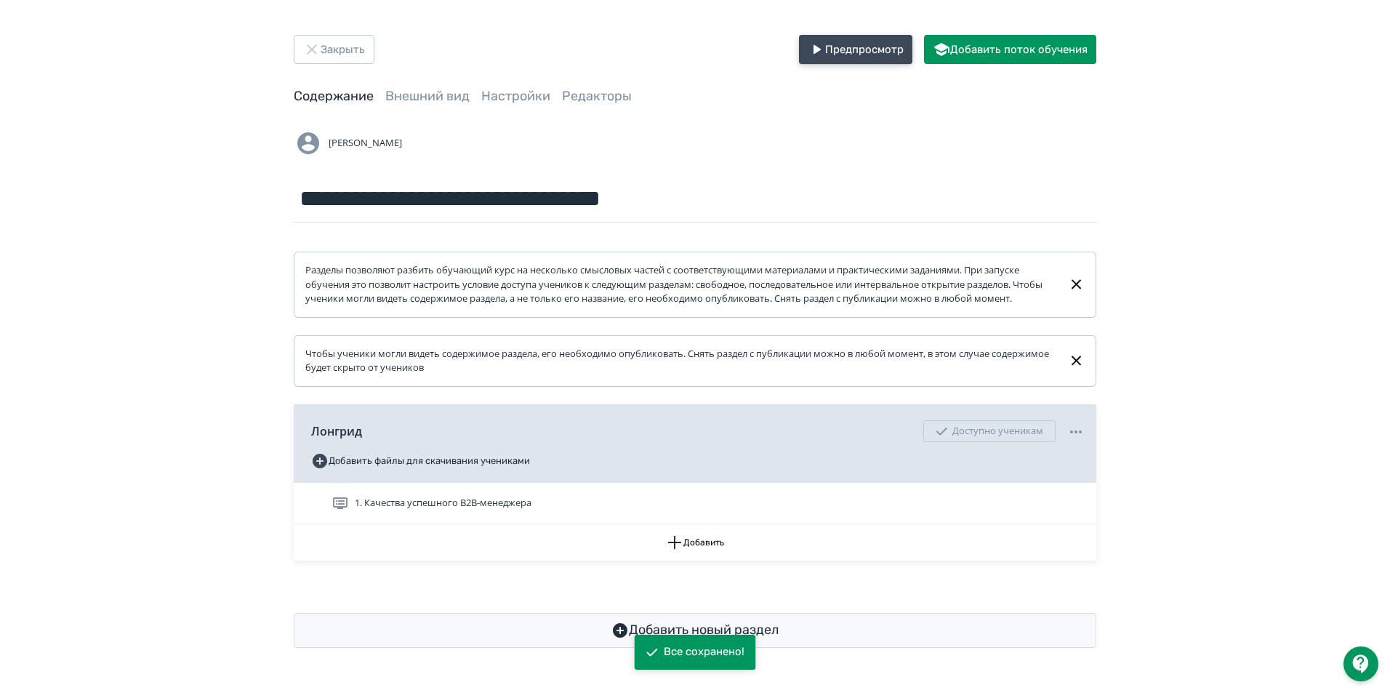
click at [858, 52] on button "Предпросмотр" at bounding box center [855, 49] width 113 height 29
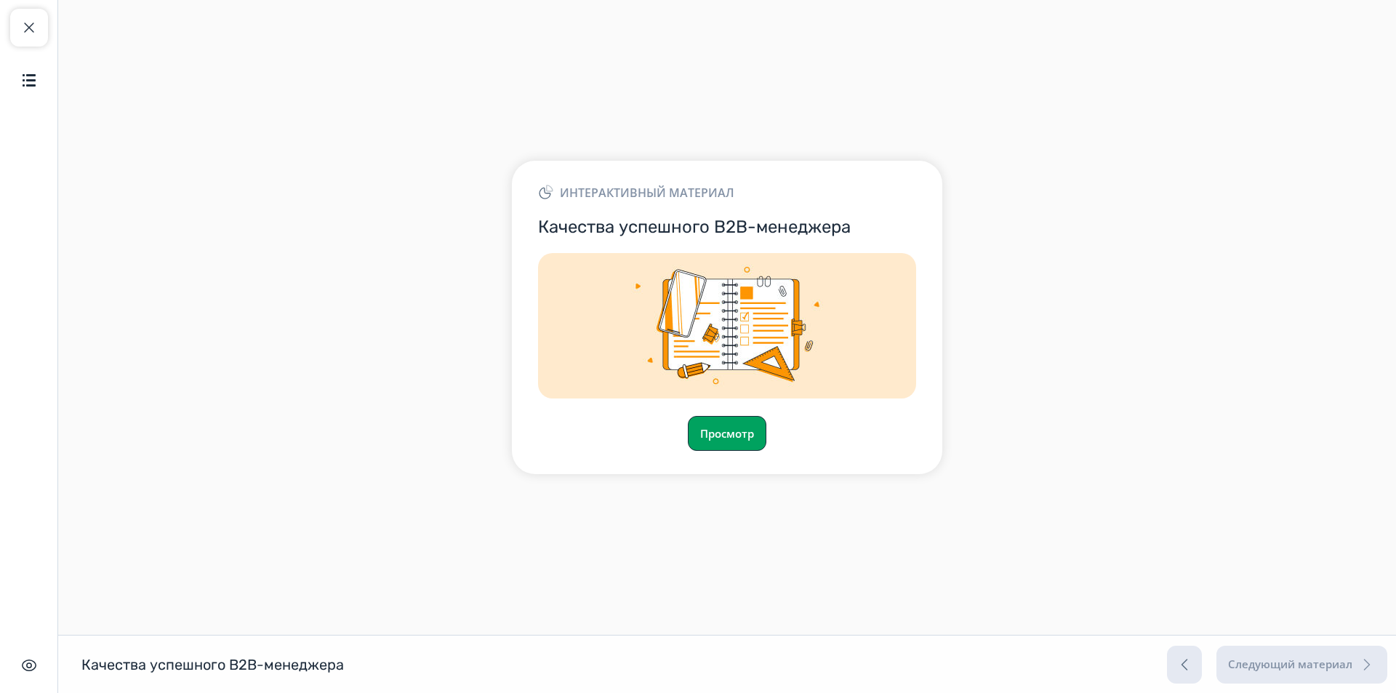
click at [714, 437] on button "Просмотр" at bounding box center [727, 433] width 79 height 35
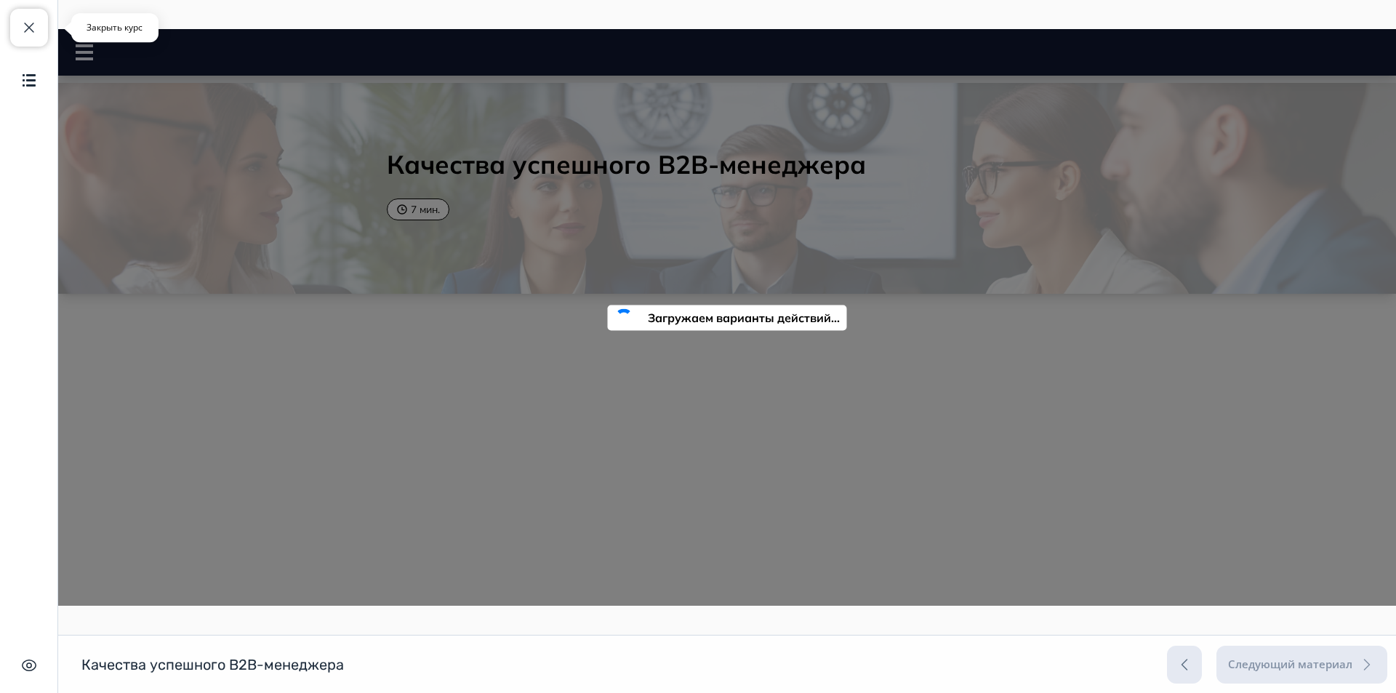
click at [26, 31] on span "button" at bounding box center [28, 27] width 17 height 17
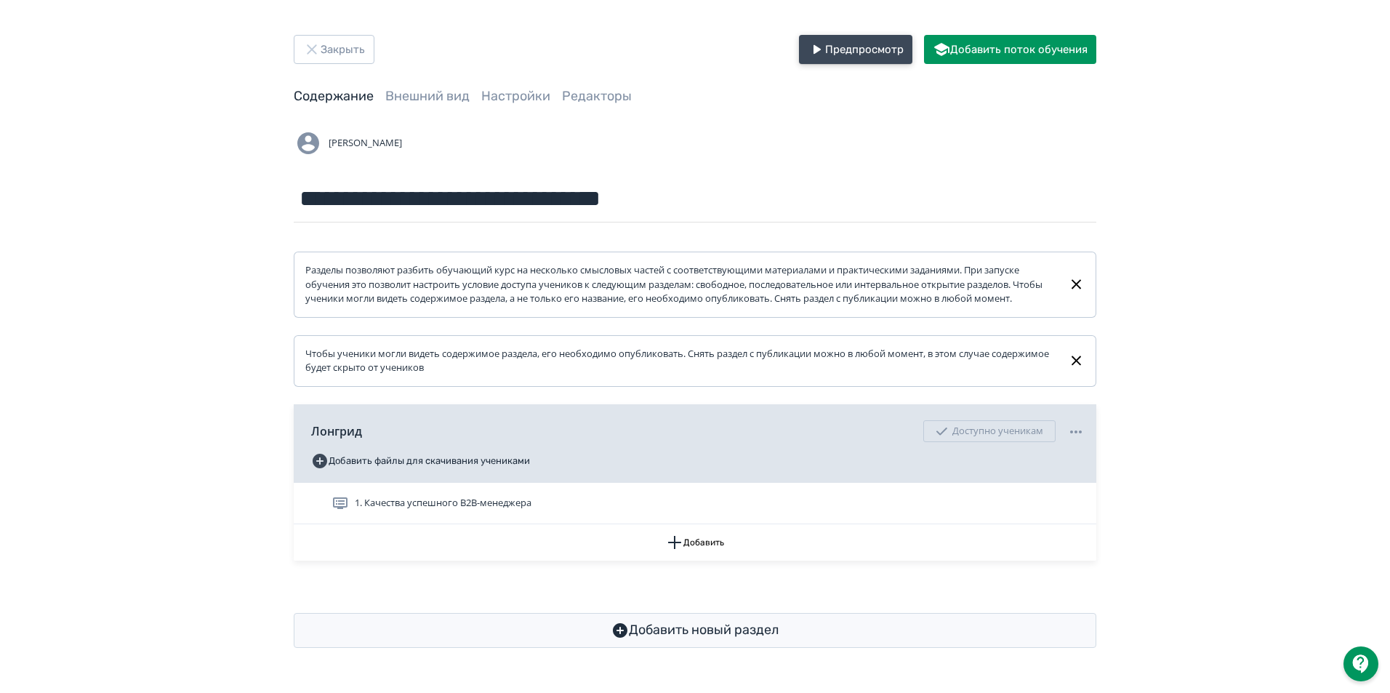
click at [866, 52] on button "Предпросмотр" at bounding box center [855, 49] width 113 height 29
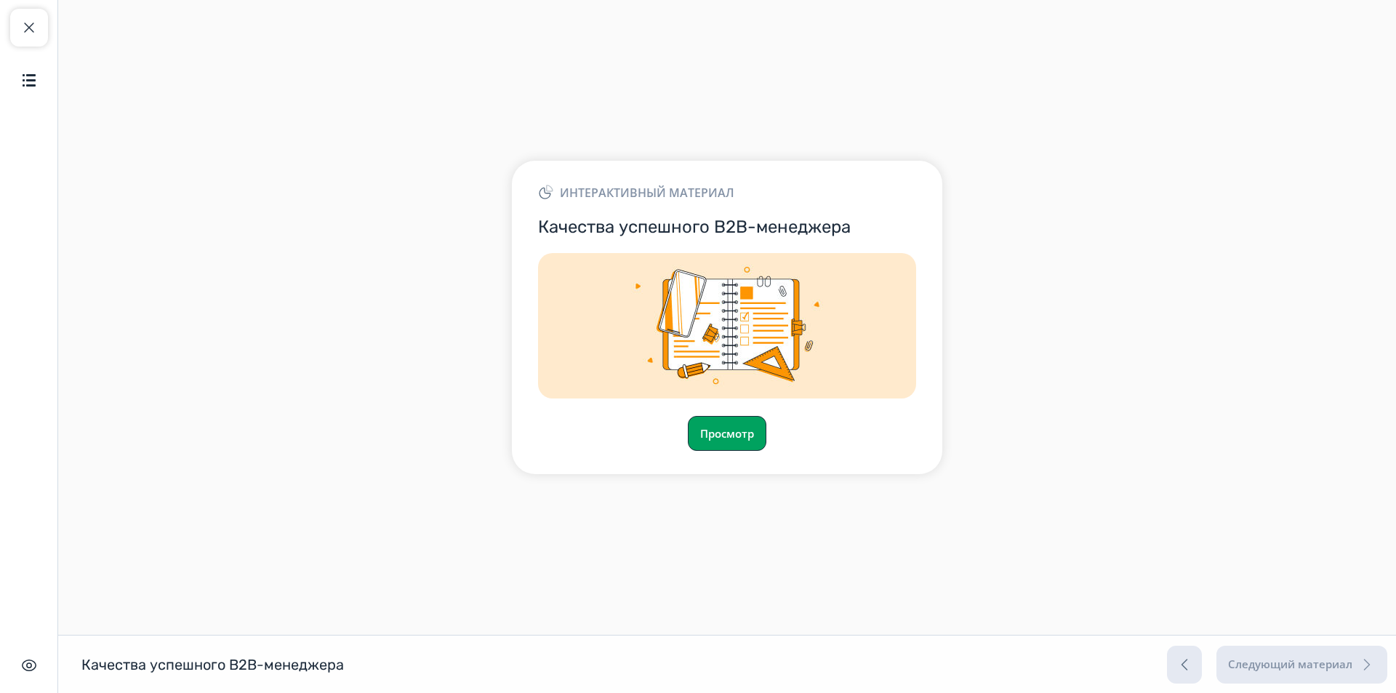
click at [732, 422] on button "Просмотр" at bounding box center [727, 433] width 79 height 35
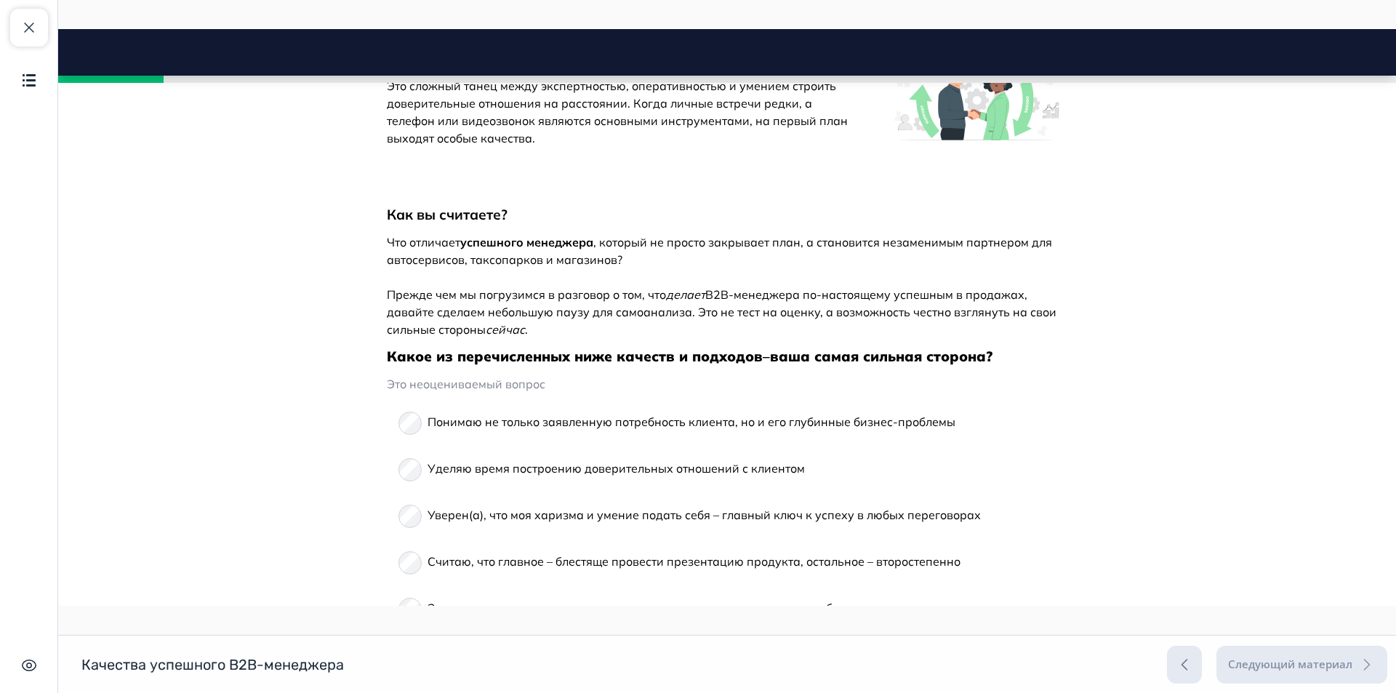
scroll to position [654, 0]
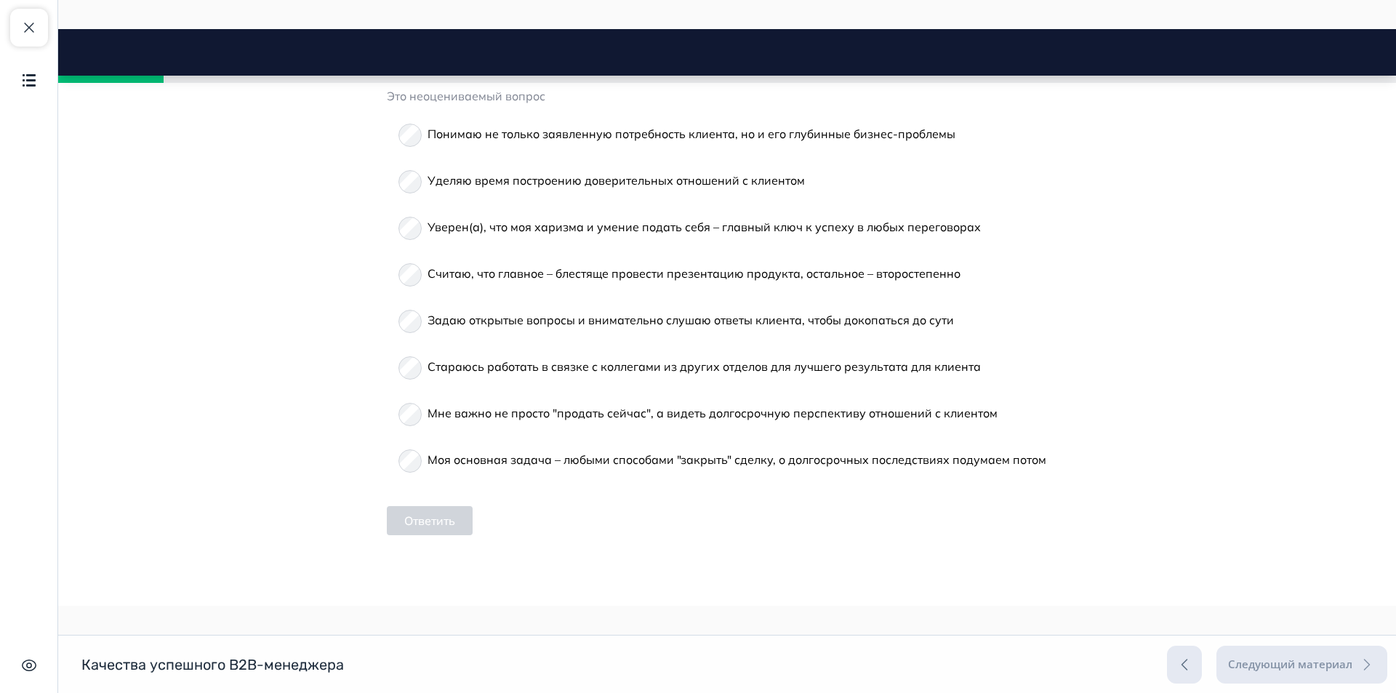
click at [727, 409] on span "Мне важно не просто "продать сейчас", а видеть долгосрочную перспективу отношен…" at bounding box center [713, 413] width 570 height 15
click at [437, 525] on button "Ответить" at bounding box center [430, 520] width 86 height 29
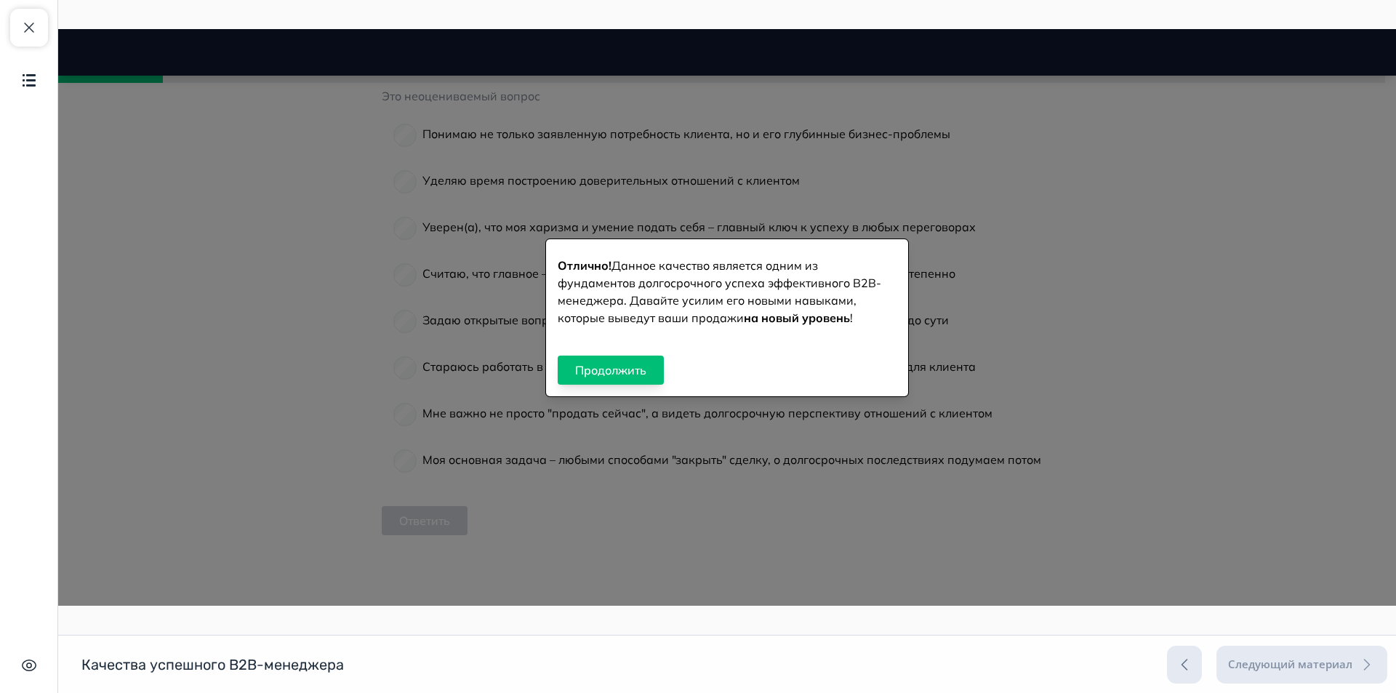
click at [618, 369] on button "Продолжить" at bounding box center [611, 370] width 106 height 29
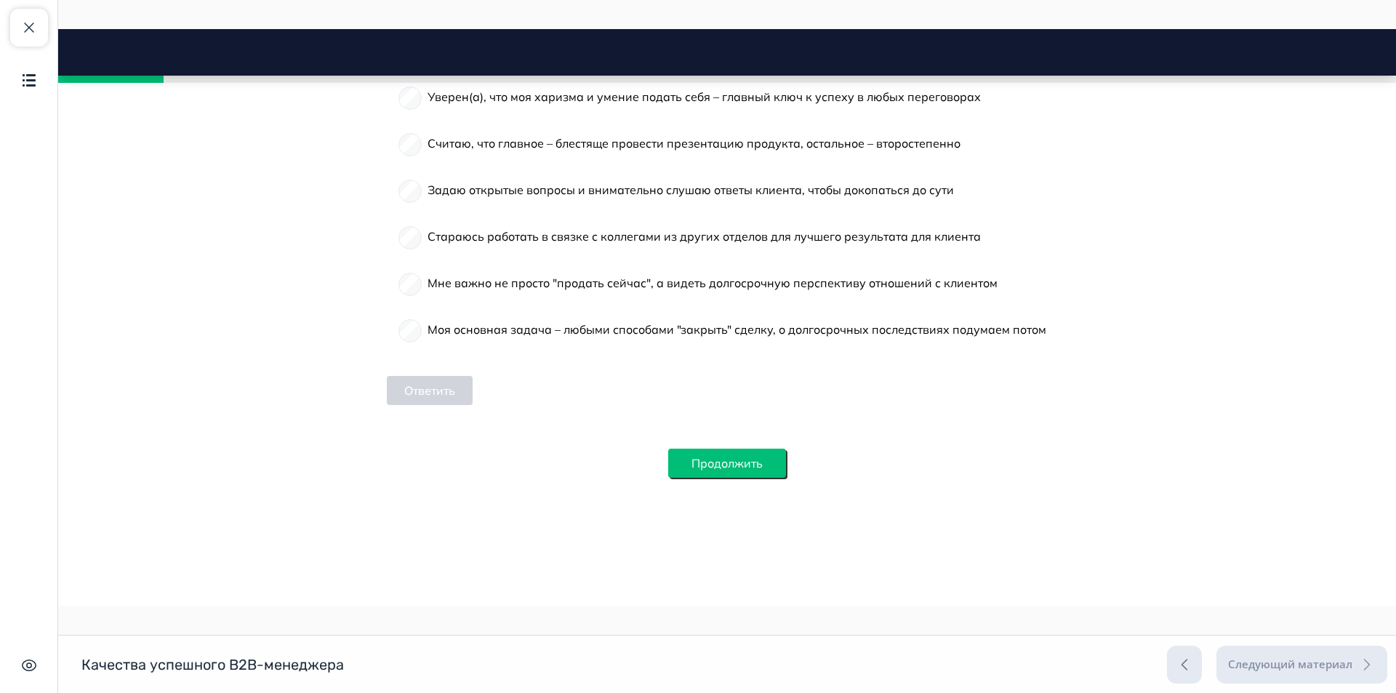
click at [730, 456] on button "Продолжить" at bounding box center [727, 463] width 118 height 29
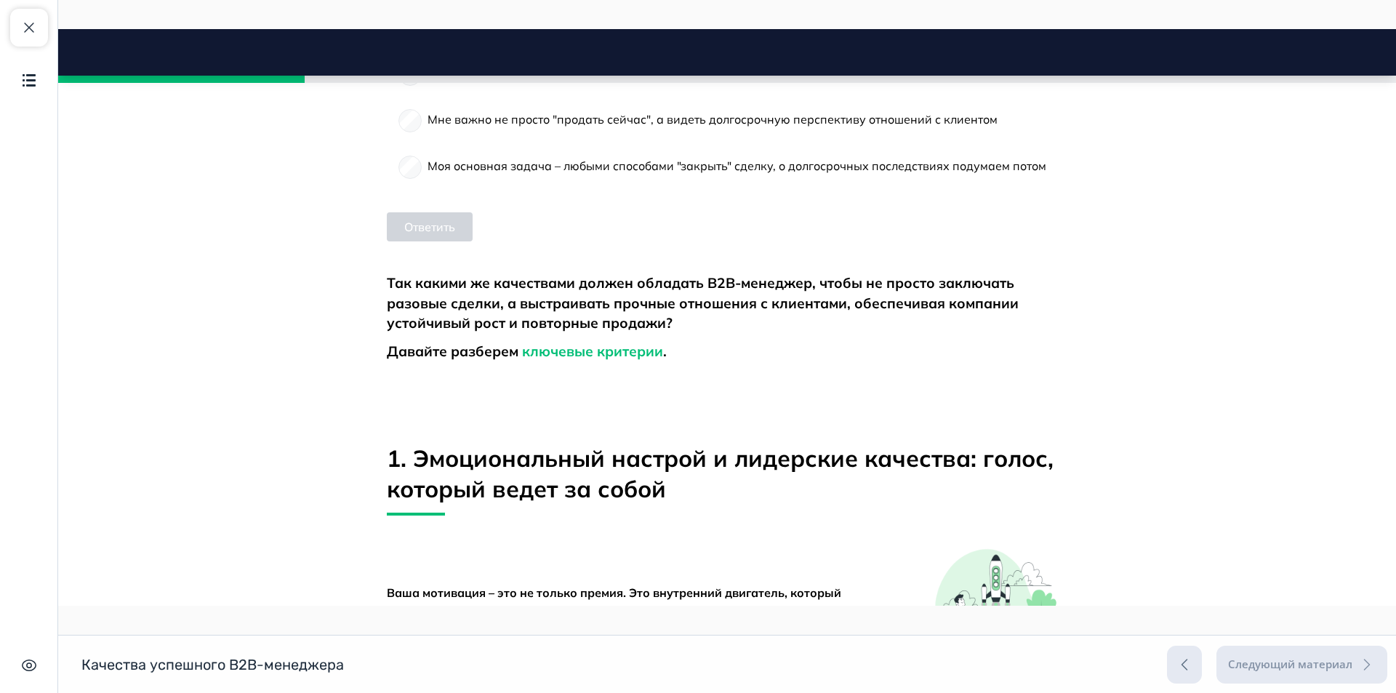
scroll to position [1502, 0]
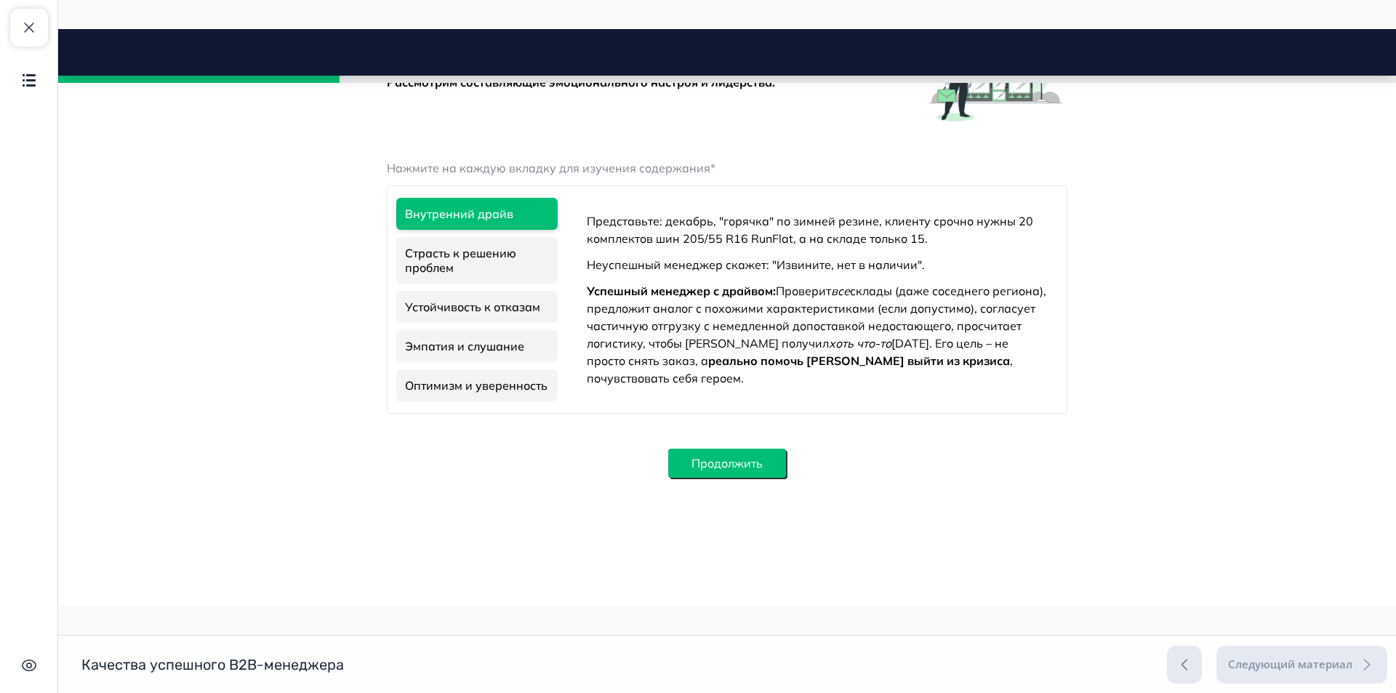
click at [720, 468] on button "Продолжить" at bounding box center [727, 463] width 118 height 29
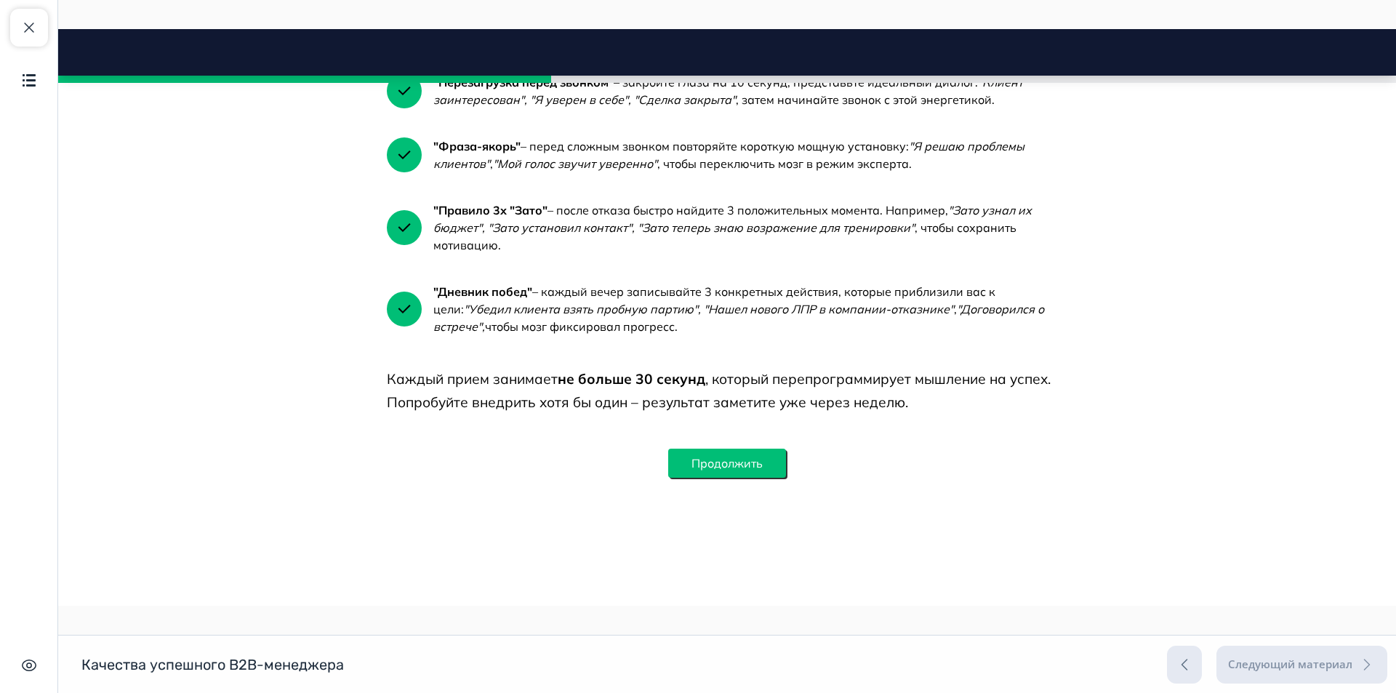
click at [707, 476] on button "Продолжить" at bounding box center [727, 463] width 118 height 29
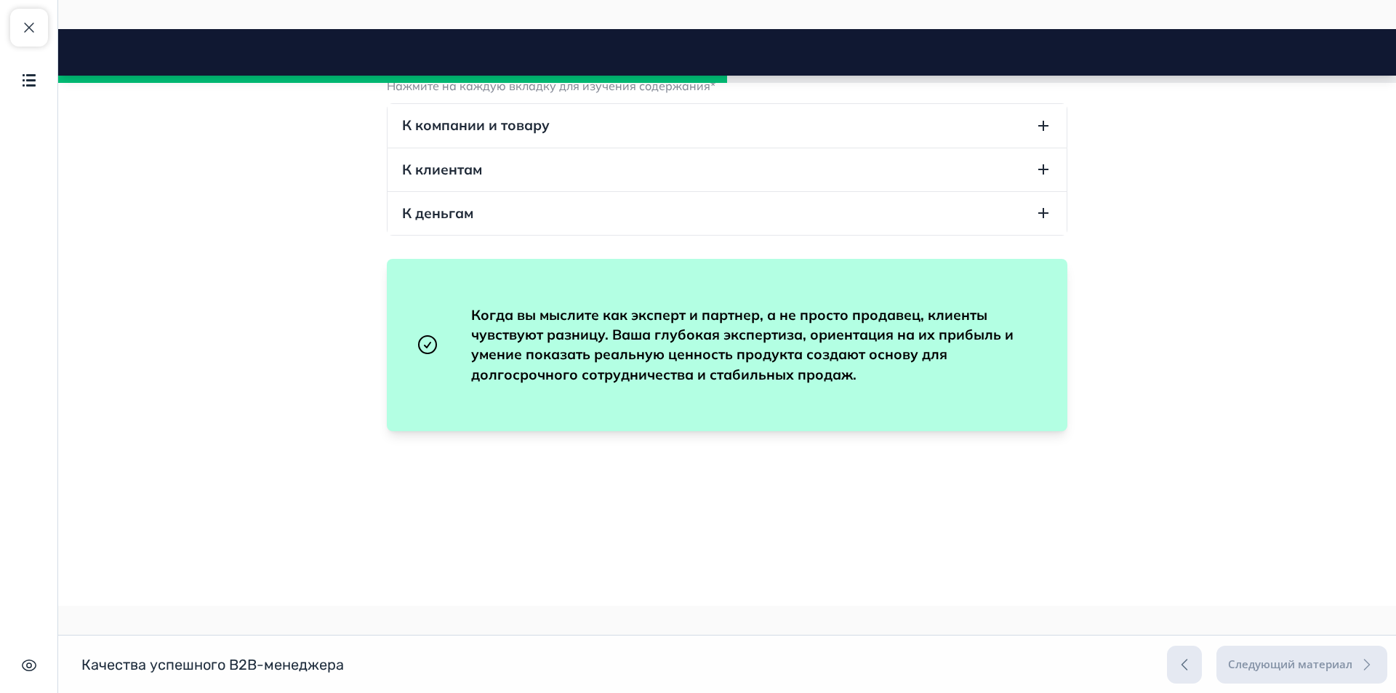
scroll to position [3213, 0]
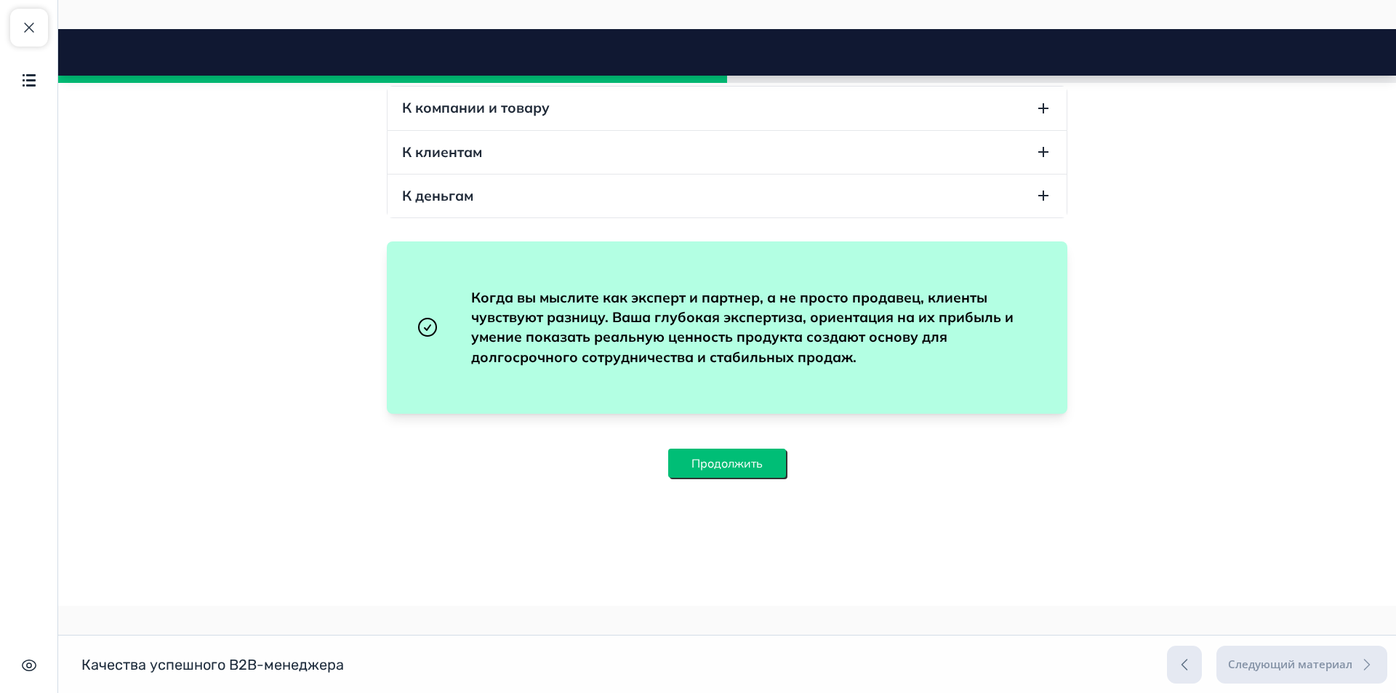
click at [689, 469] on button "Продолжить" at bounding box center [727, 463] width 118 height 29
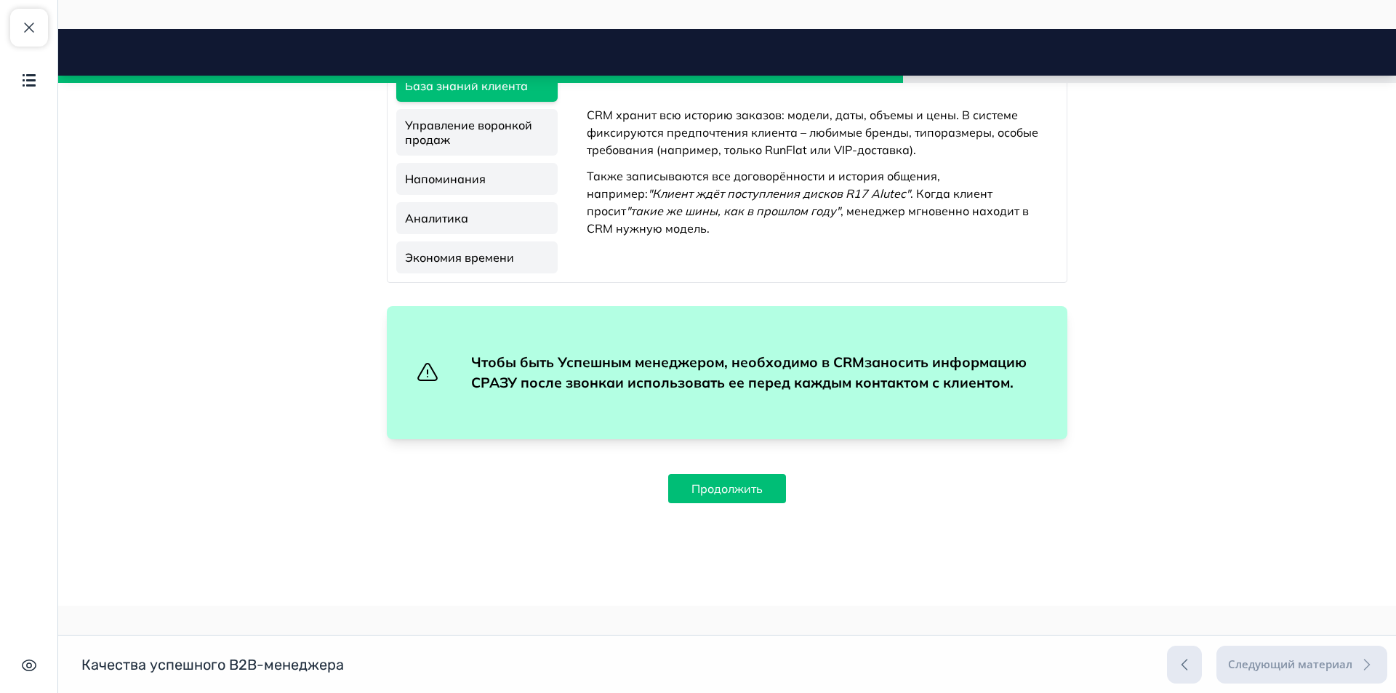
scroll to position [3960, 0]
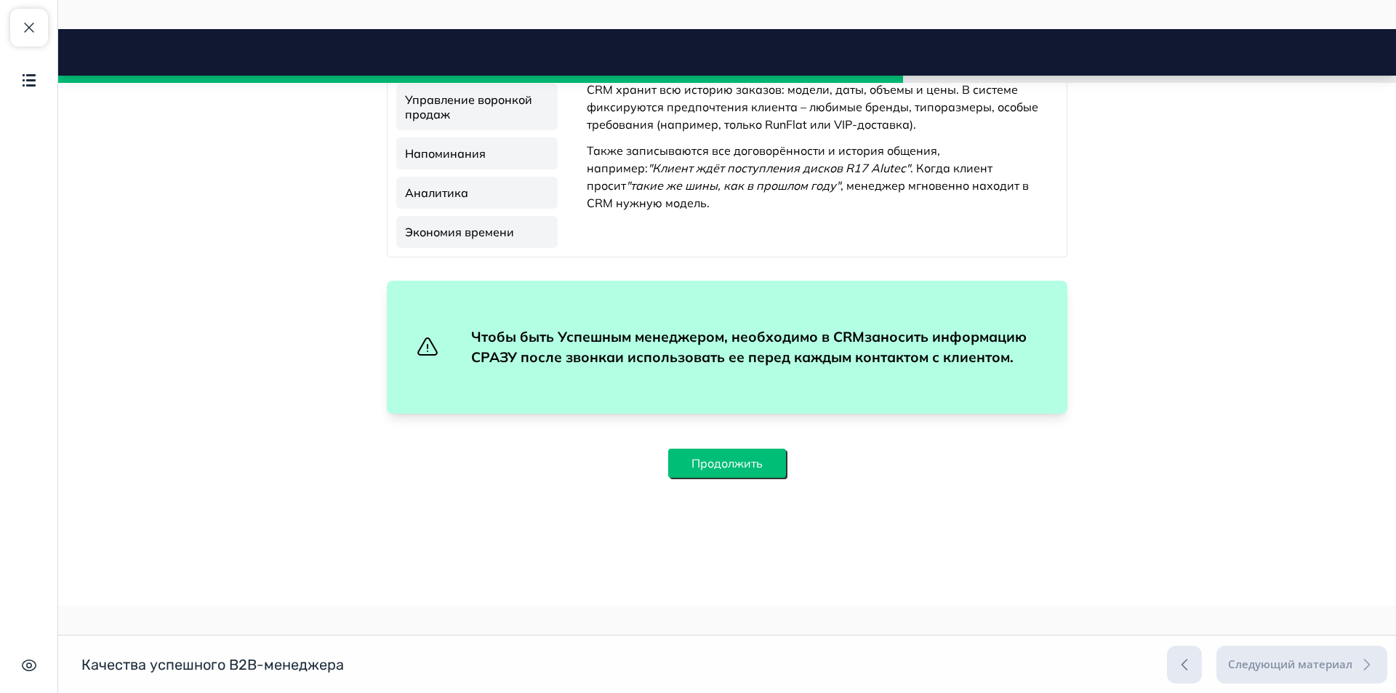
click at [728, 466] on button "Продолжить" at bounding box center [727, 463] width 118 height 29
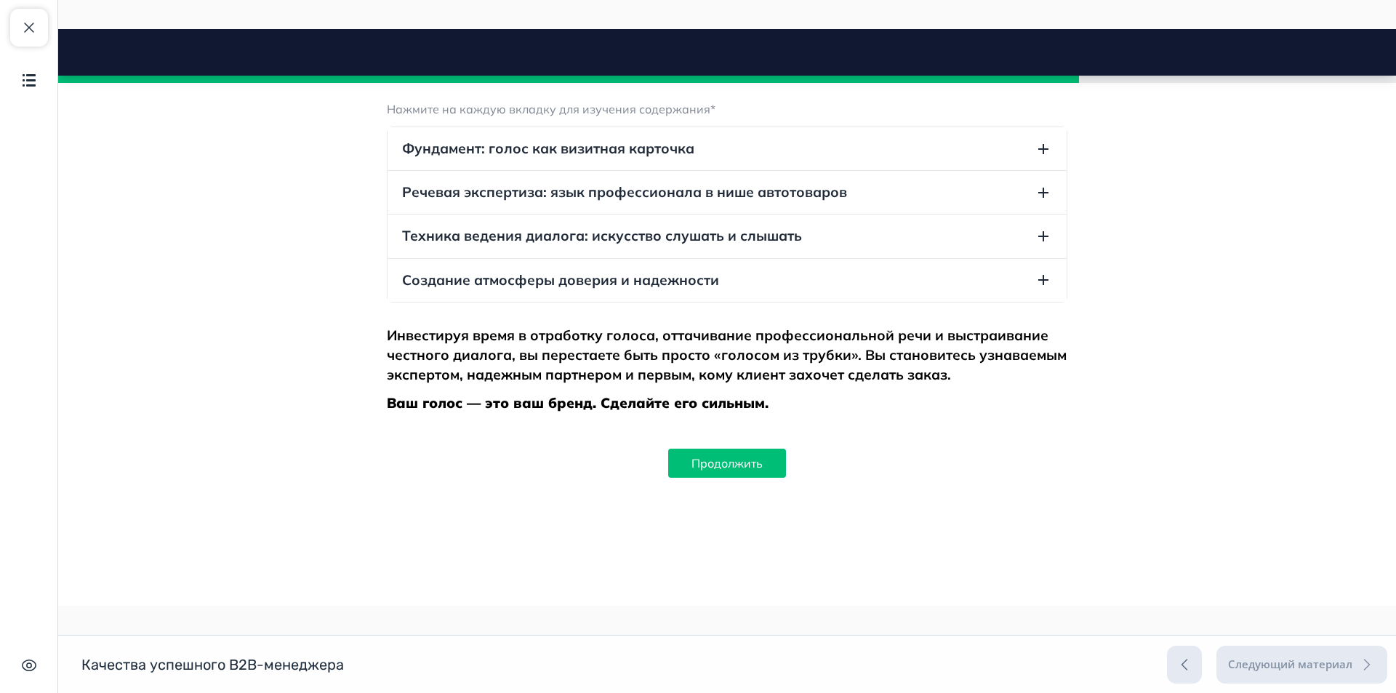
scroll to position [4626, 0]
click at [697, 465] on button "Продолжить" at bounding box center [727, 463] width 118 height 29
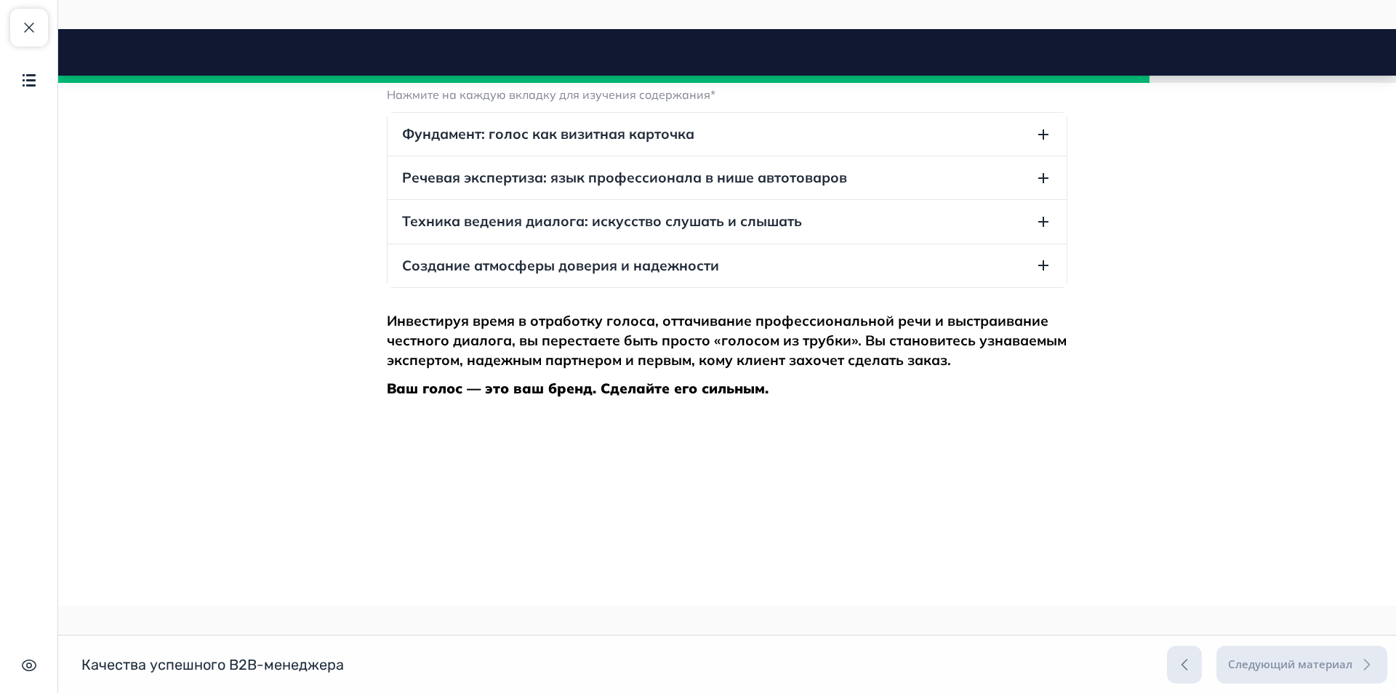
scroll to position [4490, 0]
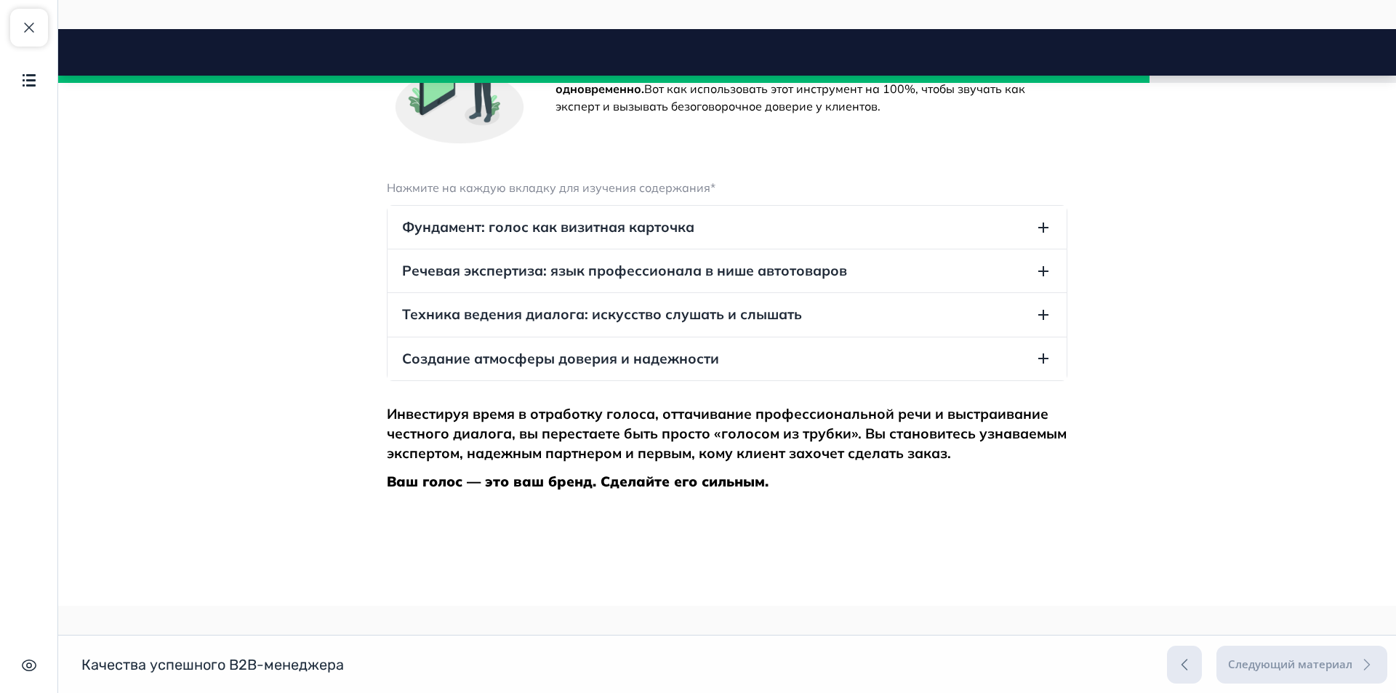
click at [1038, 233] on icon "button" at bounding box center [1043, 228] width 10 height 10
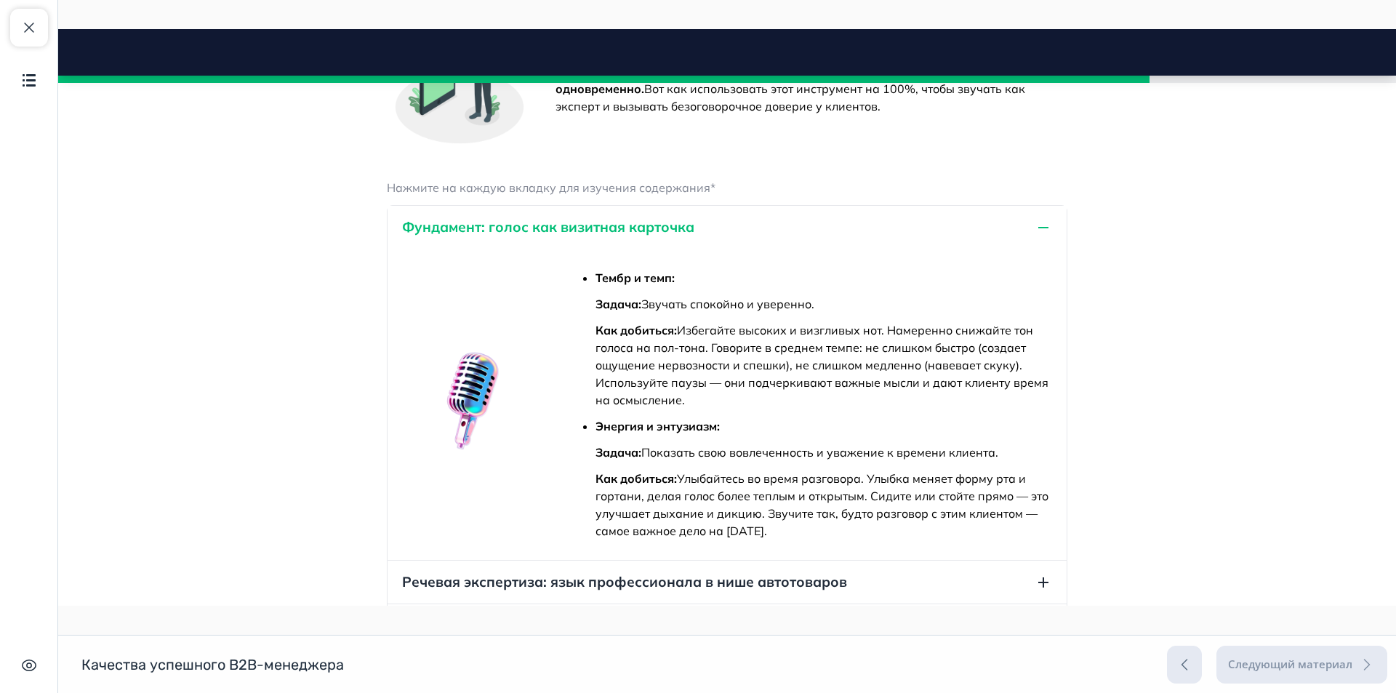
click at [1038, 236] on icon "button" at bounding box center [1043, 227] width 17 height 17
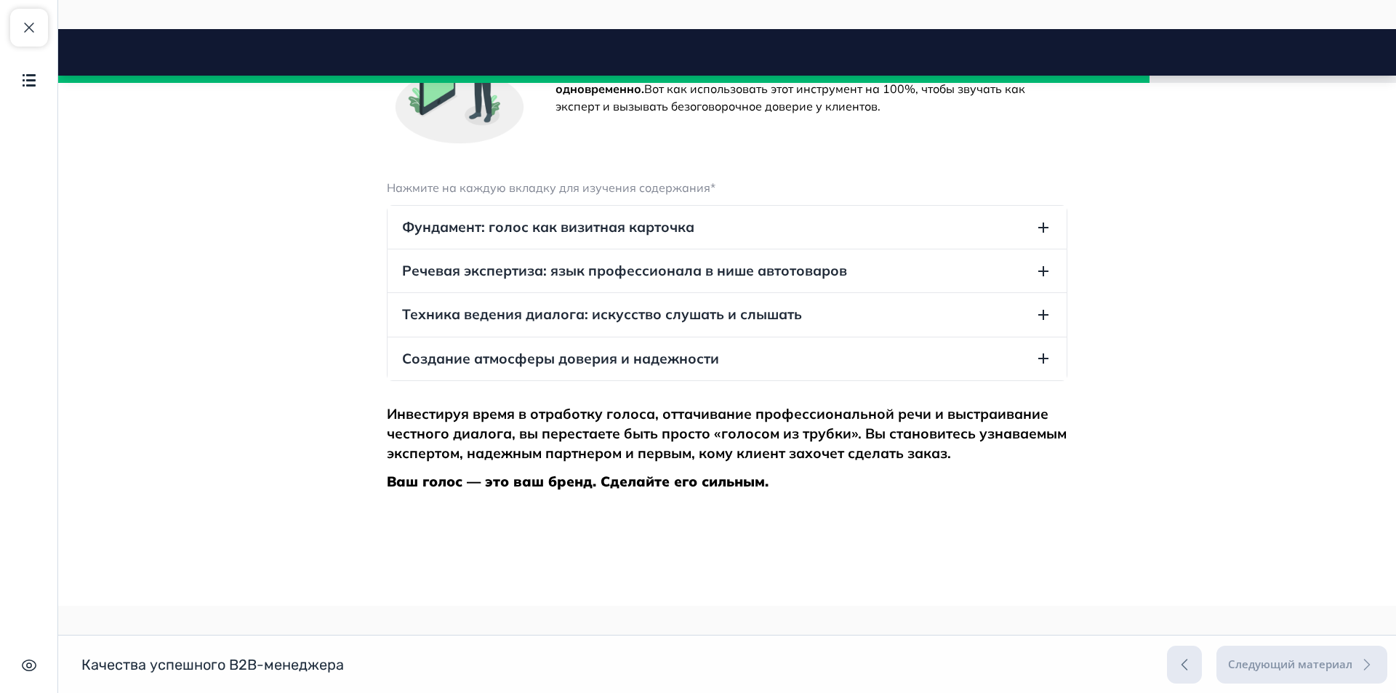
click at [1044, 280] on icon "button" at bounding box center [1043, 271] width 17 height 17
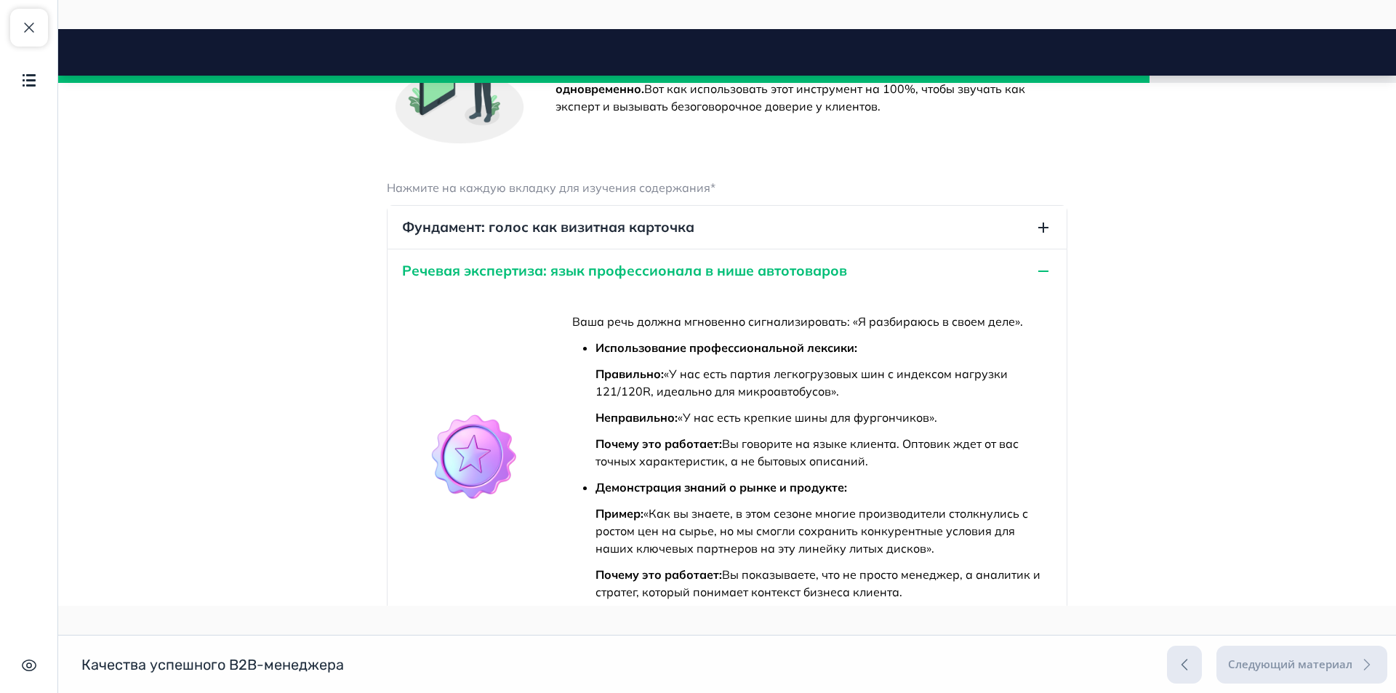
click at [1038, 280] on icon "button" at bounding box center [1043, 271] width 17 height 17
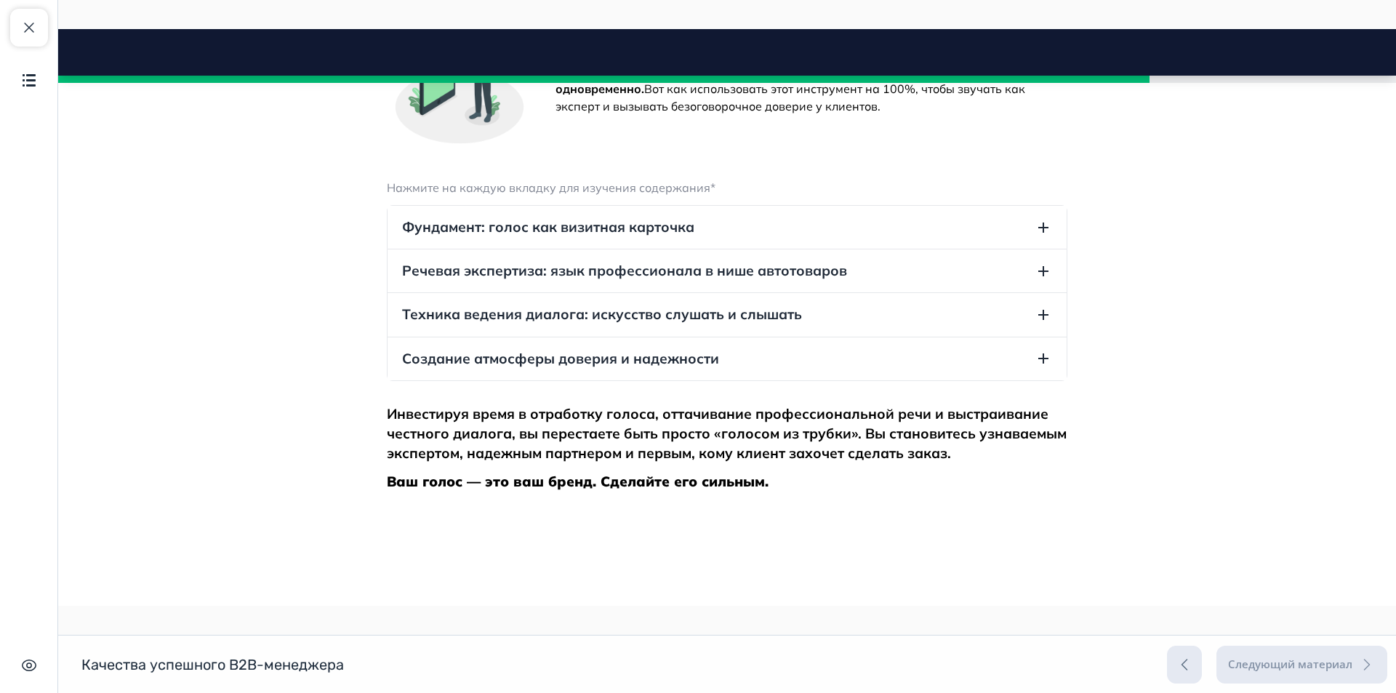
click at [1035, 324] on icon "button" at bounding box center [1043, 314] width 17 height 17
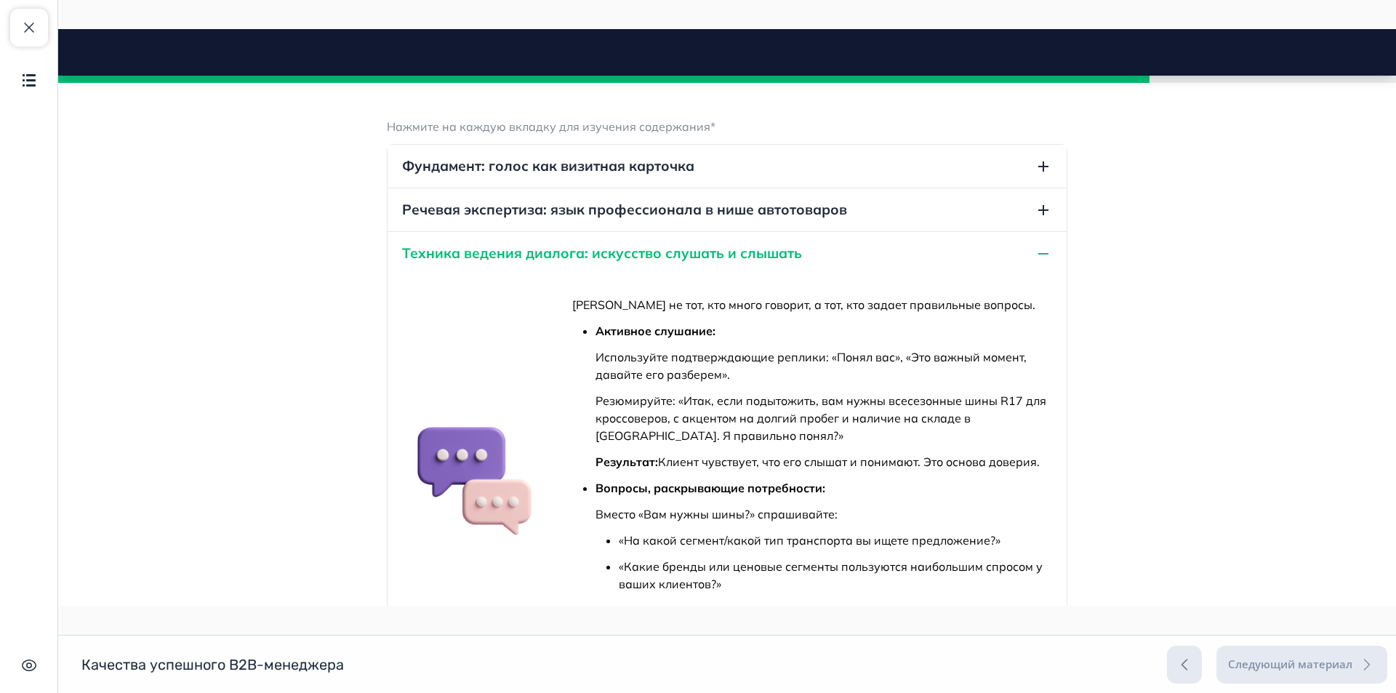
scroll to position [4636, 0]
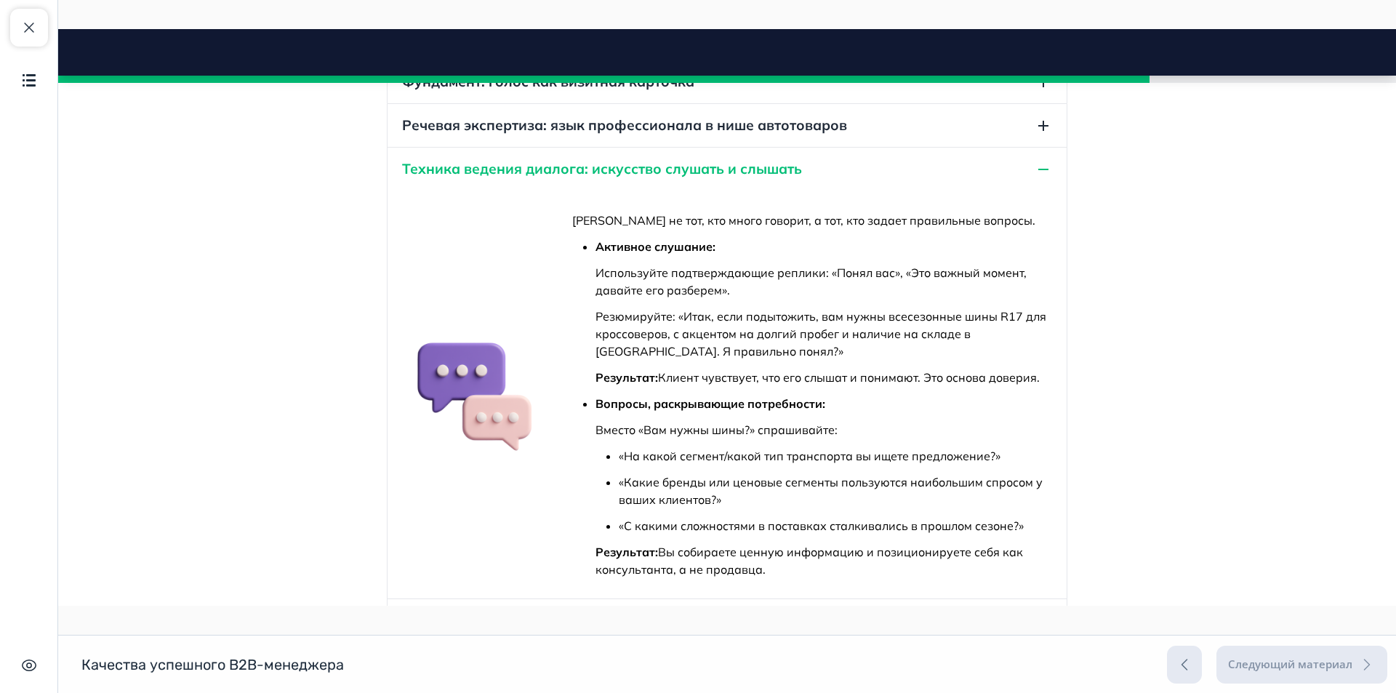
click at [1041, 178] on icon "button" at bounding box center [1043, 169] width 17 height 17
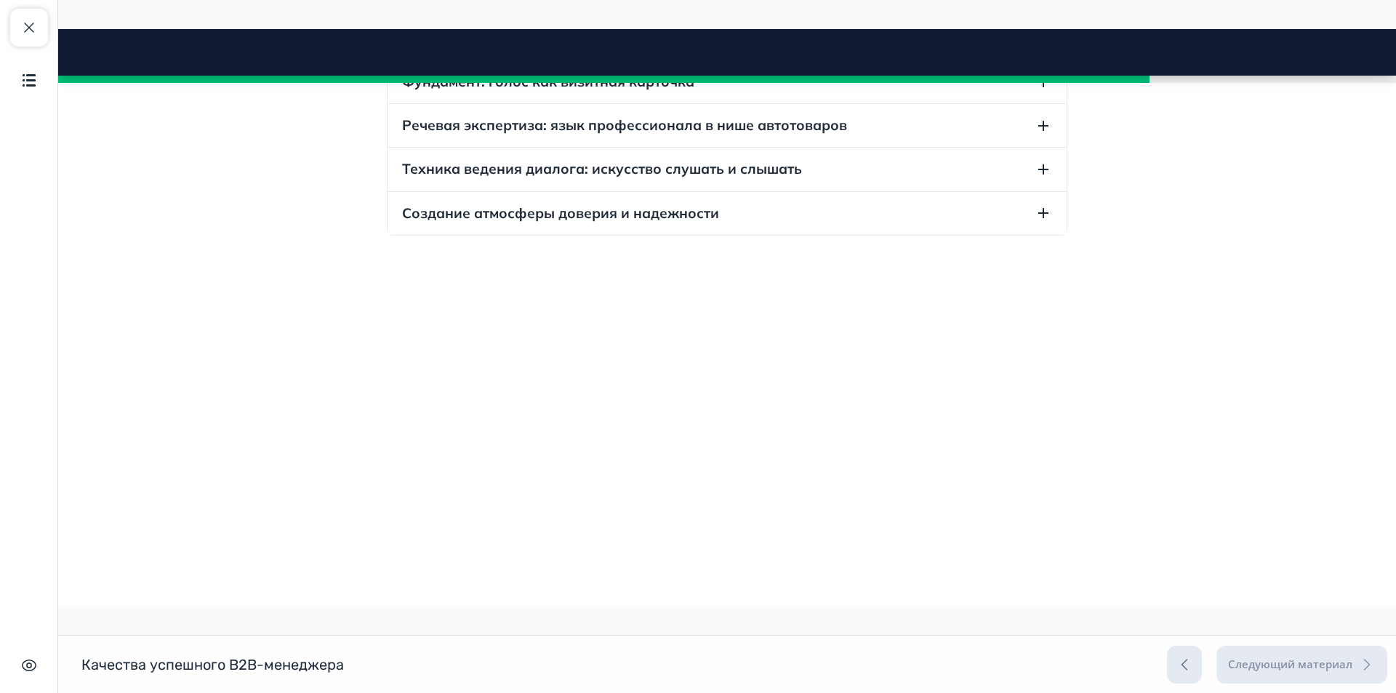
click at [1036, 222] on icon "button" at bounding box center [1043, 212] width 17 height 17
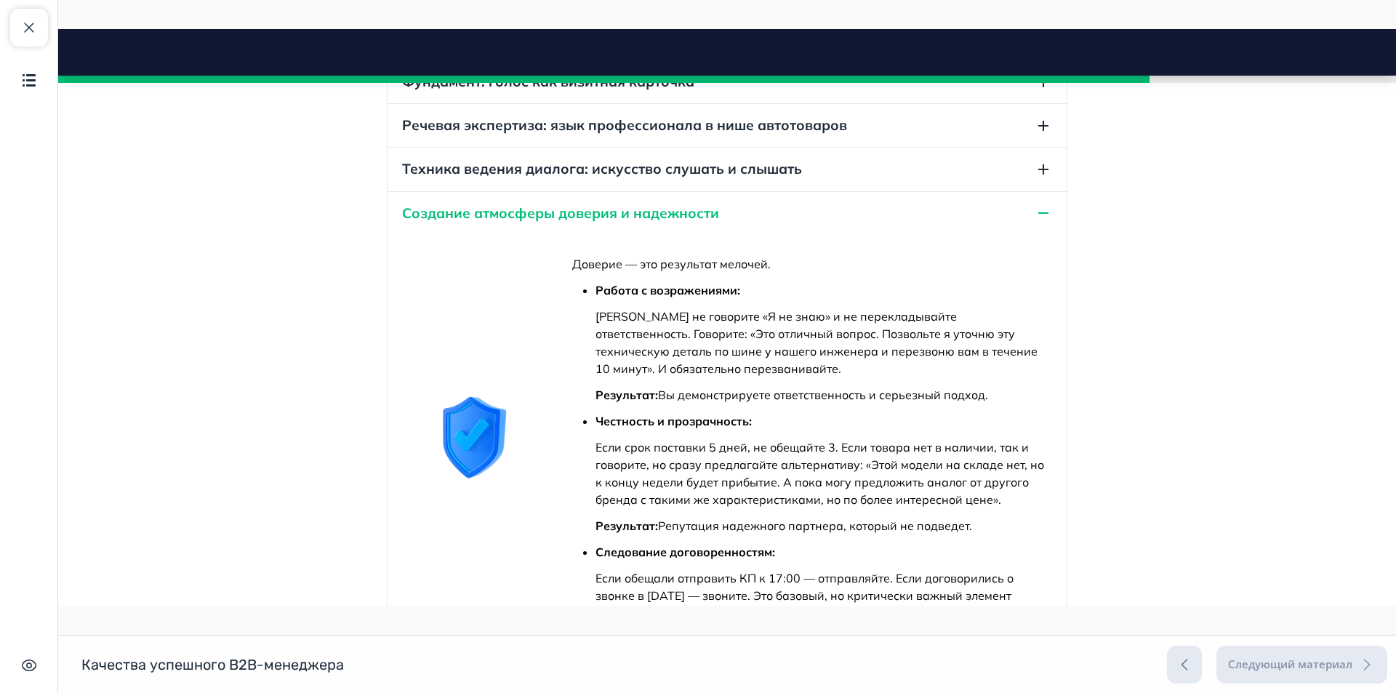
click at [1036, 222] on icon "button" at bounding box center [1043, 212] width 17 height 17
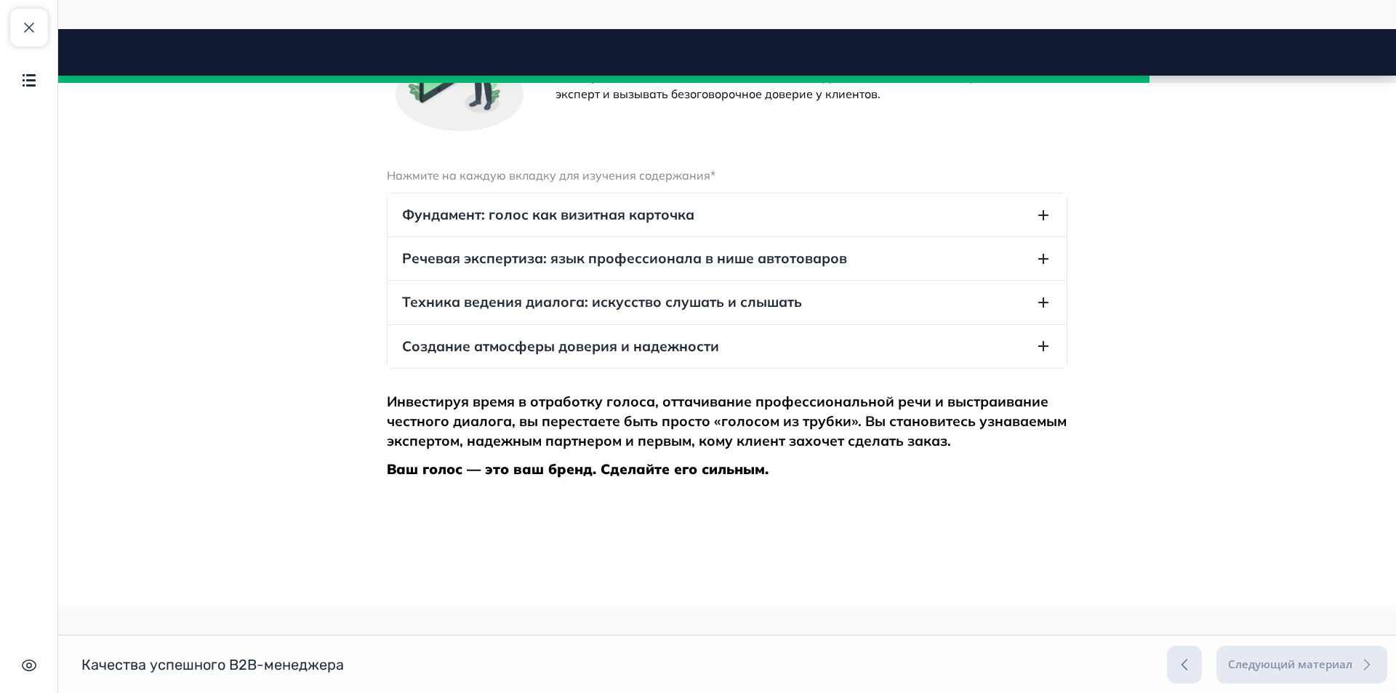
scroll to position [4490, 0]
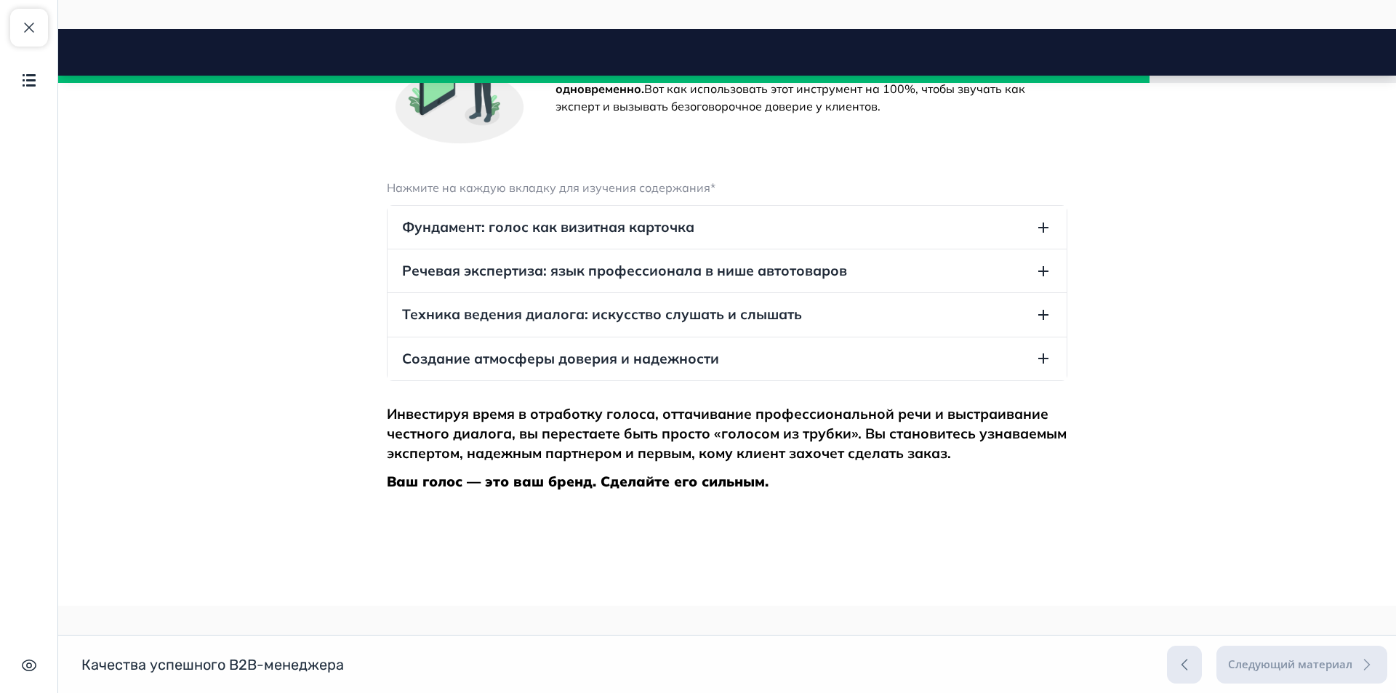
click at [673, 464] on h3 "Инвестируя время в отработку голоса, оттачивание профессиональной речи и выстра…" at bounding box center [727, 434] width 681 height 60
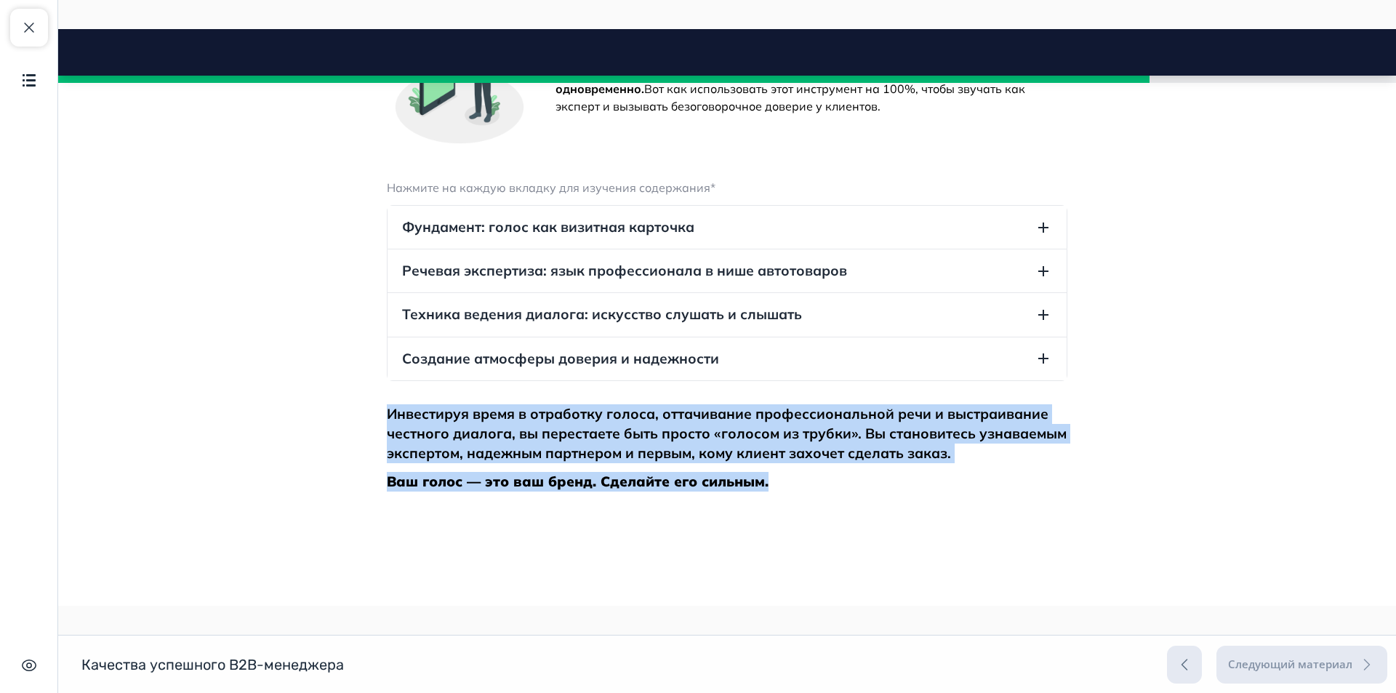
drag, startPoint x: 382, startPoint y: 470, endPoint x: 778, endPoint y: 535, distance: 400.8
click at [778, 492] on div "Инвестируя время в отработку голоса, оттачивание профессиональной речи и выстра…" at bounding box center [727, 448] width 681 height 88
copy div "Инвестируя время в отработку голоса, оттачивание профессиональной речи и выстра…"
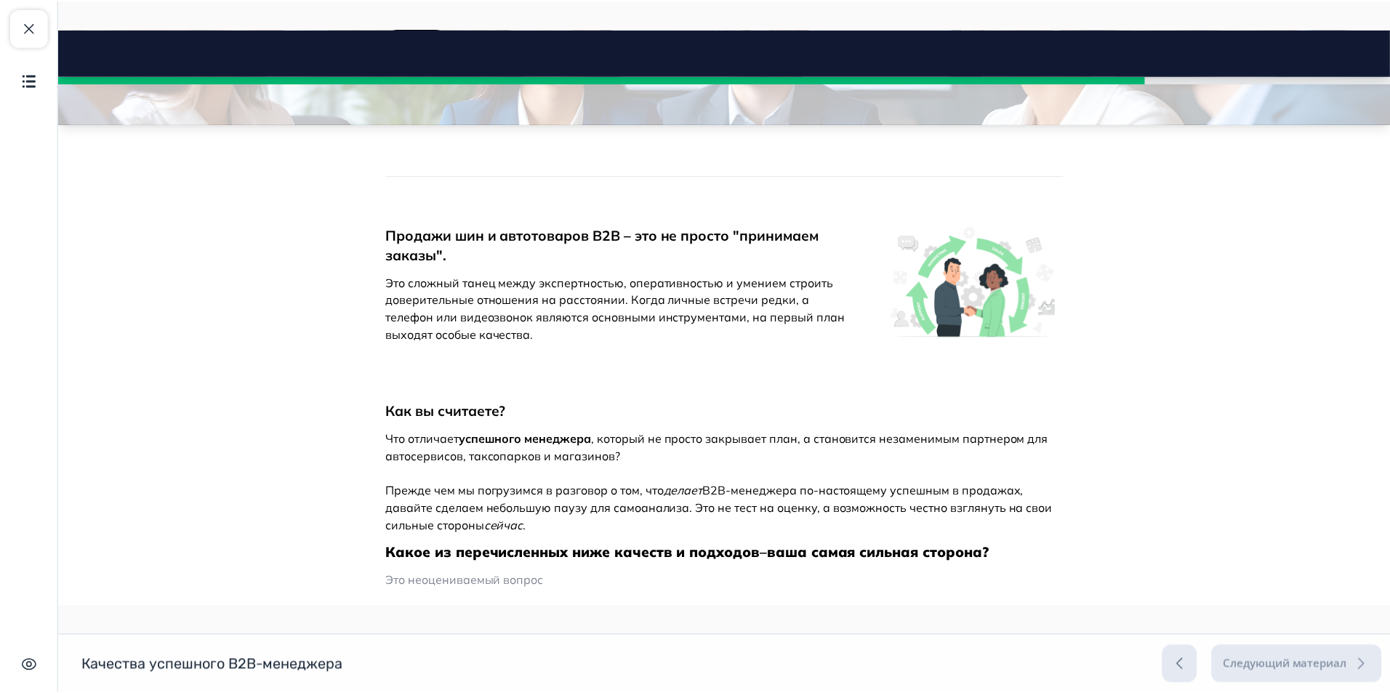
scroll to position [0, 0]
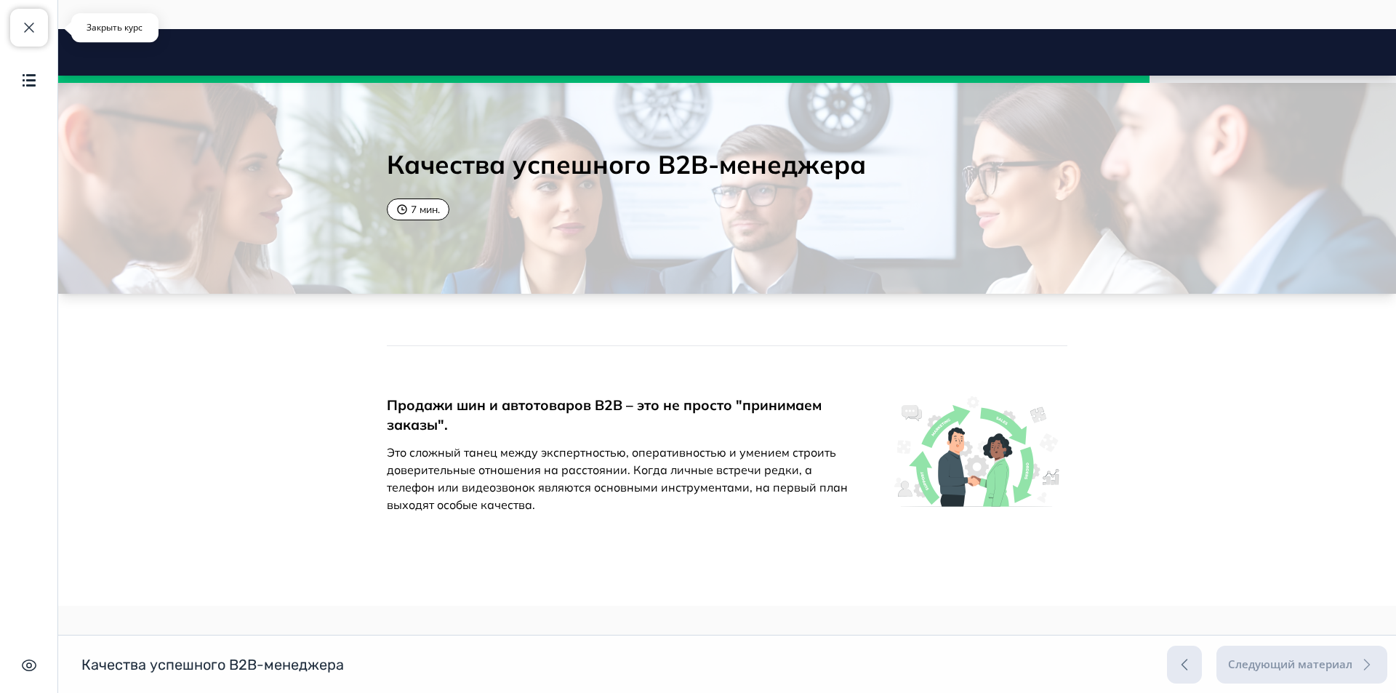
click at [31, 29] on span "button" at bounding box center [28, 27] width 17 height 17
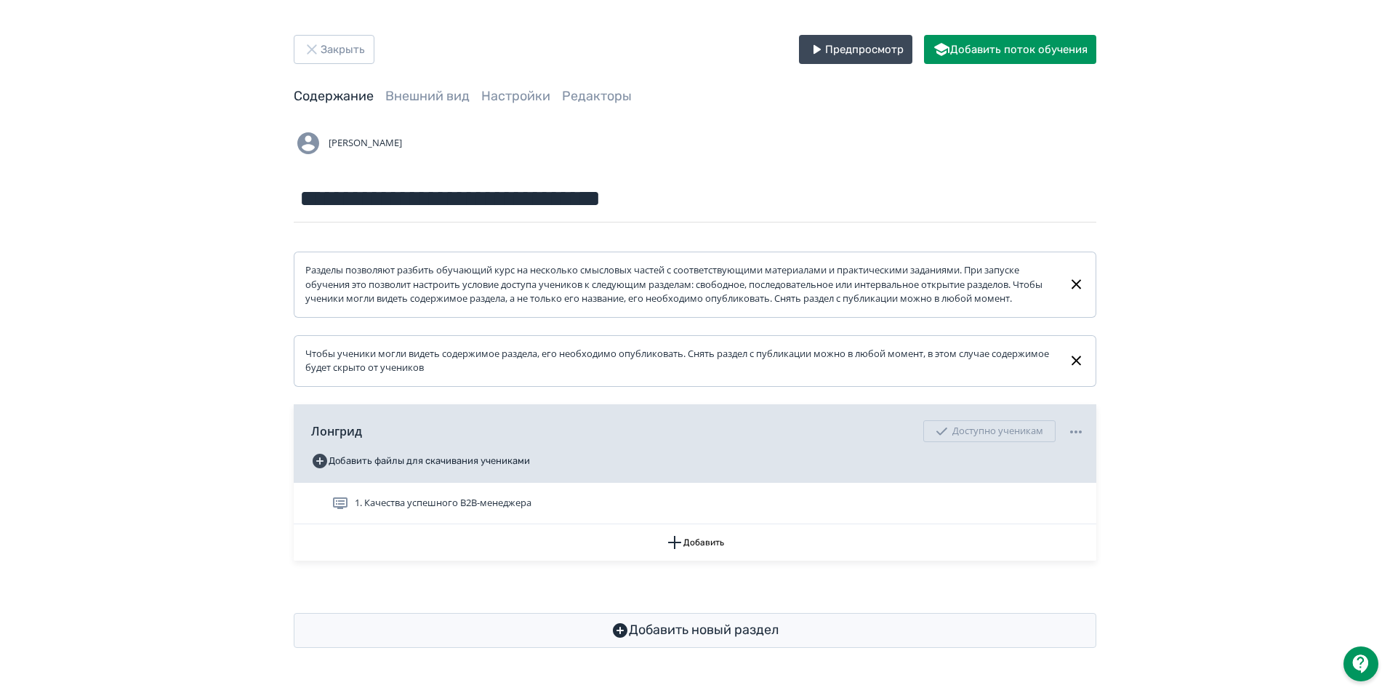
scroll to position [4, 0]
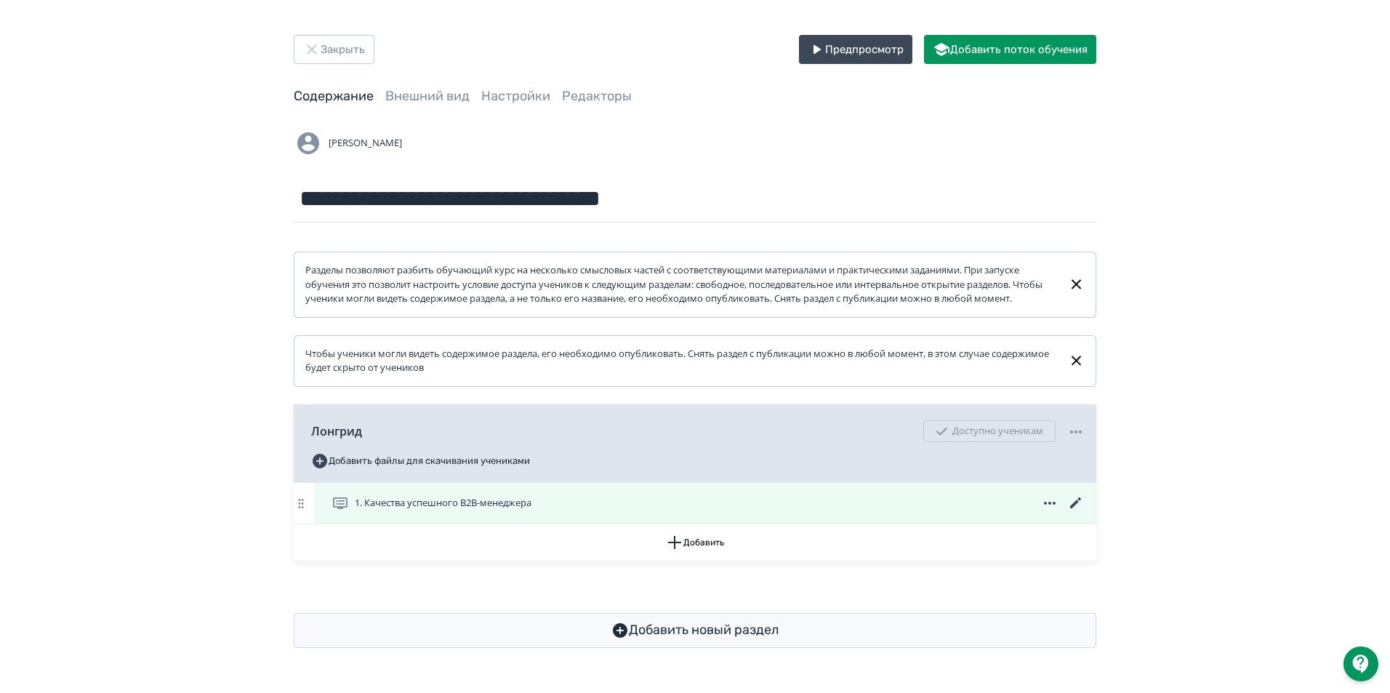
click at [1075, 508] on icon at bounding box center [1075, 502] width 11 height 11
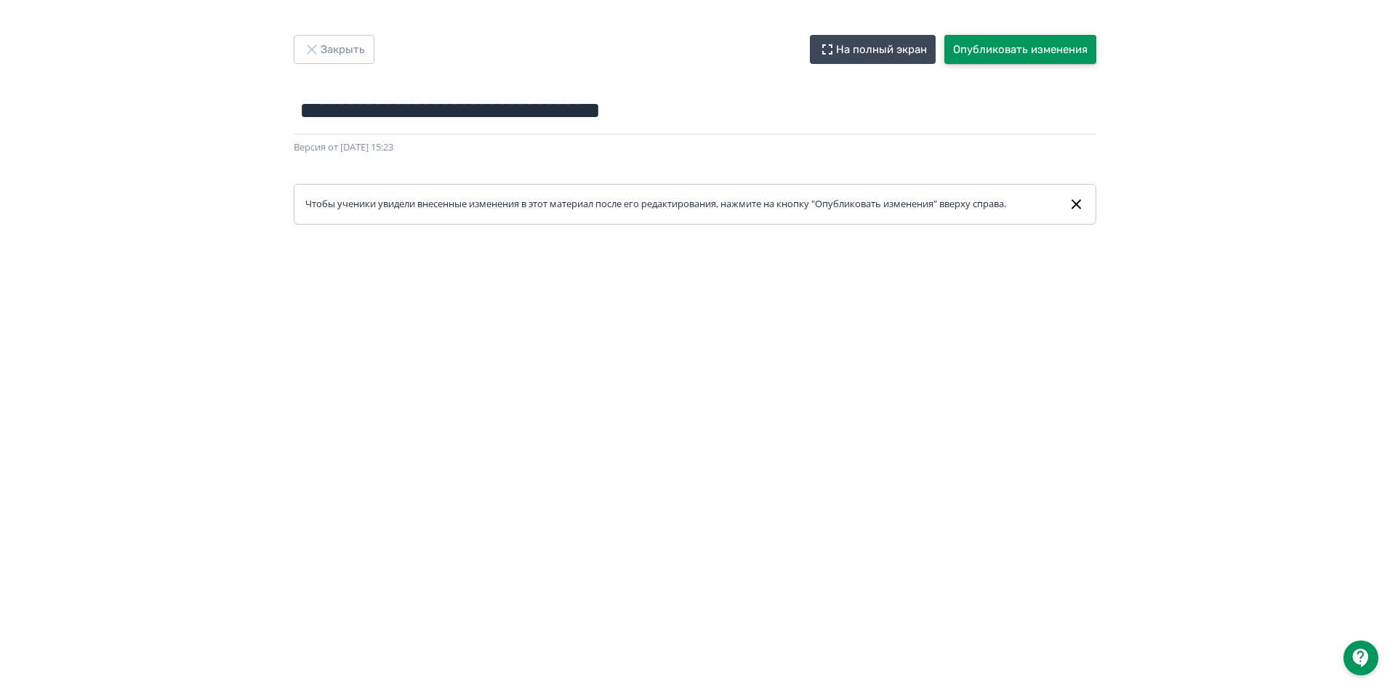
click at [1040, 45] on button "Опубликовать изменения" at bounding box center [1021, 49] width 152 height 29
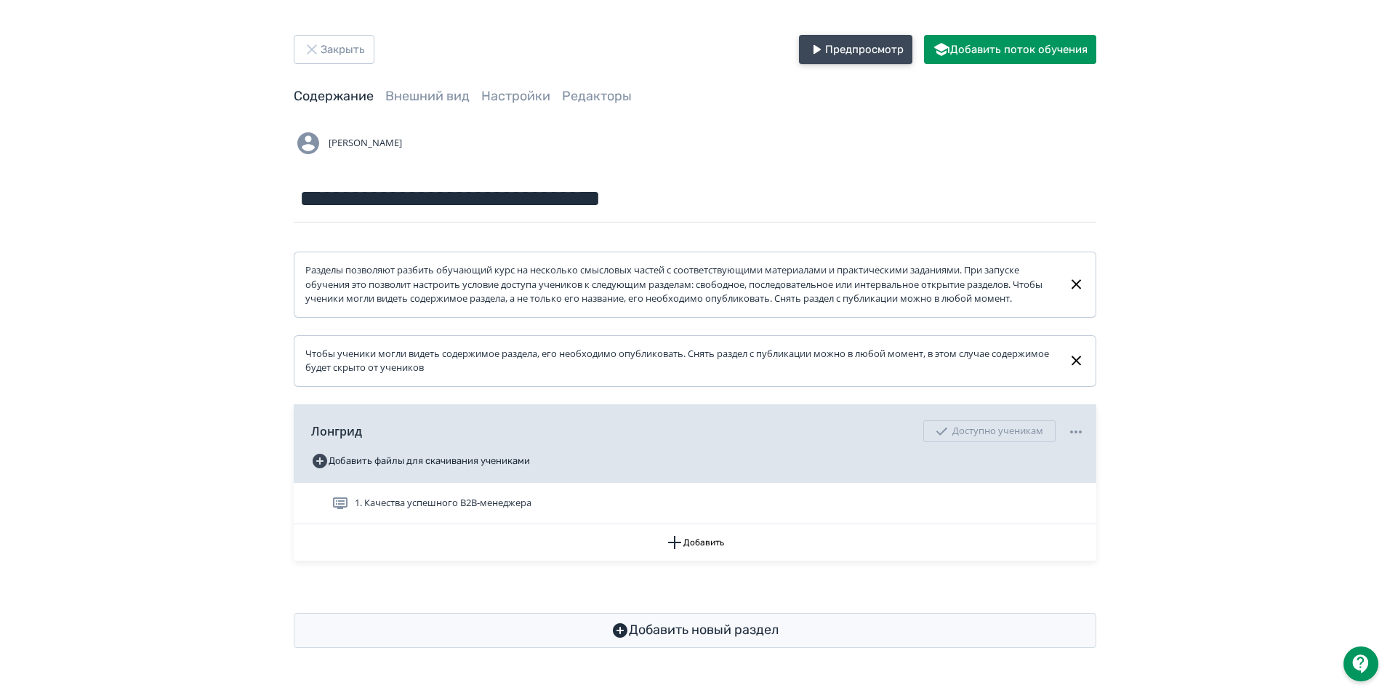
click at [868, 55] on button "Предпросмотр" at bounding box center [855, 49] width 113 height 29
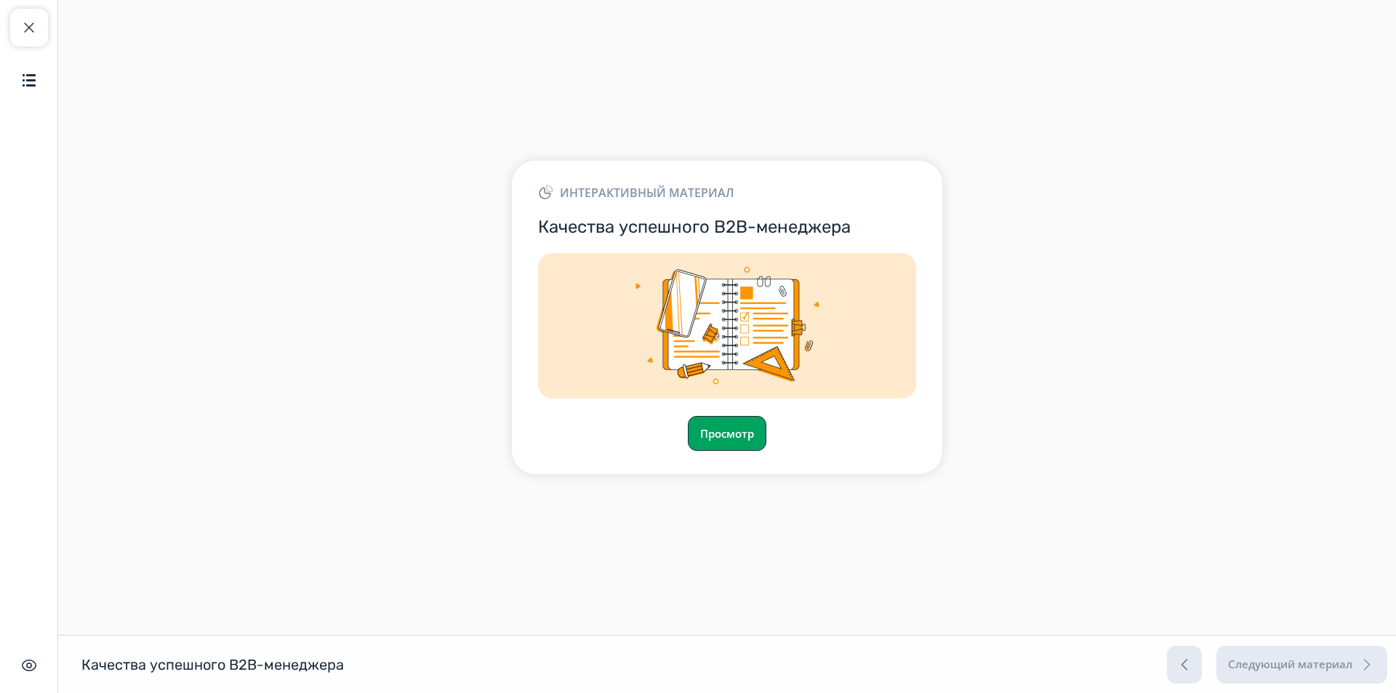
click at [734, 423] on button "Просмотр" at bounding box center [727, 433] width 79 height 35
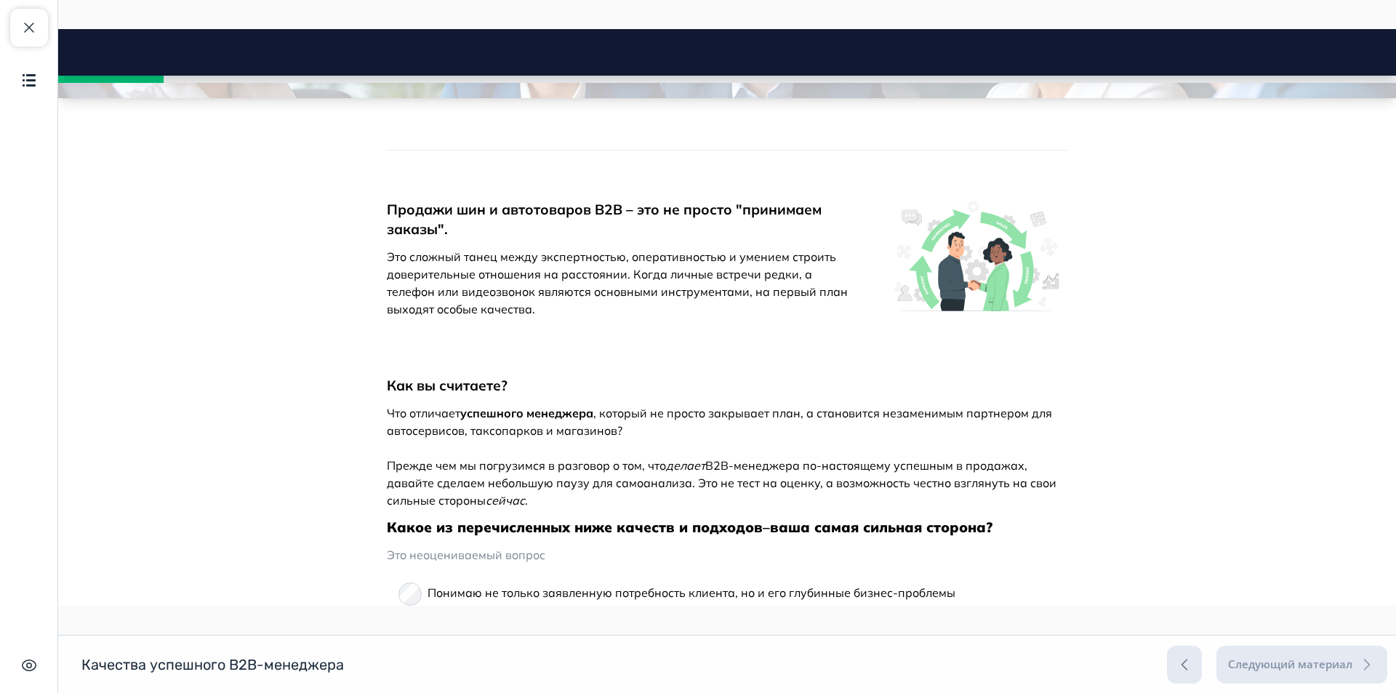
scroll to position [436, 0]
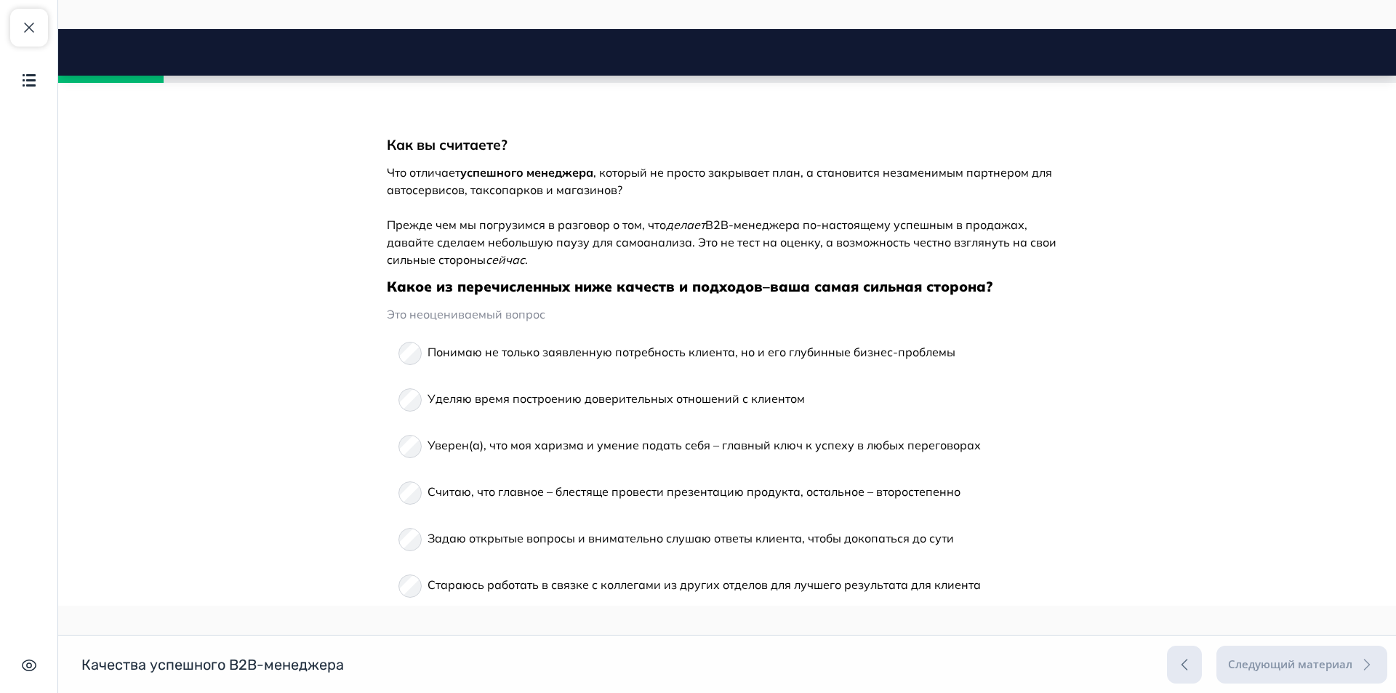
click at [516, 451] on span "Уверен(а), что моя харизма и умение подать себя – главный ключ к успеху в любых…" at bounding box center [704, 445] width 553 height 15
click at [503, 445] on span "Уверен(а), что моя харизма и умение подать себя – главный ключ к успеху в любых…" at bounding box center [704, 445] width 553 height 15
click at [387, 445] on div "Понимаю не только заявленную потребность клиента, но и его глубинные бизнес-про…" at bounding box center [727, 515] width 681 height 361
click at [398, 442] on div "Уверен(а), что моя харизма и умение подать себя – главный ключ к успеху в любых…" at bounding box center [726, 445] width 657 height 35
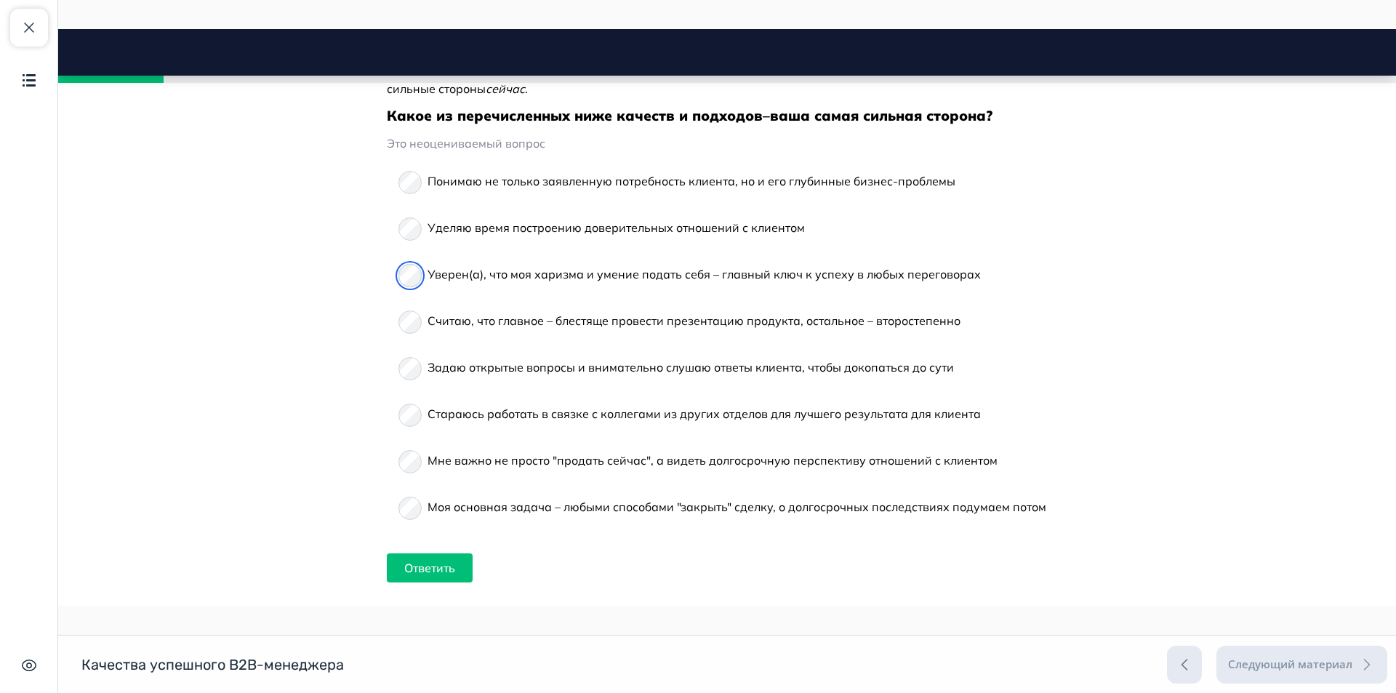
scroll to position [785, 0]
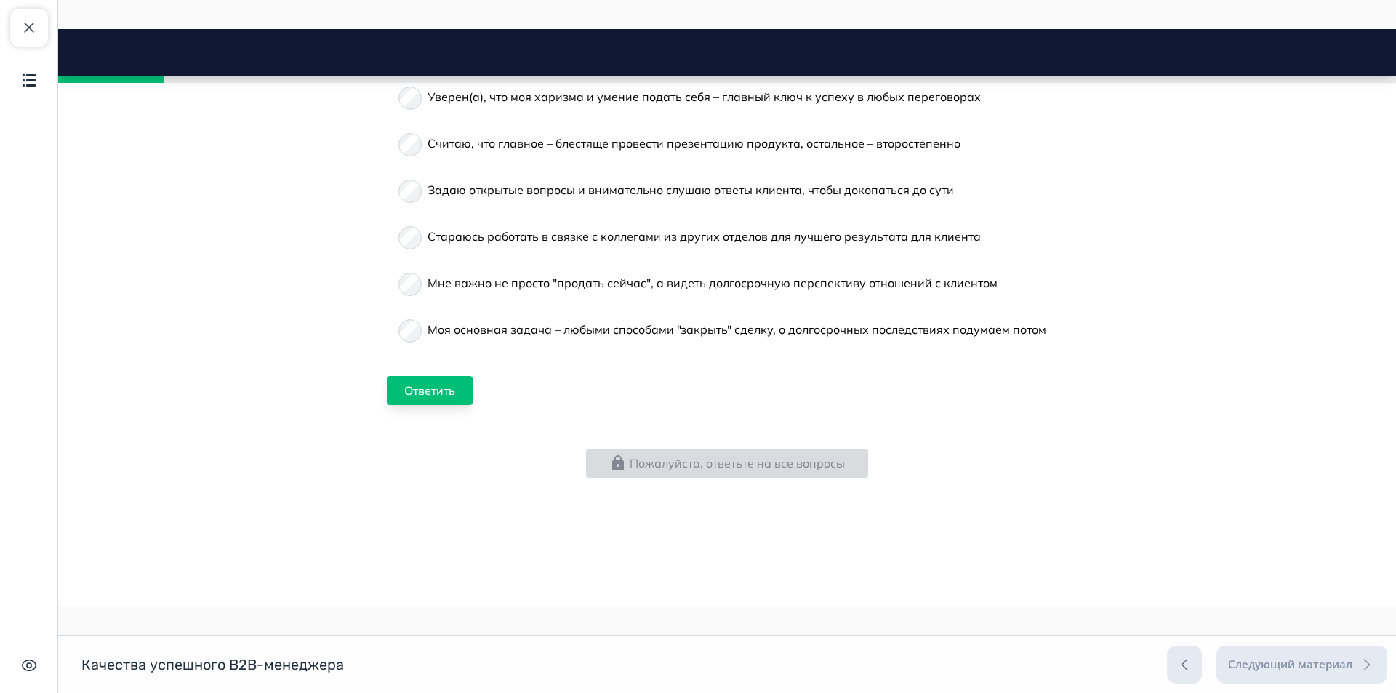
click at [419, 387] on button "Ответить" at bounding box center [430, 390] width 86 height 29
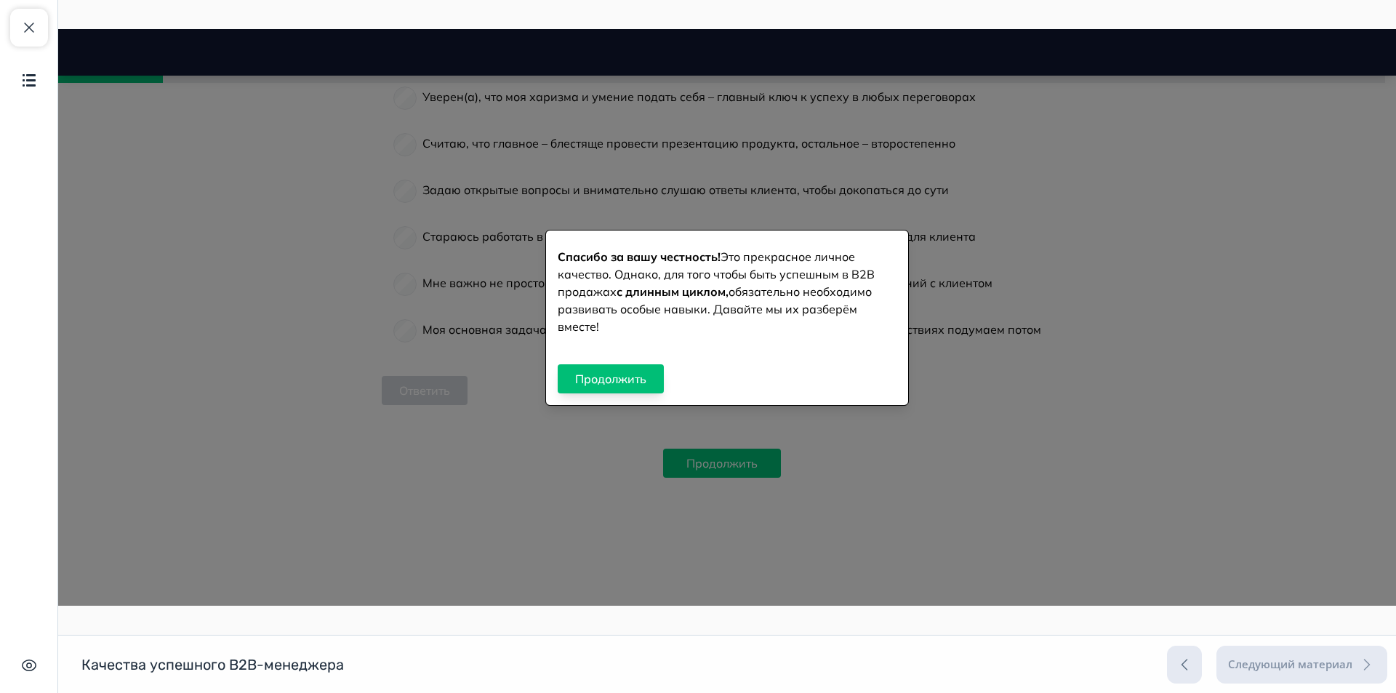
click at [634, 375] on button "Продолжить" at bounding box center [611, 378] width 106 height 29
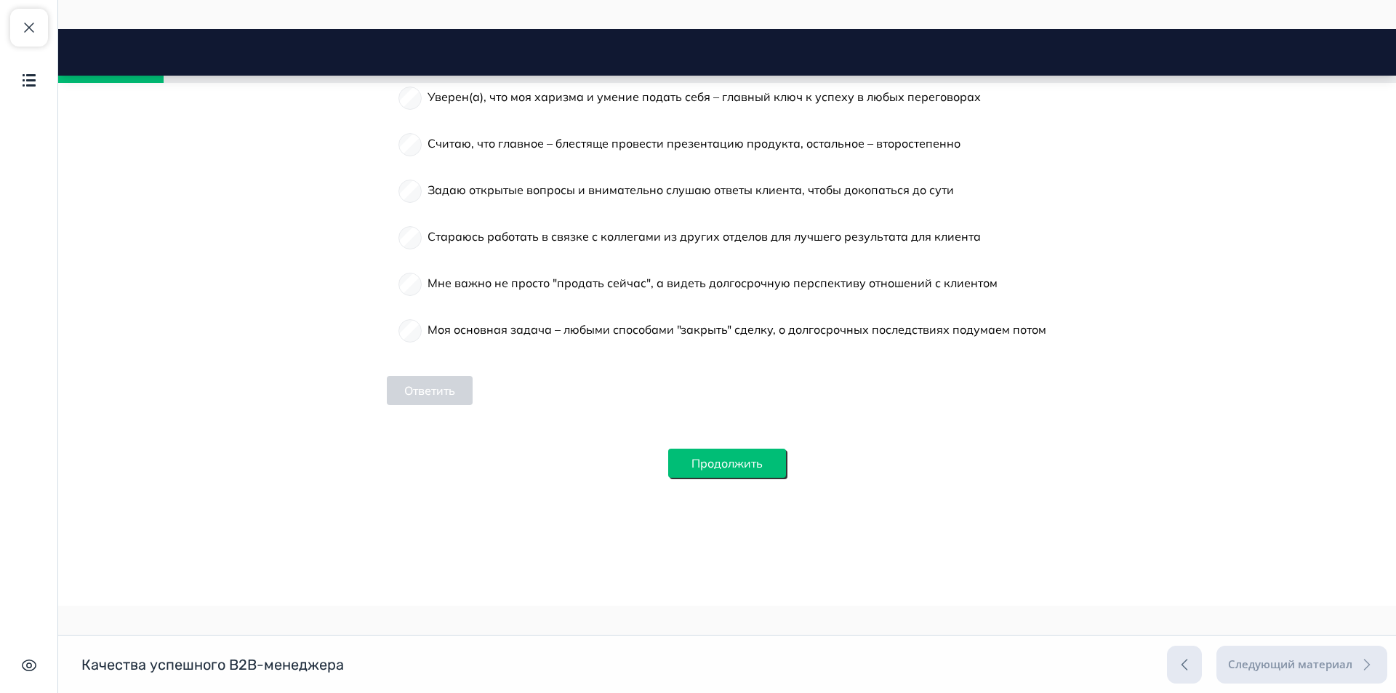
click at [738, 474] on button "Продолжить" at bounding box center [727, 463] width 118 height 29
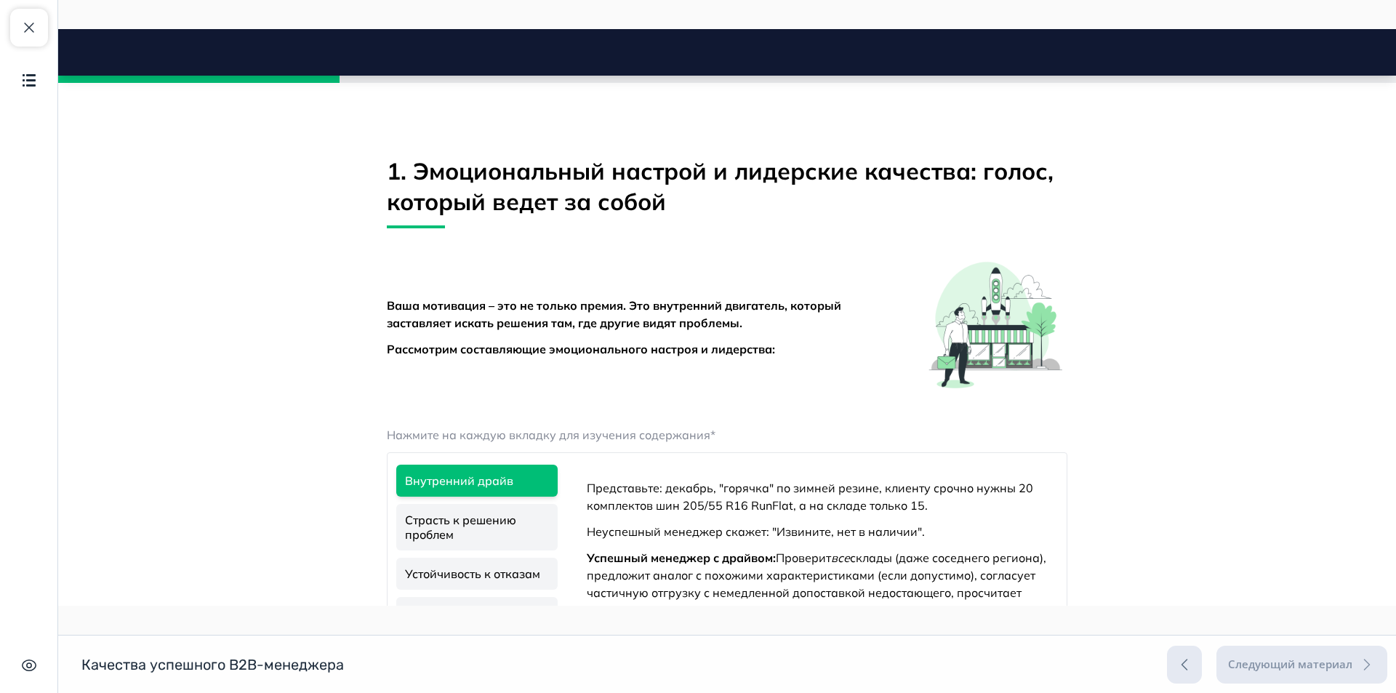
scroll to position [1502, 0]
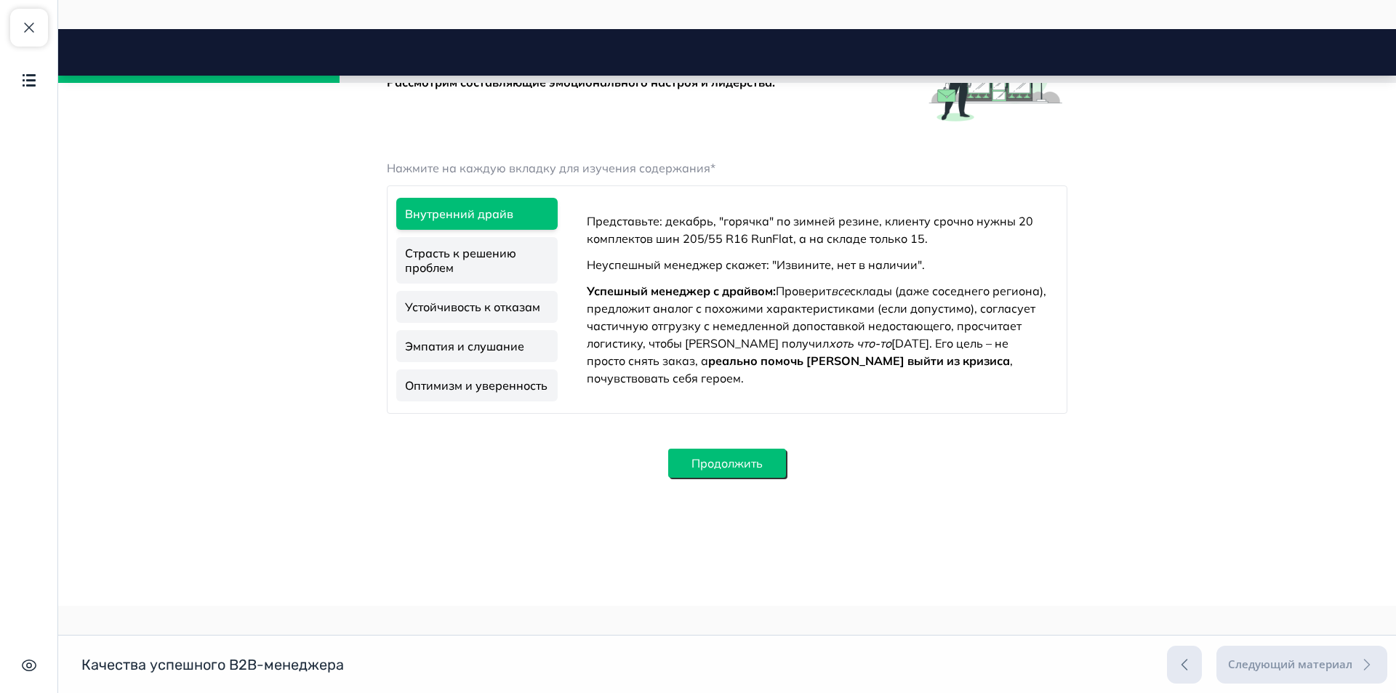
click at [745, 470] on button "Продолжить" at bounding box center [727, 463] width 118 height 29
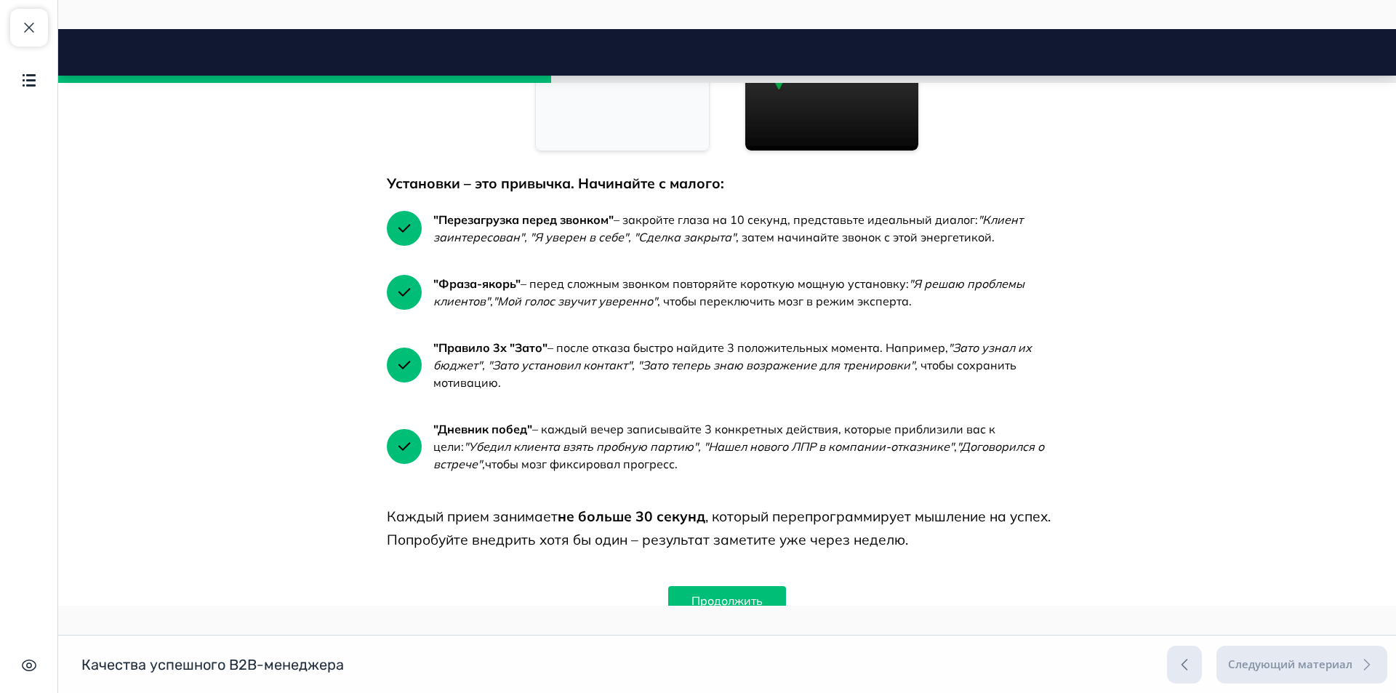
scroll to position [2458, 0]
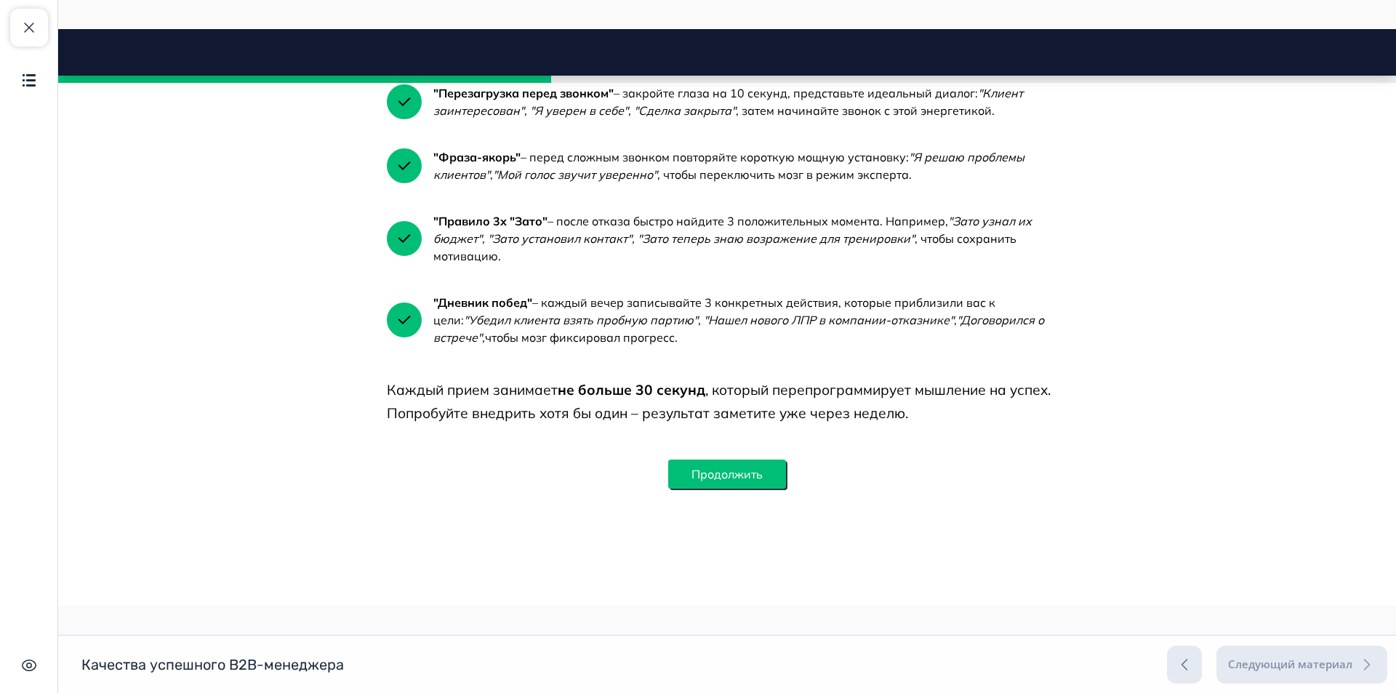
click at [734, 489] on button "Продолжить" at bounding box center [727, 474] width 118 height 29
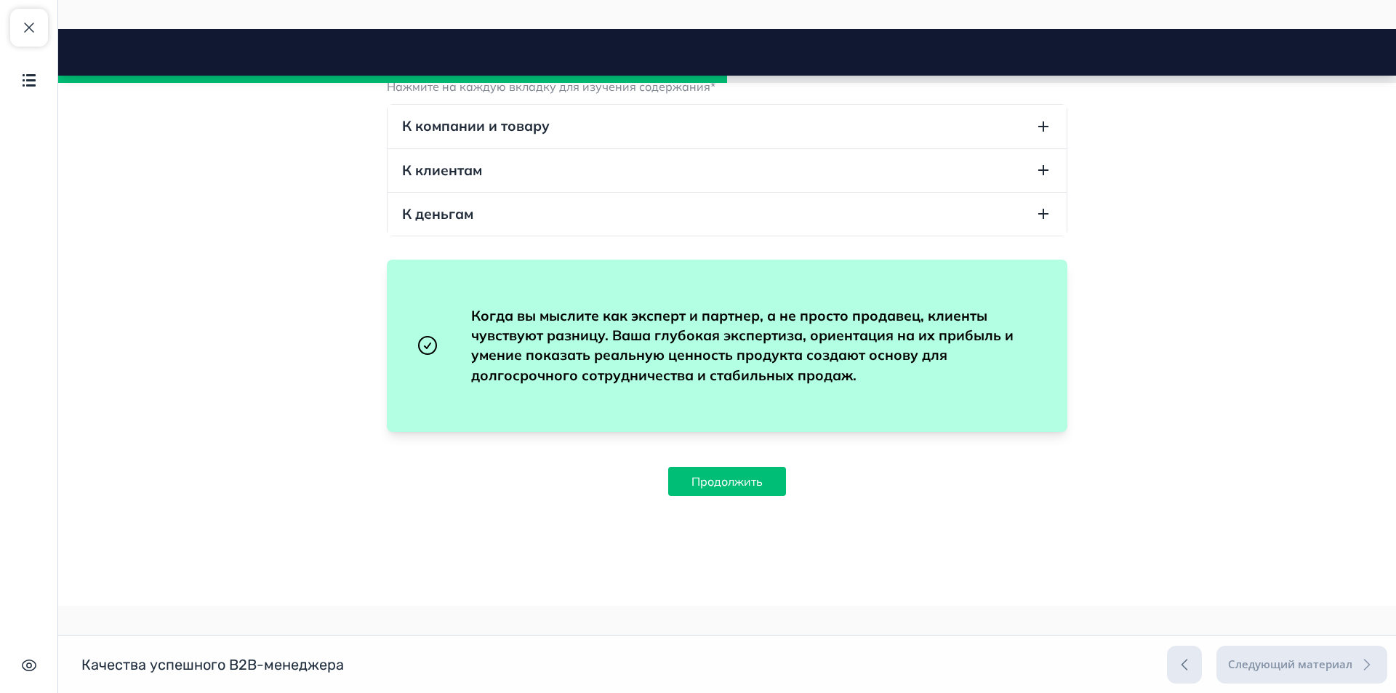
scroll to position [3213, 0]
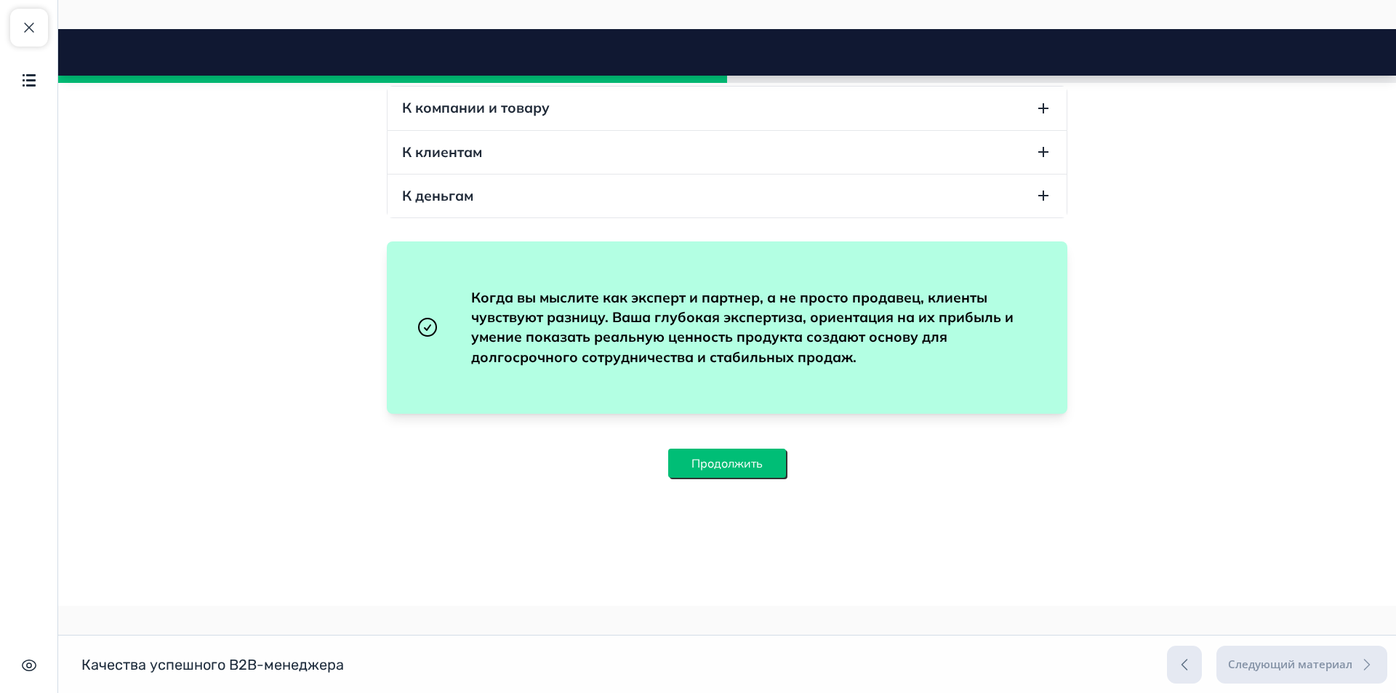
click at [721, 464] on button "Продолжить" at bounding box center [727, 463] width 118 height 29
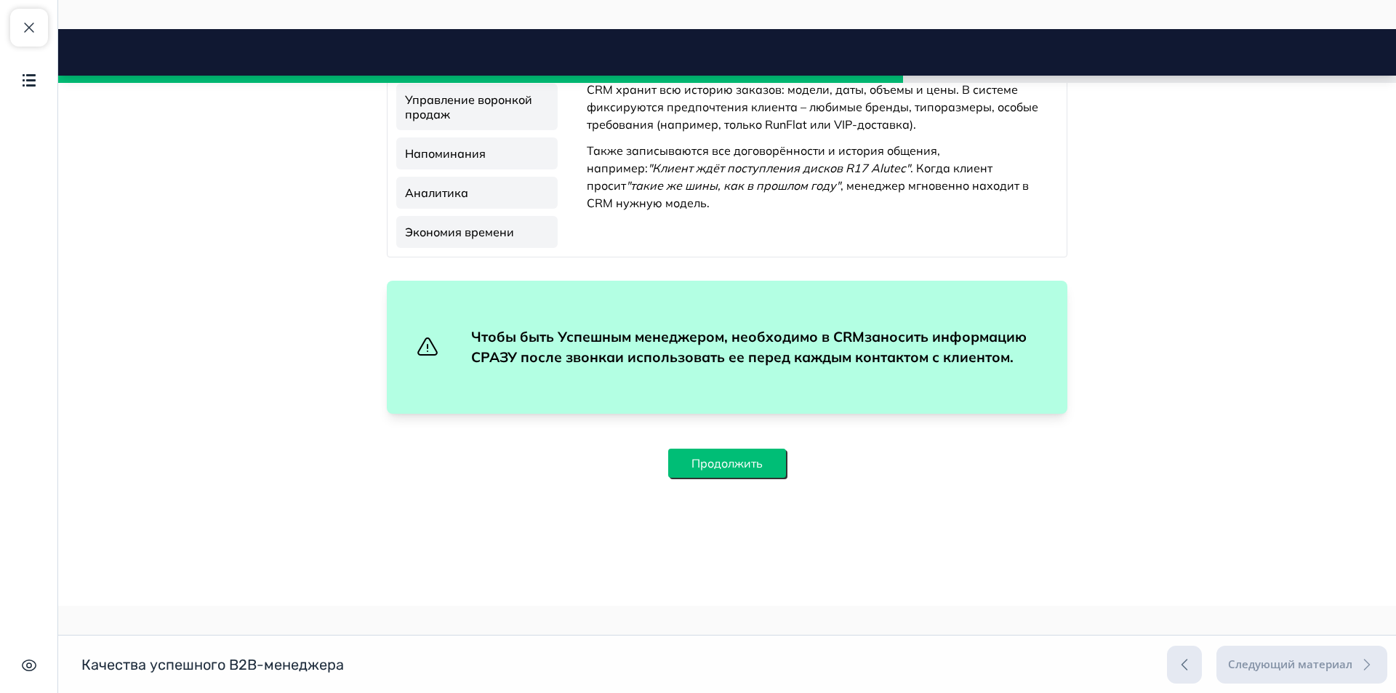
click at [742, 468] on button "Продолжить" at bounding box center [727, 463] width 118 height 29
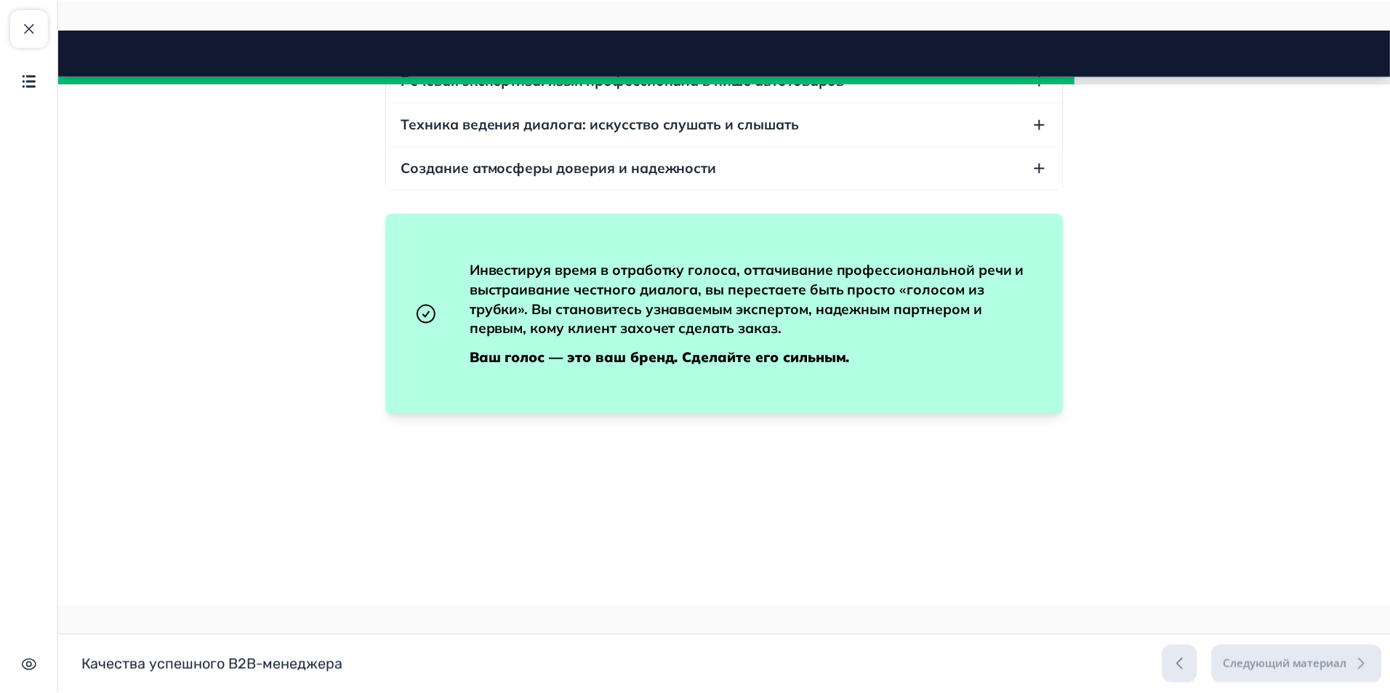
scroll to position [4739, 0]
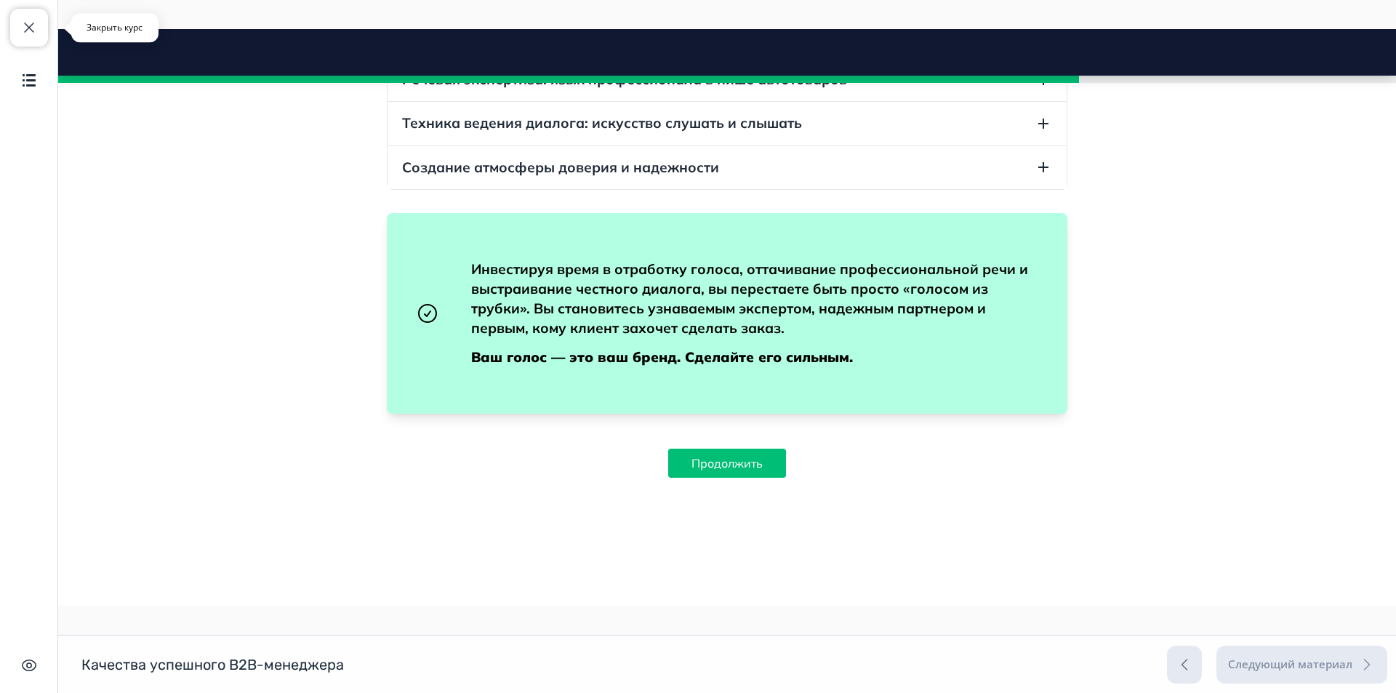
click at [36, 28] on span "button" at bounding box center [28, 27] width 17 height 17
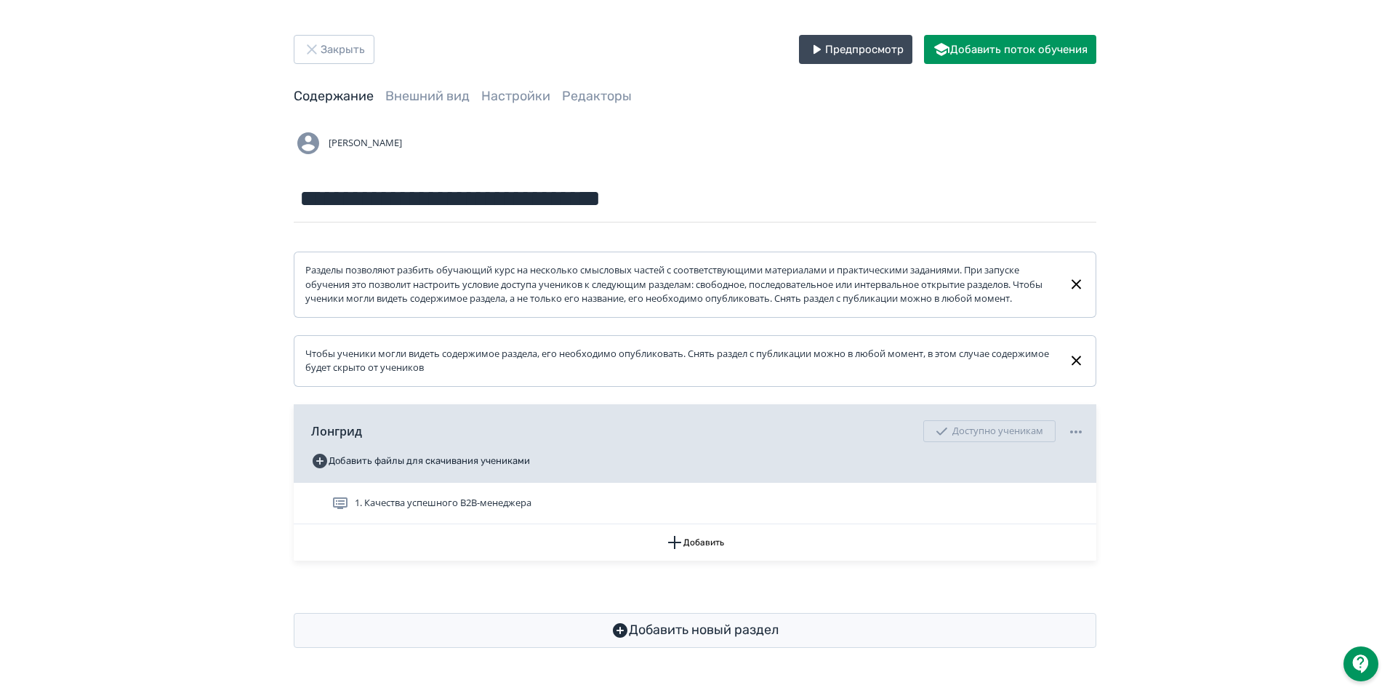
scroll to position [4, 0]
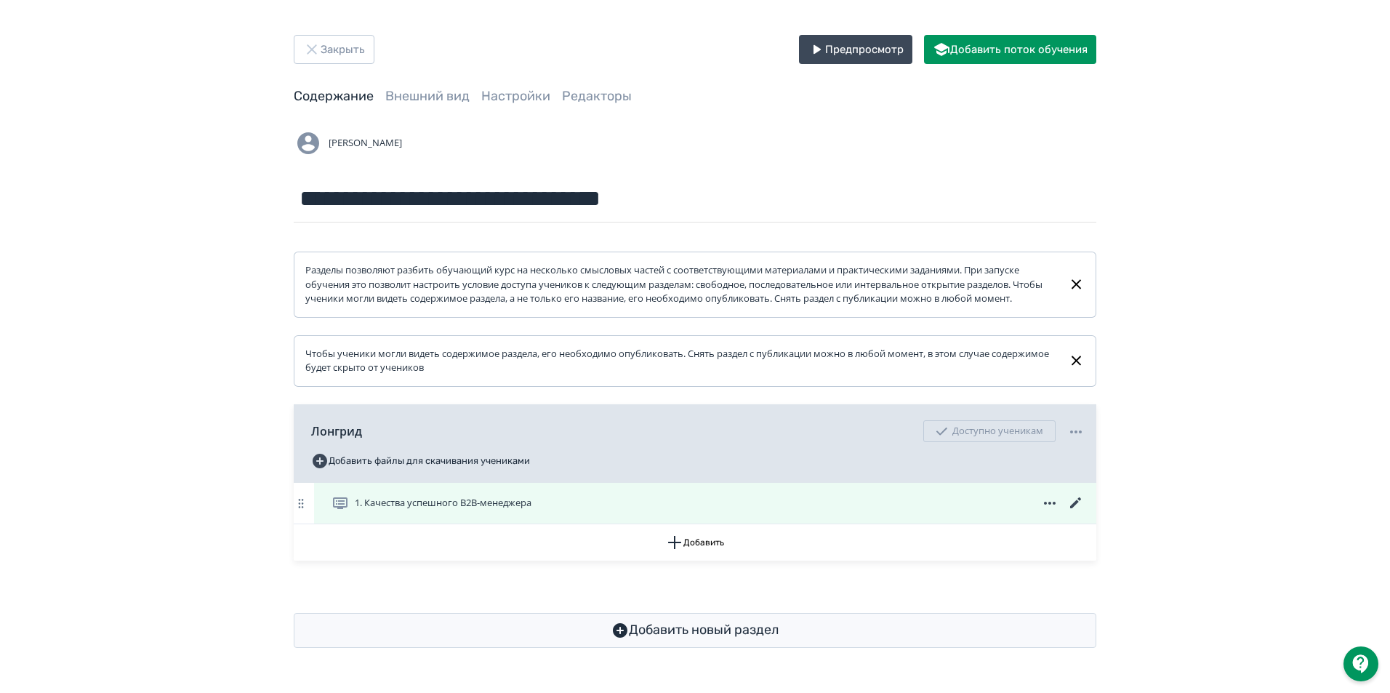
click at [1077, 508] on icon at bounding box center [1075, 502] width 11 height 11
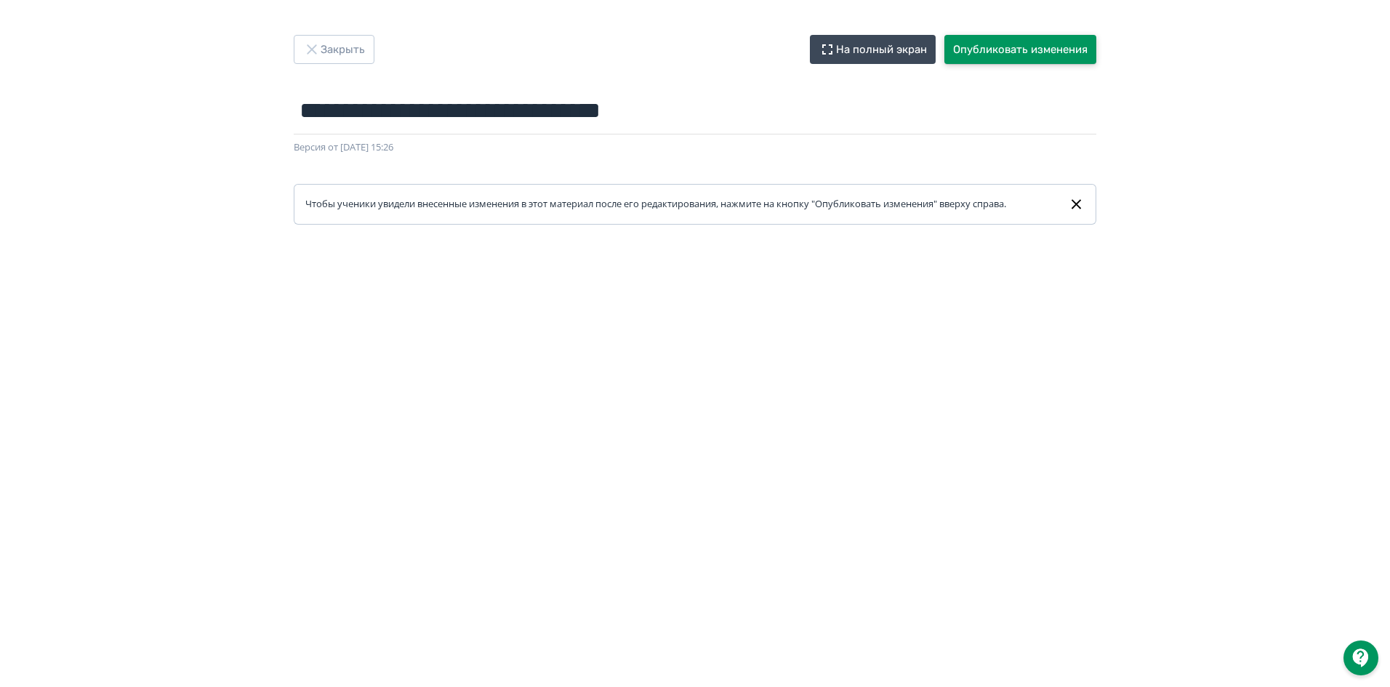
click at [1006, 49] on button "Опубликовать изменения" at bounding box center [1021, 49] width 152 height 29
